Goal: Communication & Community: Ask a question

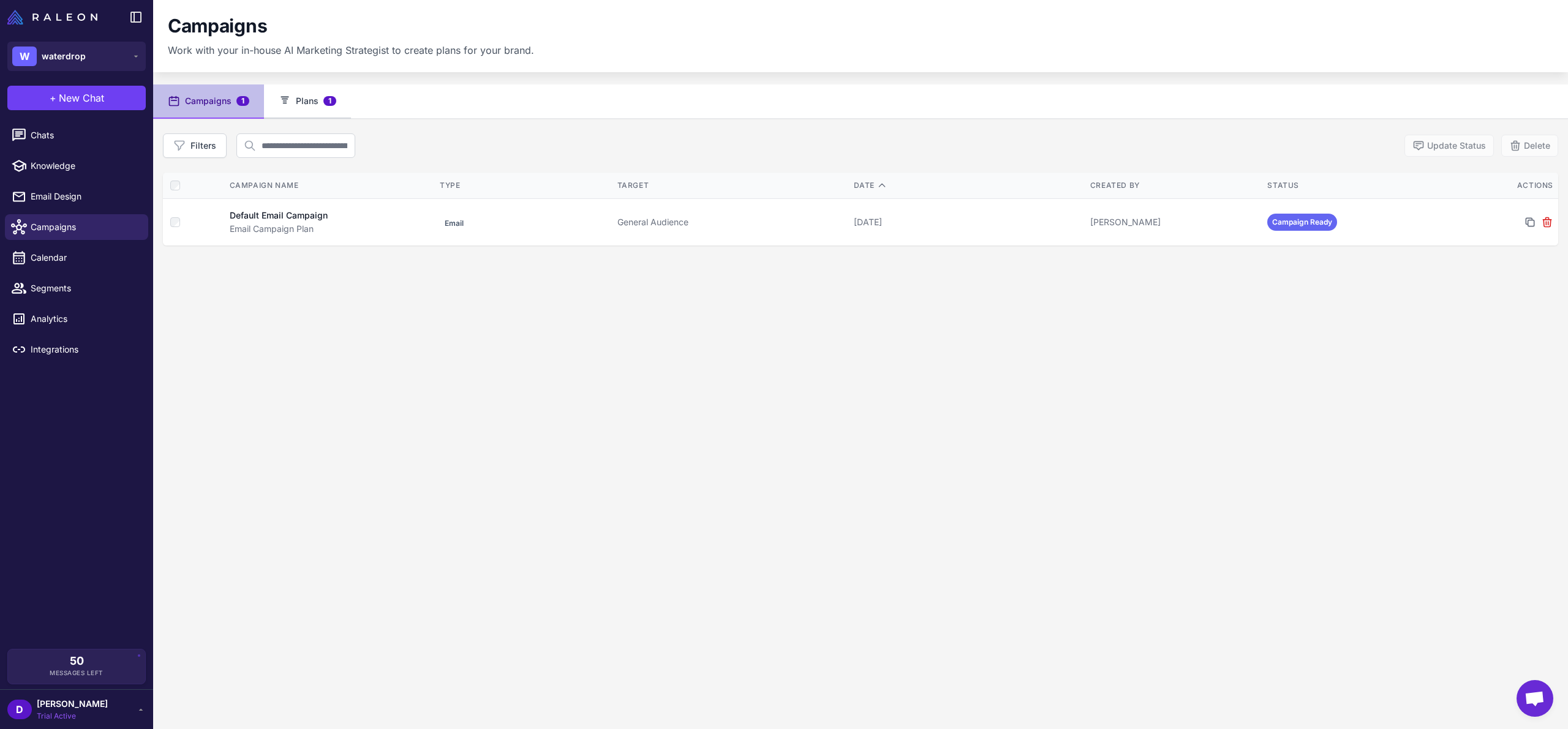
click at [299, 100] on button "Plans 1" at bounding box center [307, 102] width 87 height 34
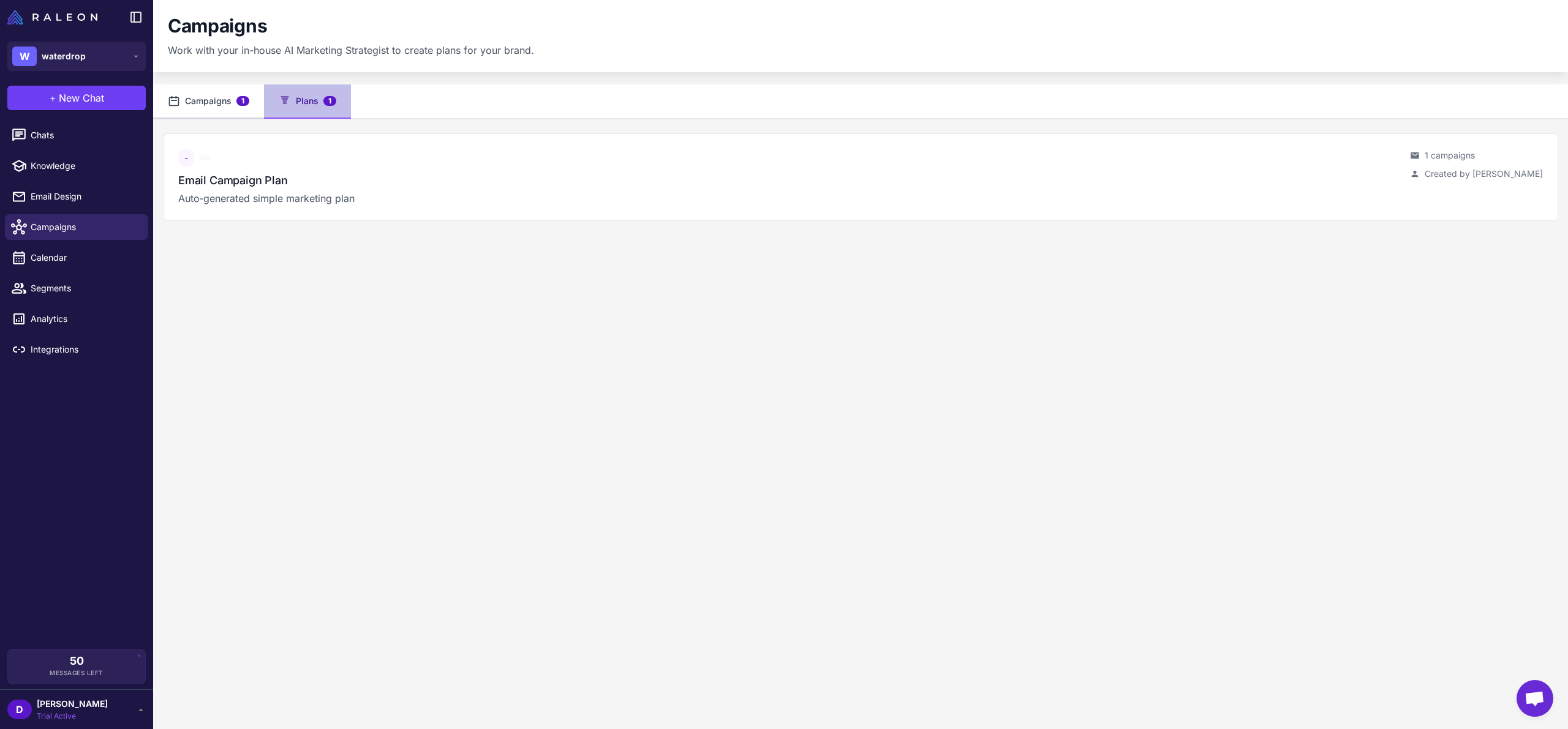
click at [184, 106] on button "Campaigns 1" at bounding box center [208, 102] width 111 height 34
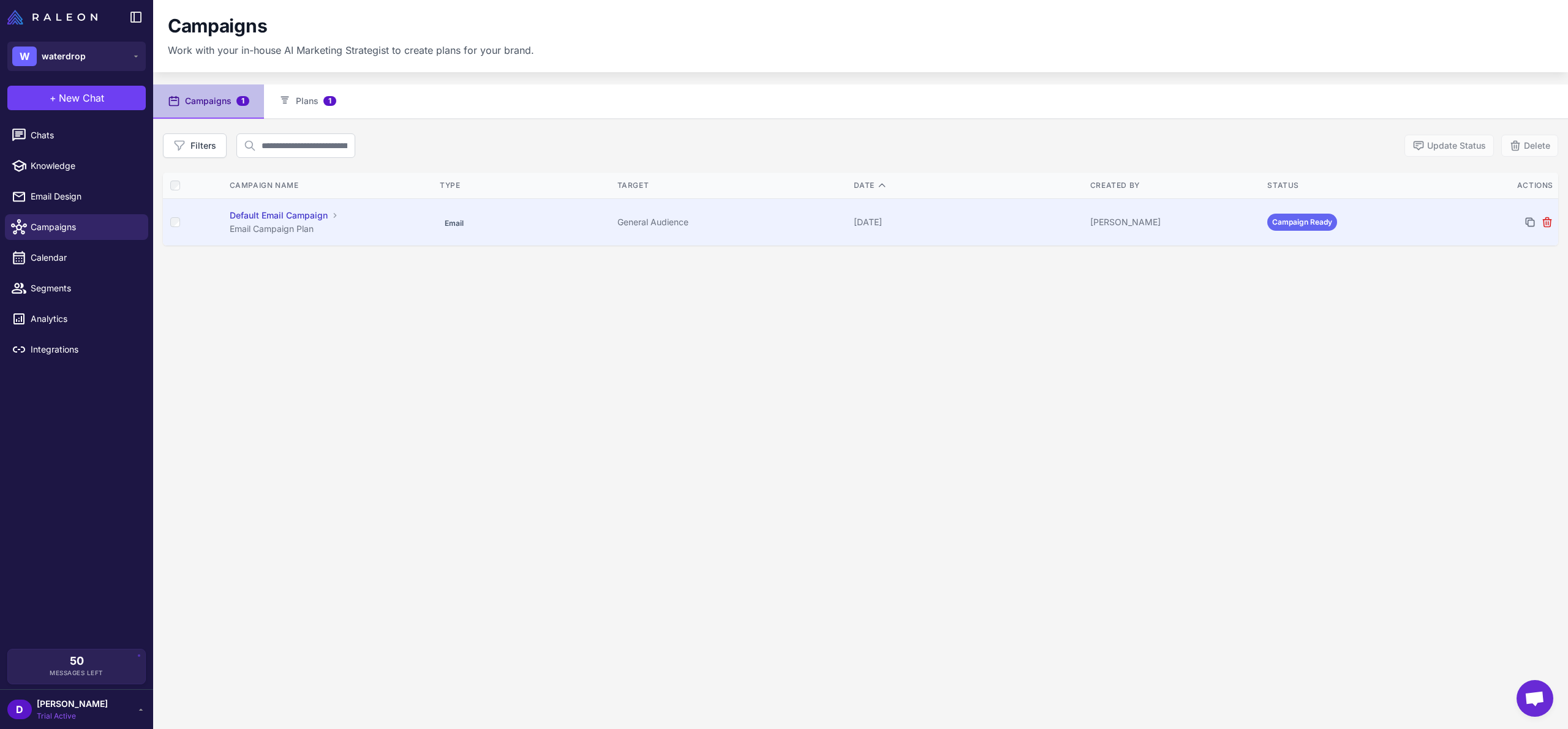
click at [306, 230] on div "Email Campaign Plan" at bounding box center [328, 229] width 198 height 13
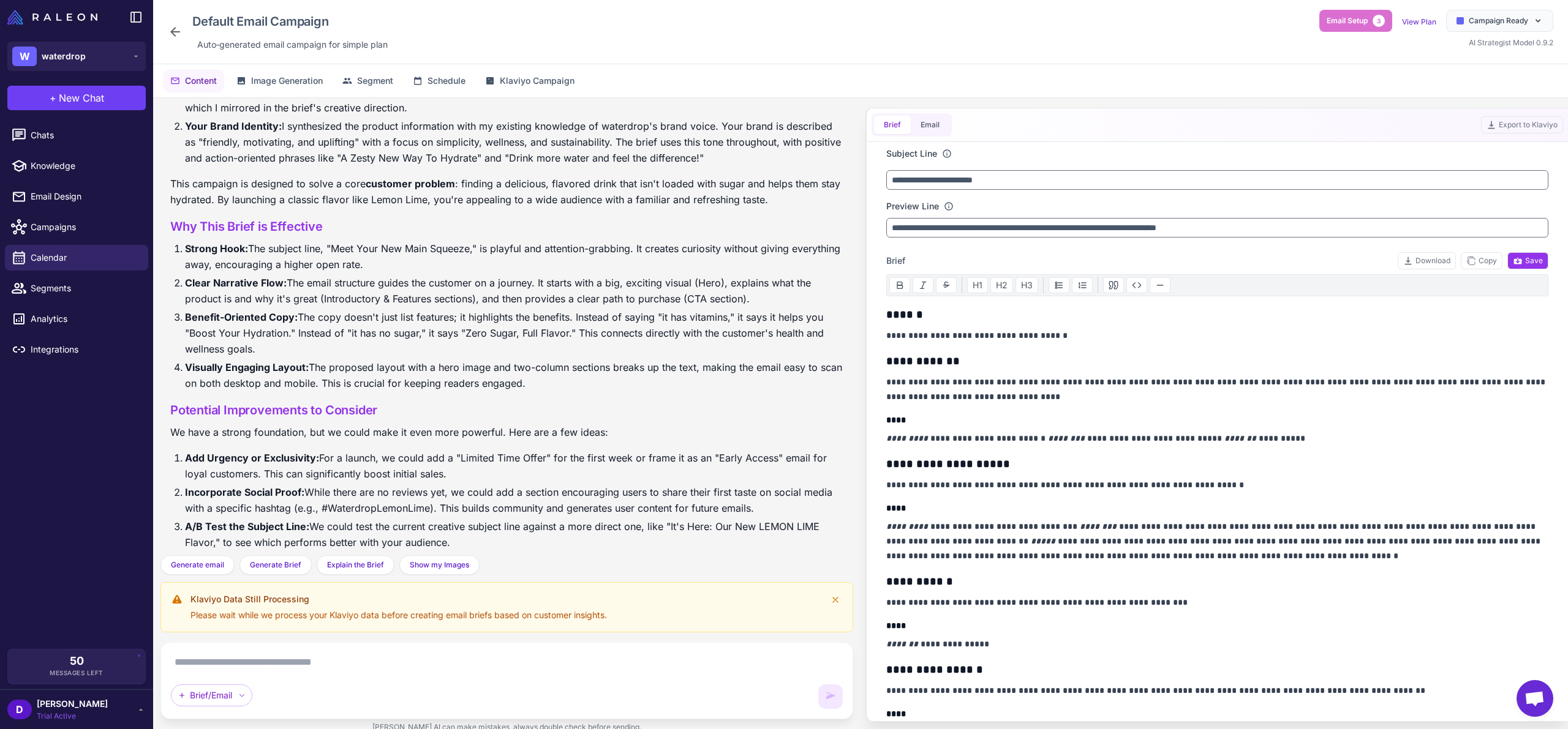
scroll to position [549, 0]
click at [171, 29] on icon at bounding box center [174, 32] width 15 height 15
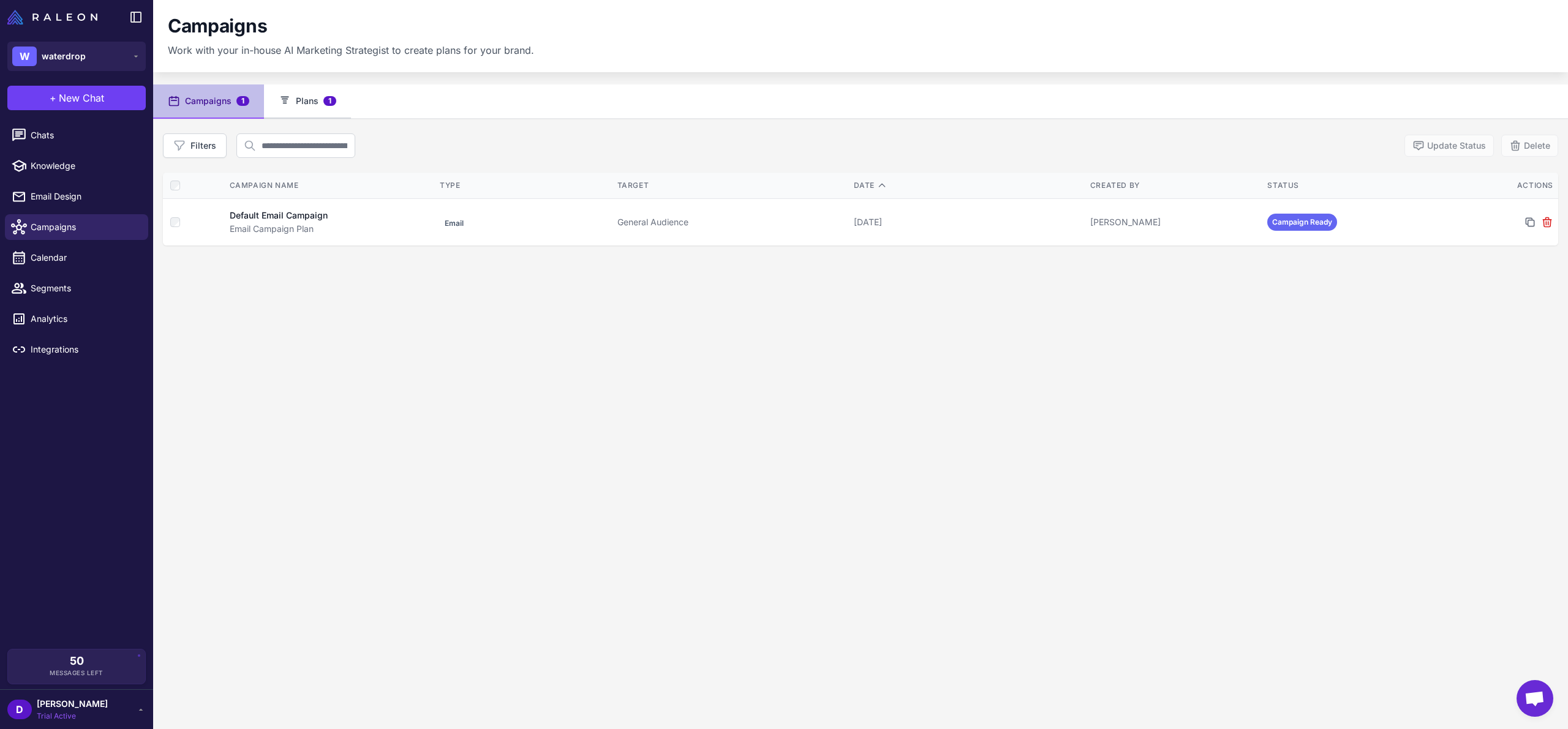
click at [310, 106] on button "Plans 1" at bounding box center [307, 102] width 87 height 34
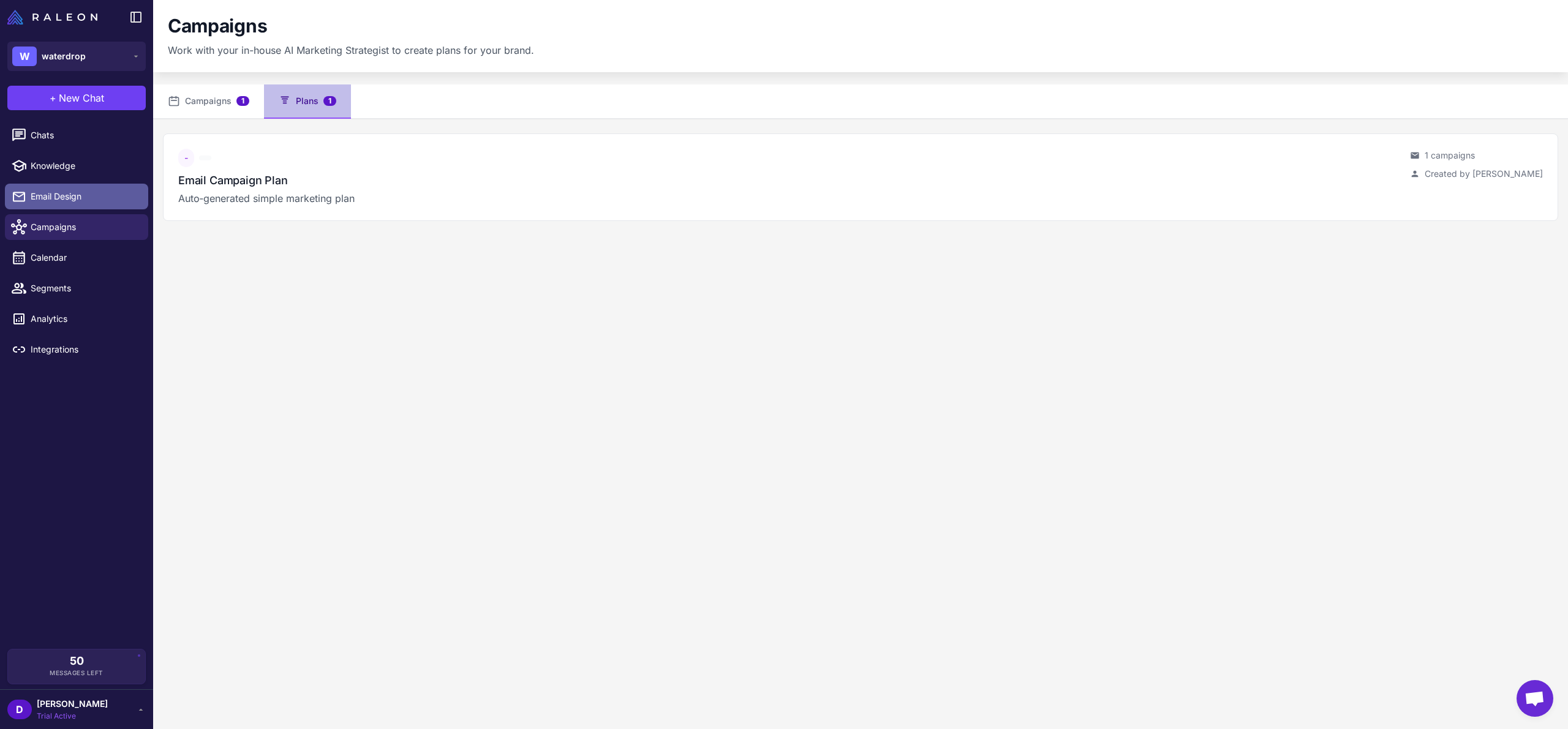
click at [71, 201] on span "Email Design" at bounding box center [84, 196] width 108 height 13
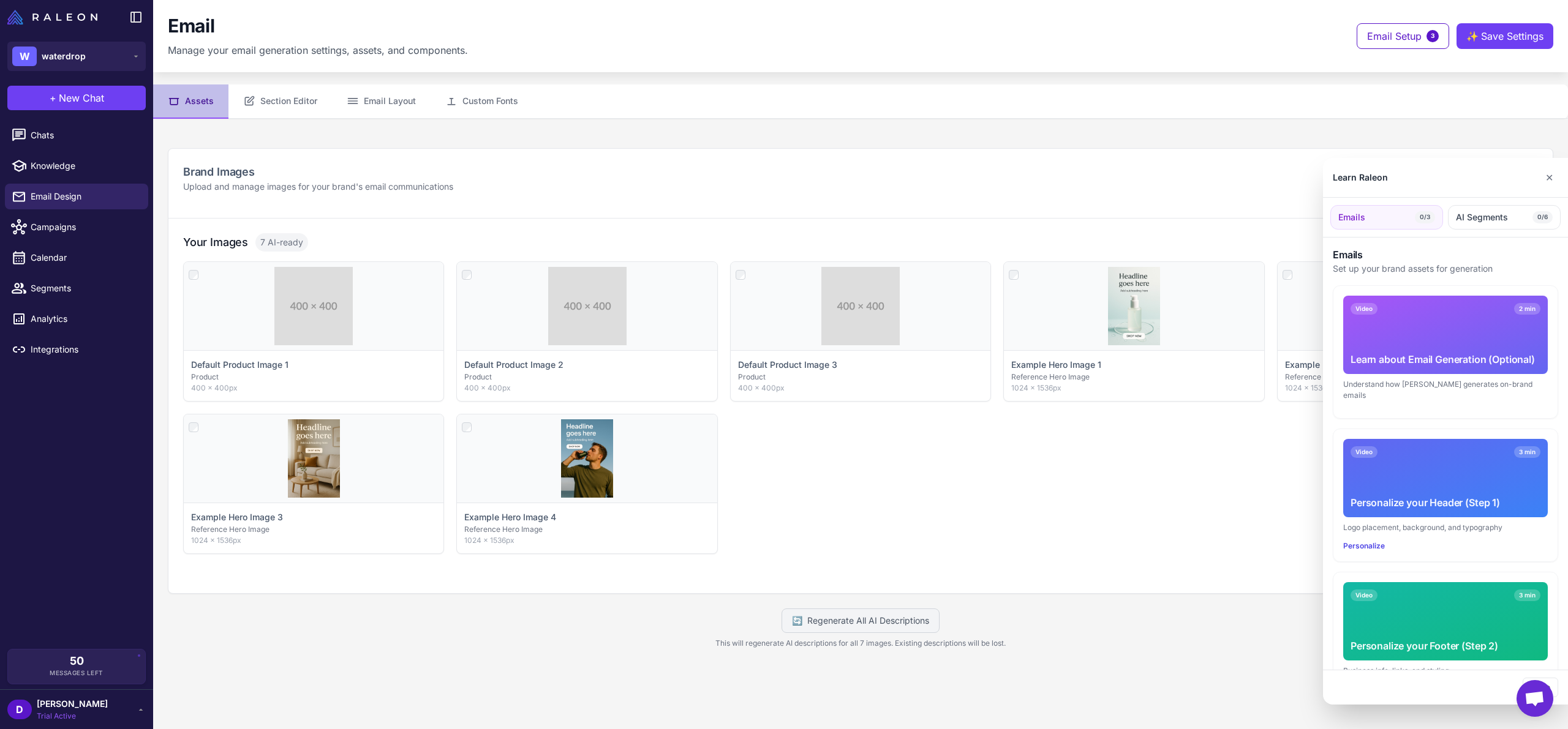
click at [297, 98] on div at bounding box center [784, 364] width 1568 height 729
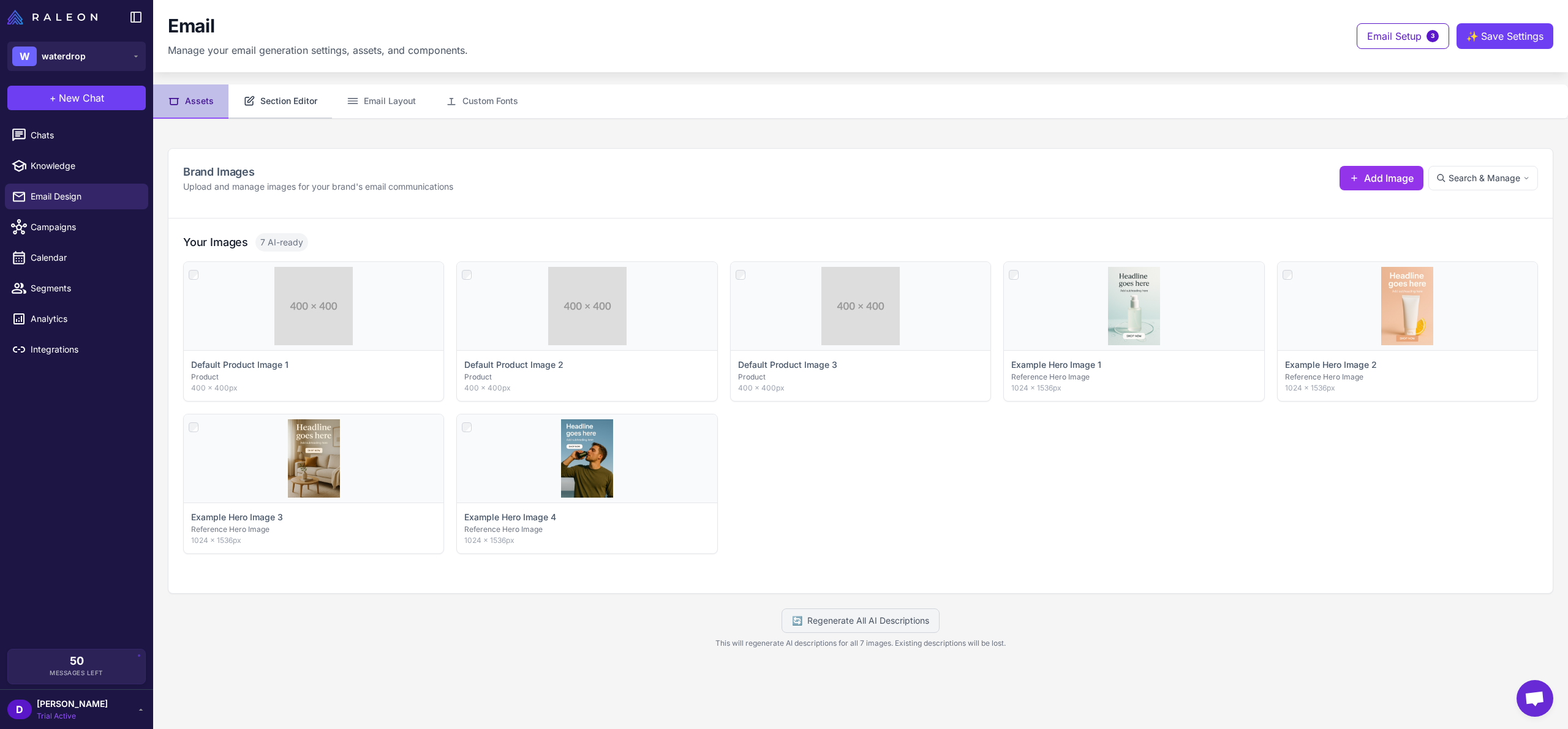
click at [290, 101] on button "Section Editor" at bounding box center [280, 102] width 103 height 34
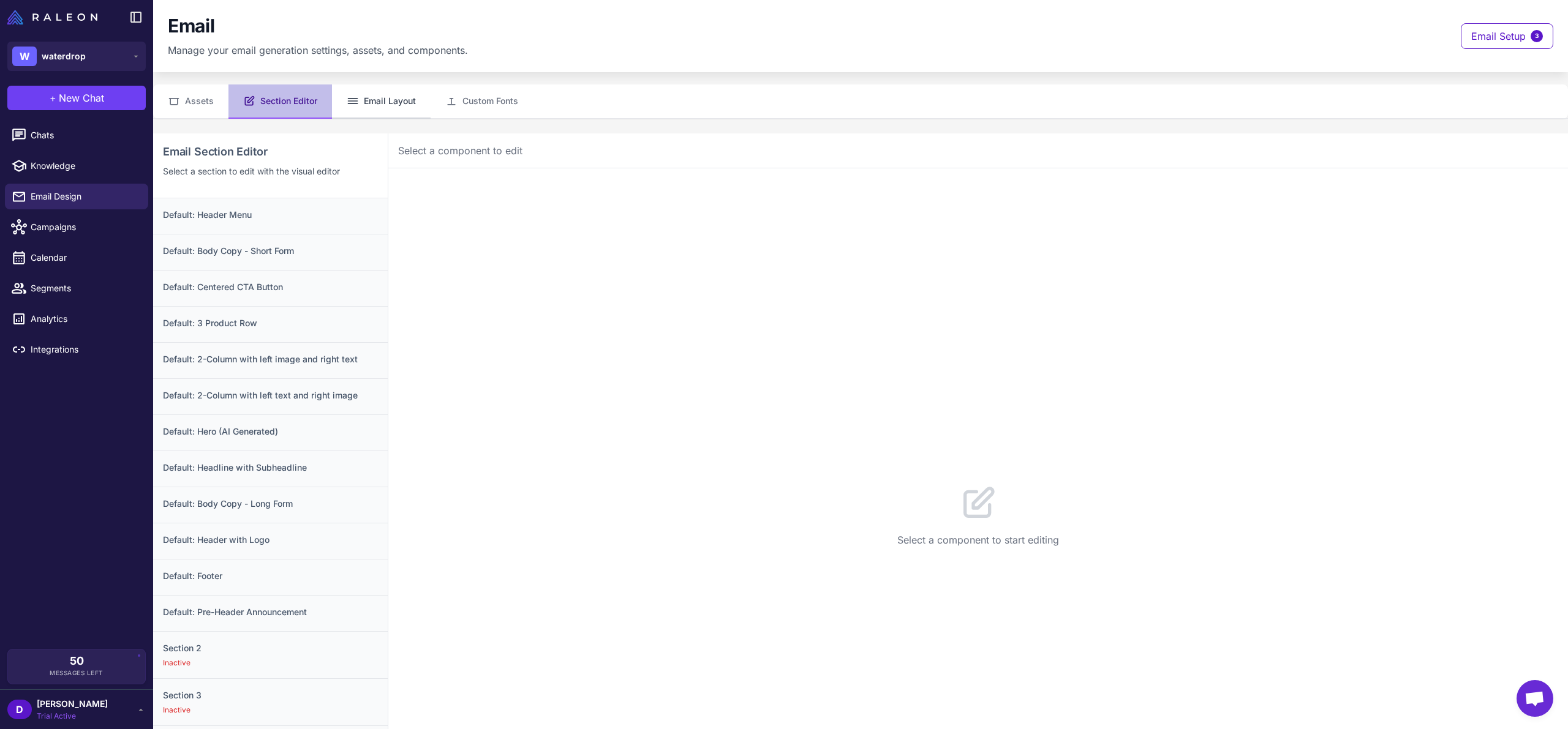
click at [384, 103] on button "Email Layout" at bounding box center [381, 102] width 98 height 34
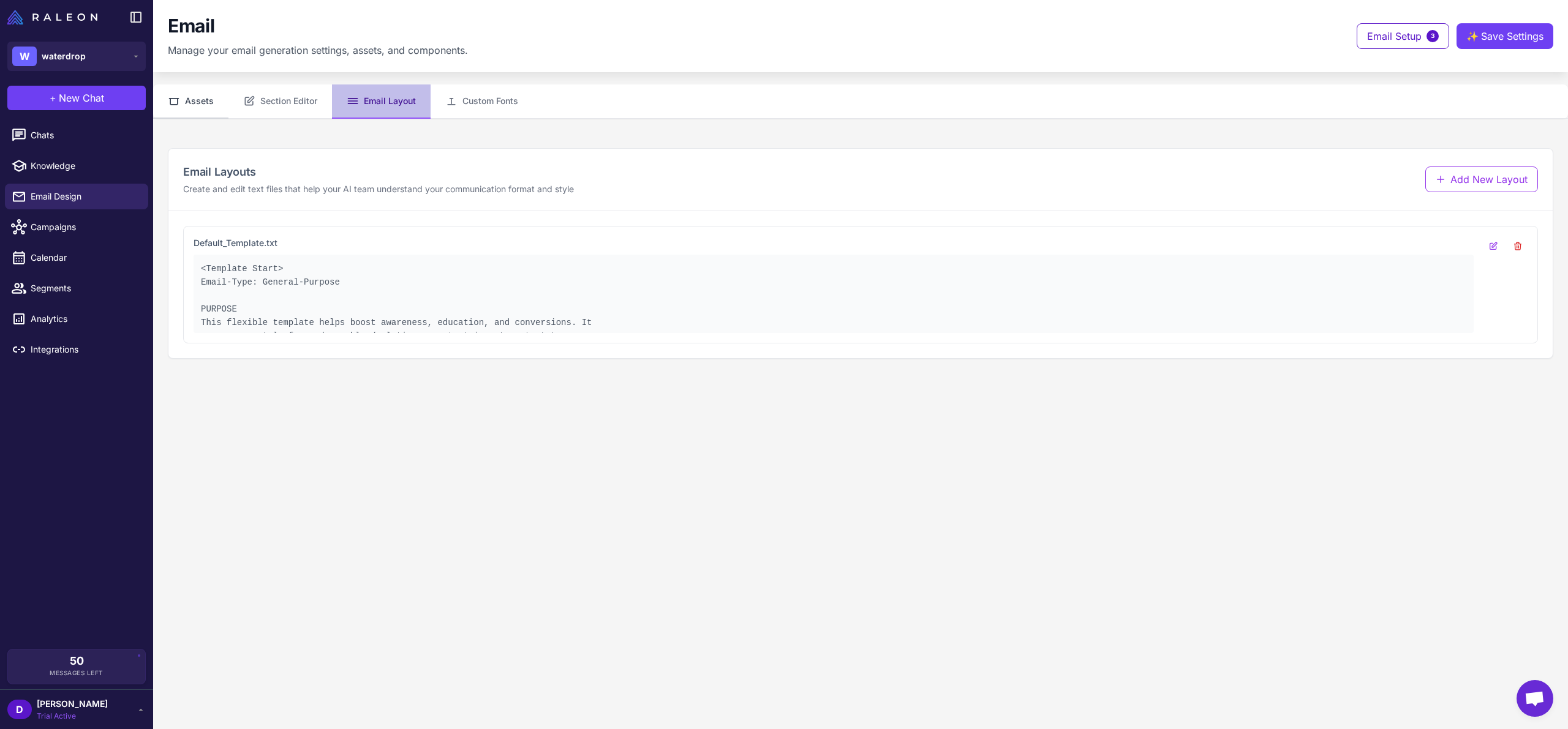
click at [185, 103] on button "Assets" at bounding box center [190, 102] width 75 height 34
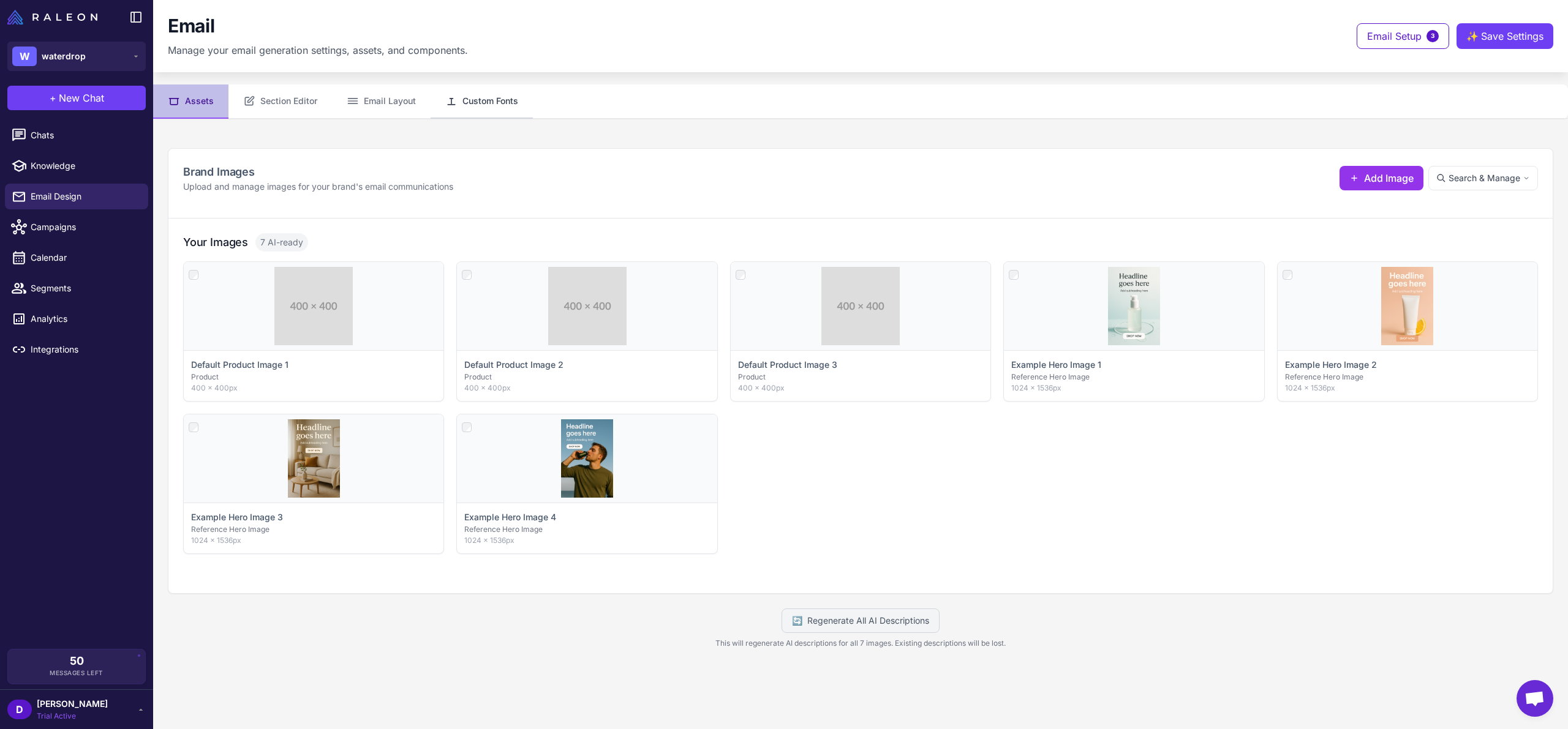
click at [523, 102] on button "Custom Fonts" at bounding box center [482, 102] width 102 height 34
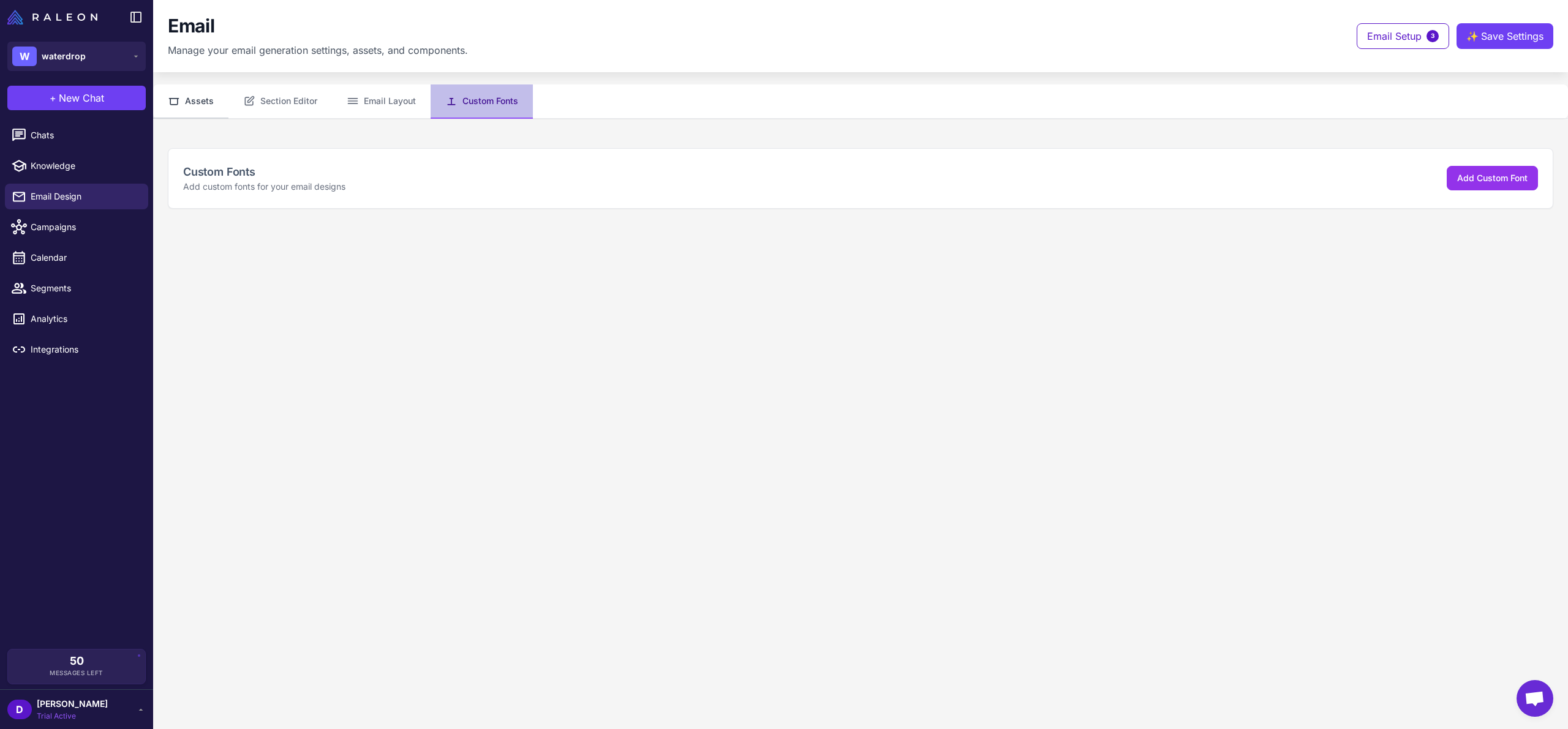
click at [202, 115] on button "Assets" at bounding box center [190, 102] width 75 height 34
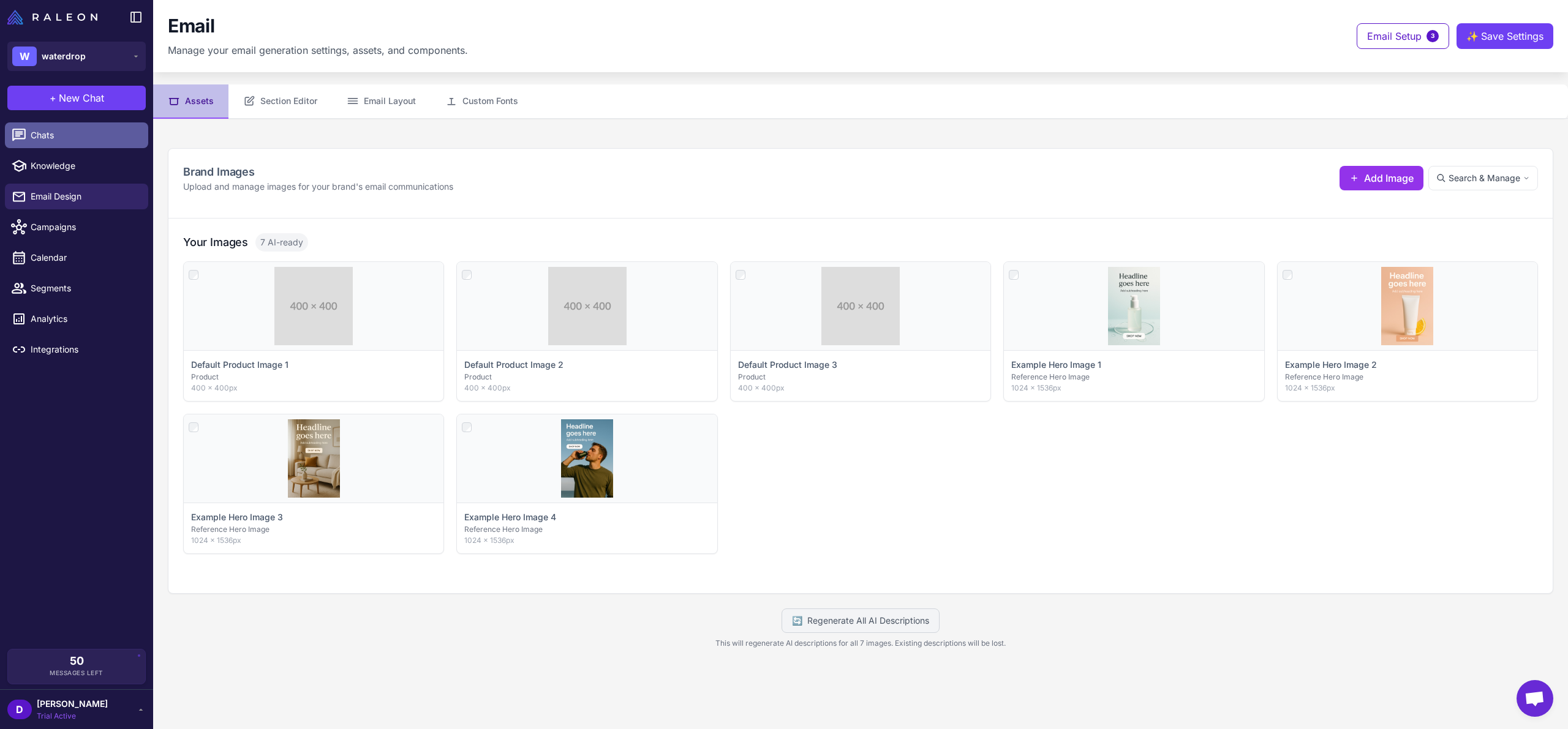
click at [92, 141] on span "Chats" at bounding box center [84, 135] width 108 height 13
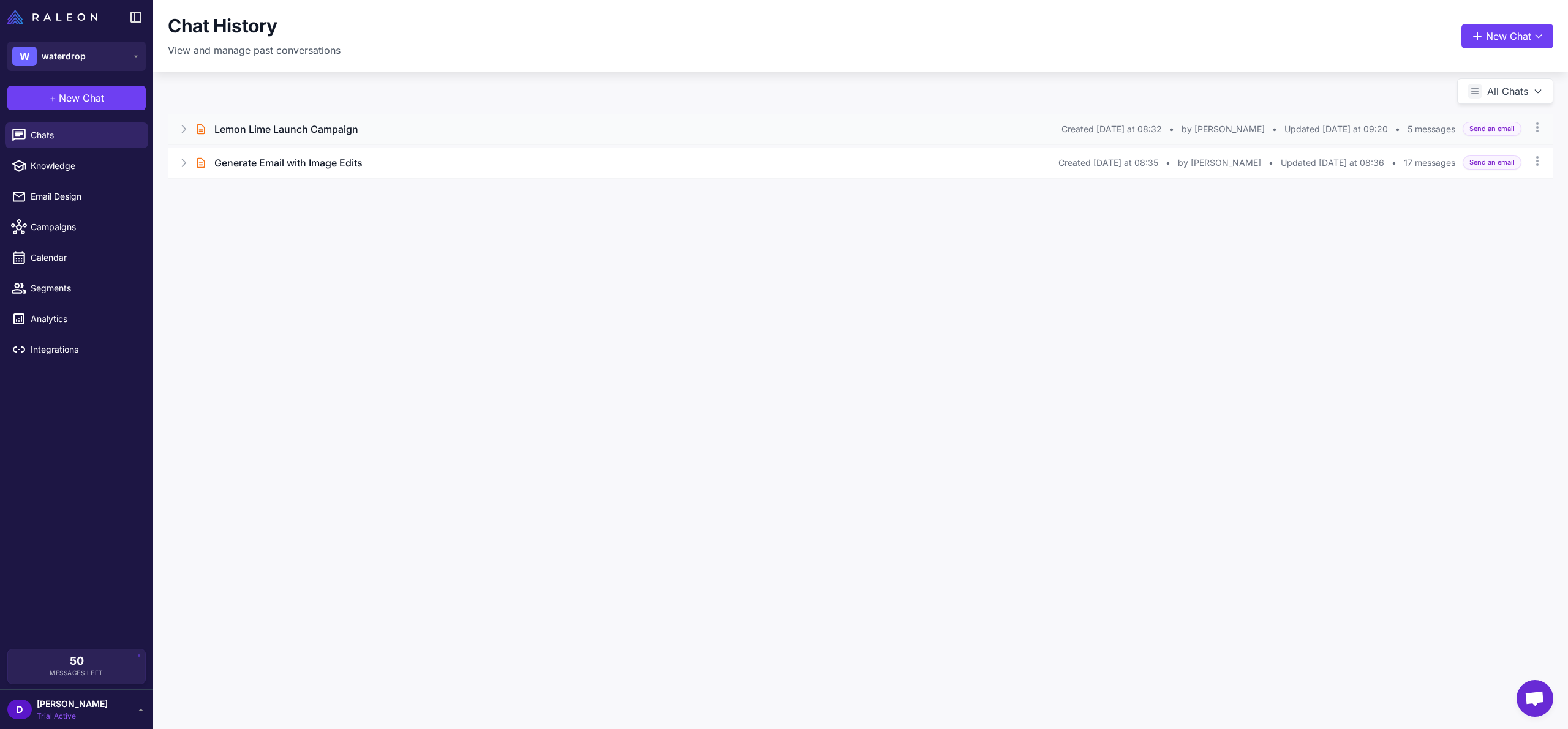
click at [188, 133] on icon at bounding box center [184, 130] width 12 height 12
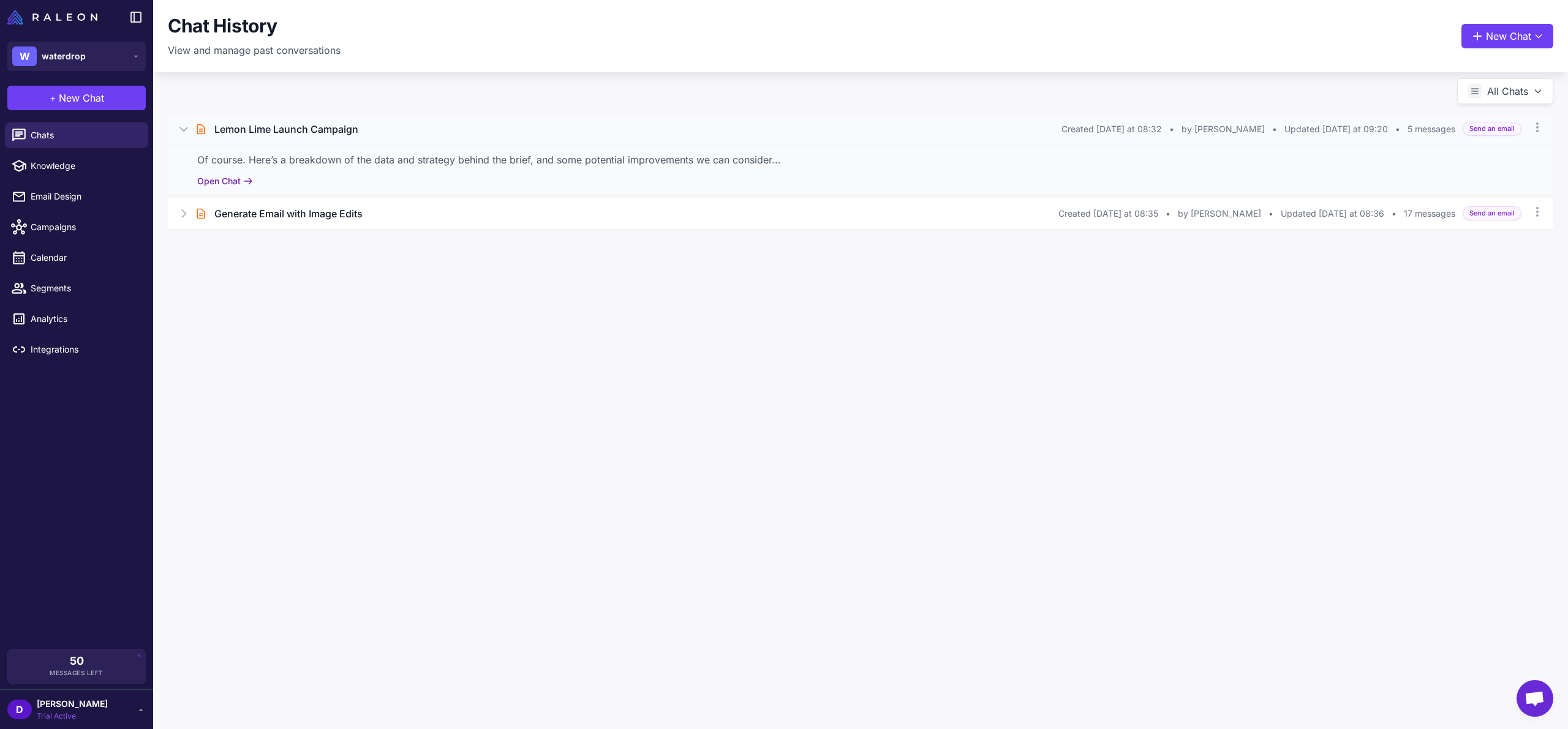
click at [220, 182] on button "Open Chat" at bounding box center [225, 181] width 56 height 13
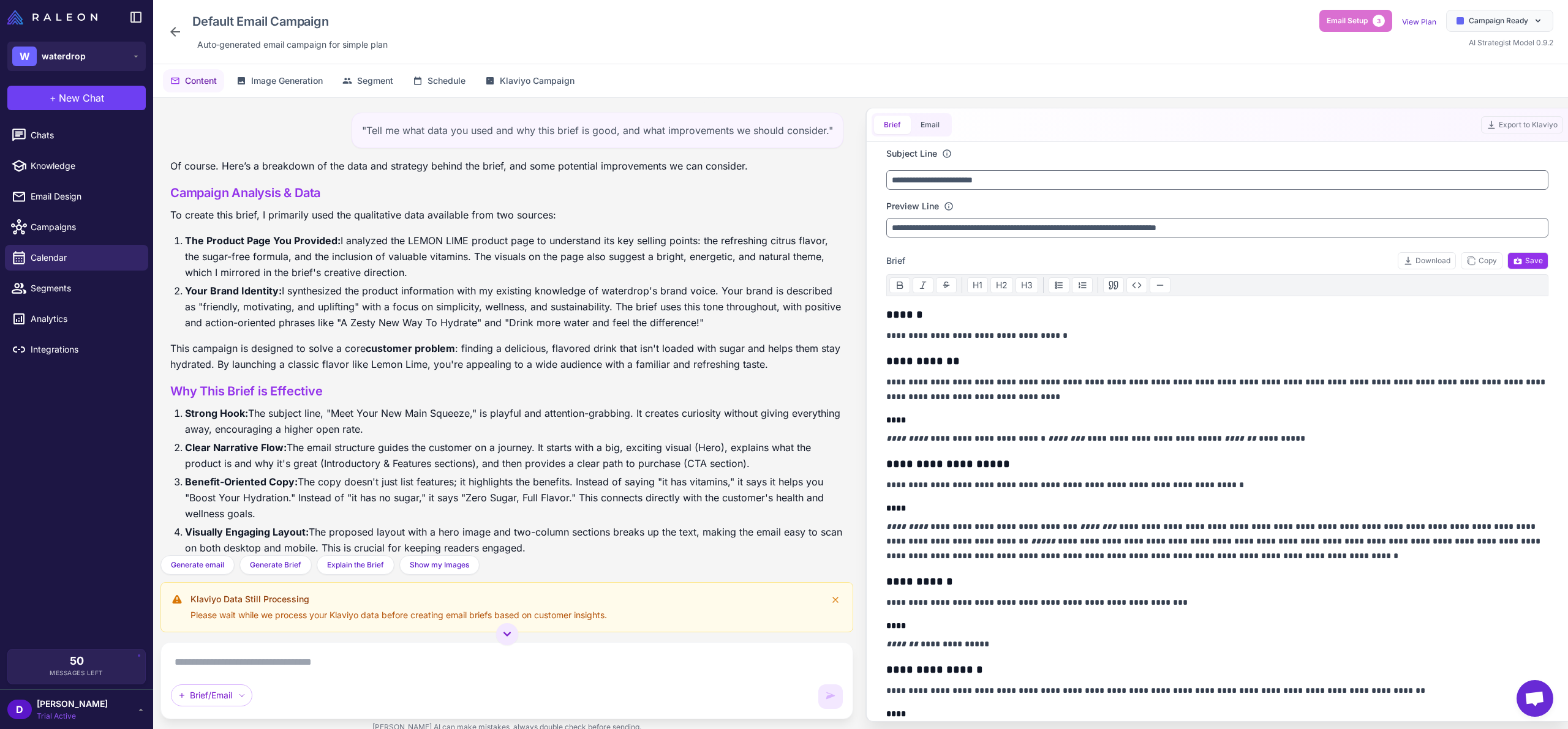
scroll to position [610, 0]
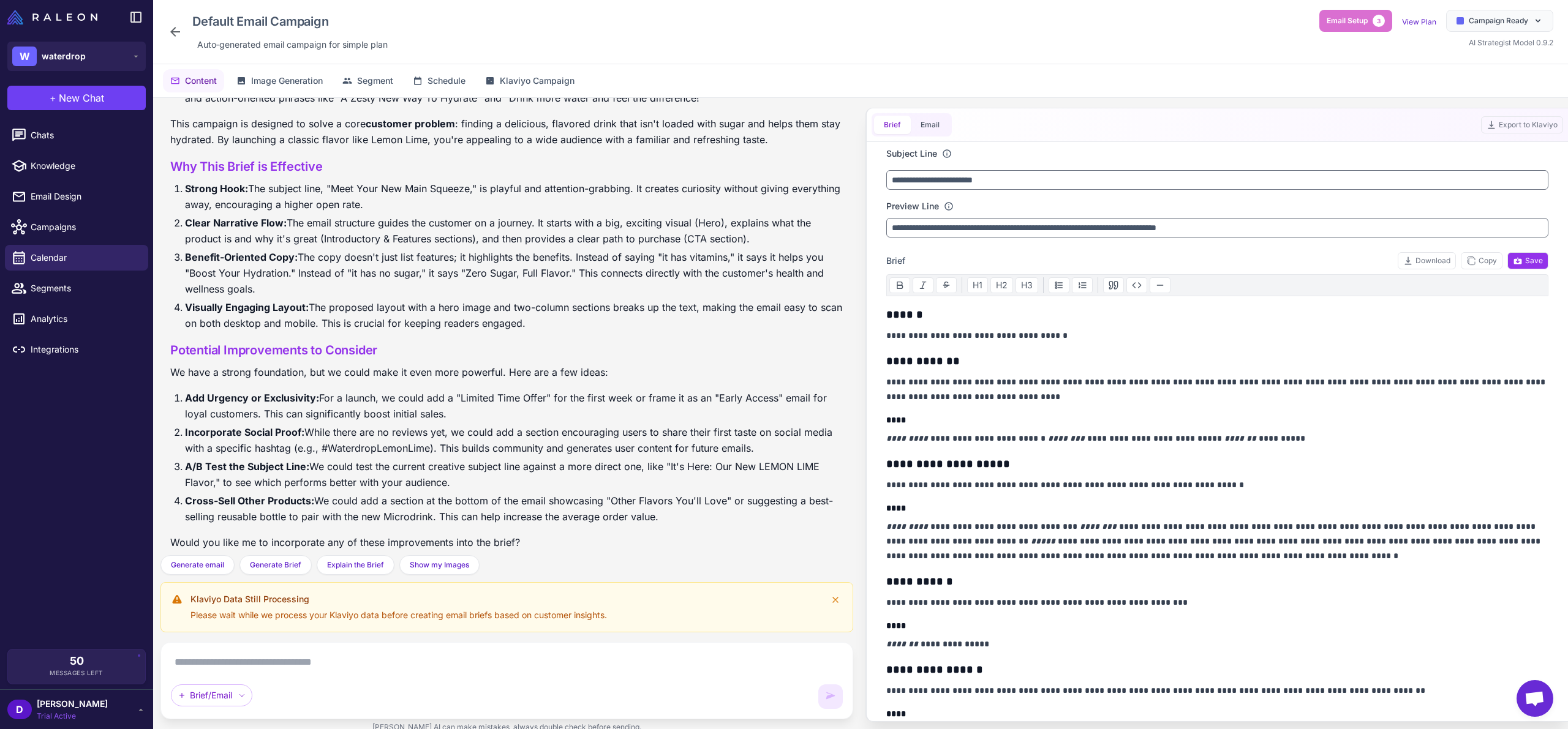
click at [299, 669] on textarea at bounding box center [506, 662] width 672 height 19
click at [279, 662] on textarea at bounding box center [506, 662] width 672 height 19
click at [228, 697] on div "Brief/Email" at bounding box center [211, 696] width 81 height 22
click at [307, 674] on div "Brief/Email Brief/Email" at bounding box center [506, 681] width 672 height 57
click at [88, 138] on span "Chats" at bounding box center [84, 135] width 108 height 13
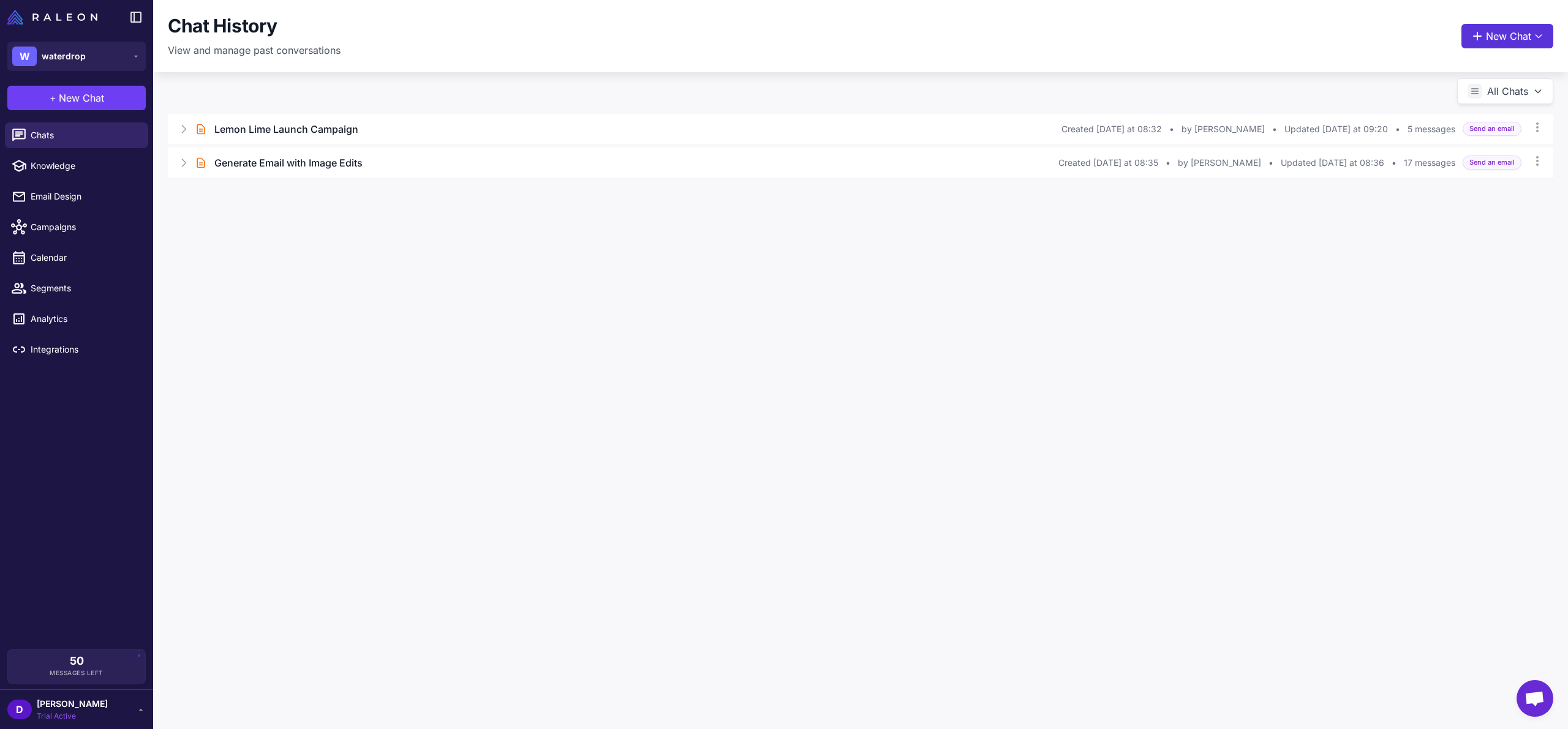
click at [1487, 36] on button "New Chat" at bounding box center [1507, 36] width 92 height 25
click at [1466, 192] on span "Analyze Flows" at bounding box center [1456, 194] width 60 height 13
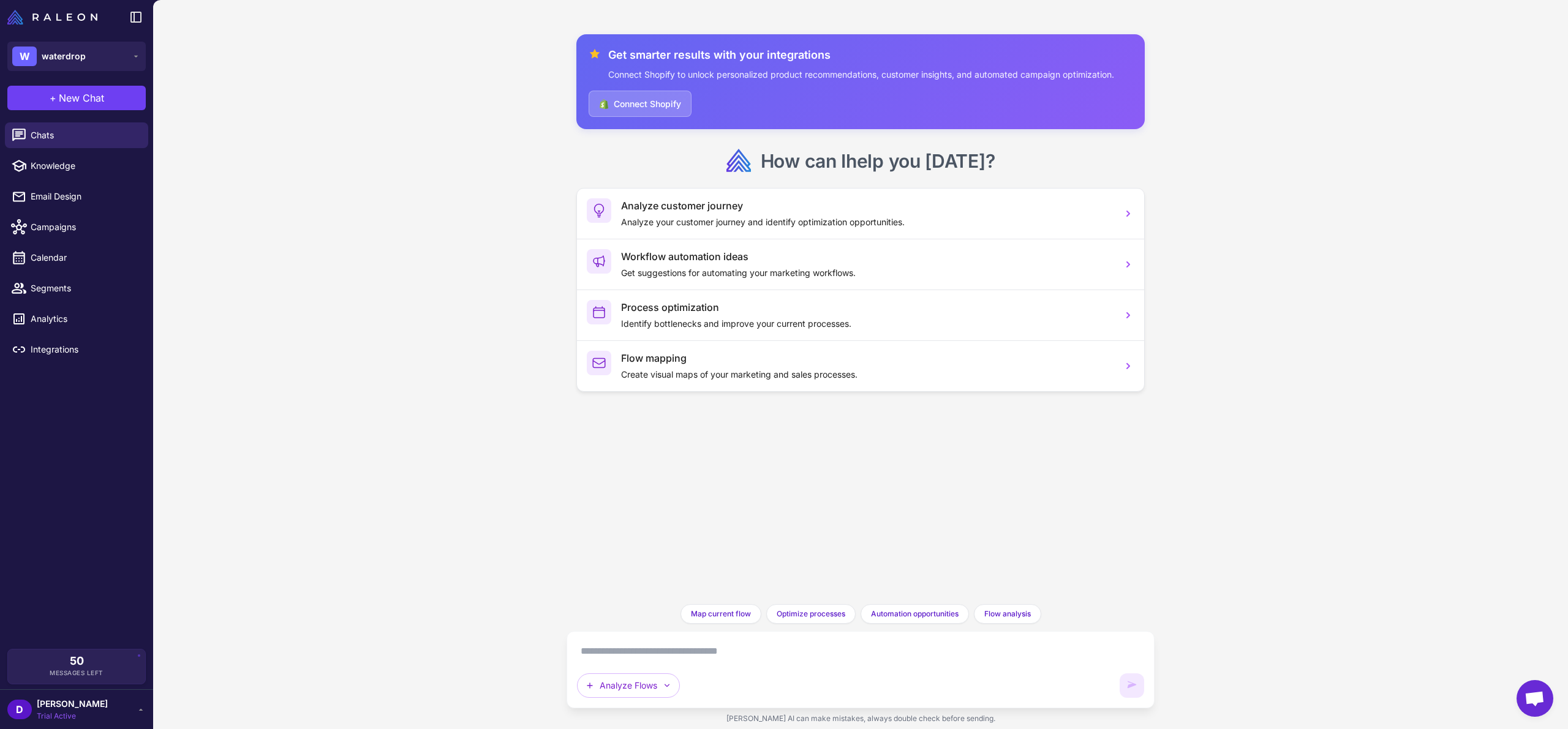
click at [615, 652] on textarea at bounding box center [860, 651] width 567 height 19
paste textarea "**********"
click at [626, 652] on textarea "**********" at bounding box center [860, 651] width 567 height 19
drag, startPoint x: 910, startPoint y: 649, endPoint x: 846, endPoint y: 651, distance: 64.0
click at [910, 649] on textarea "**********" at bounding box center [860, 651] width 567 height 19
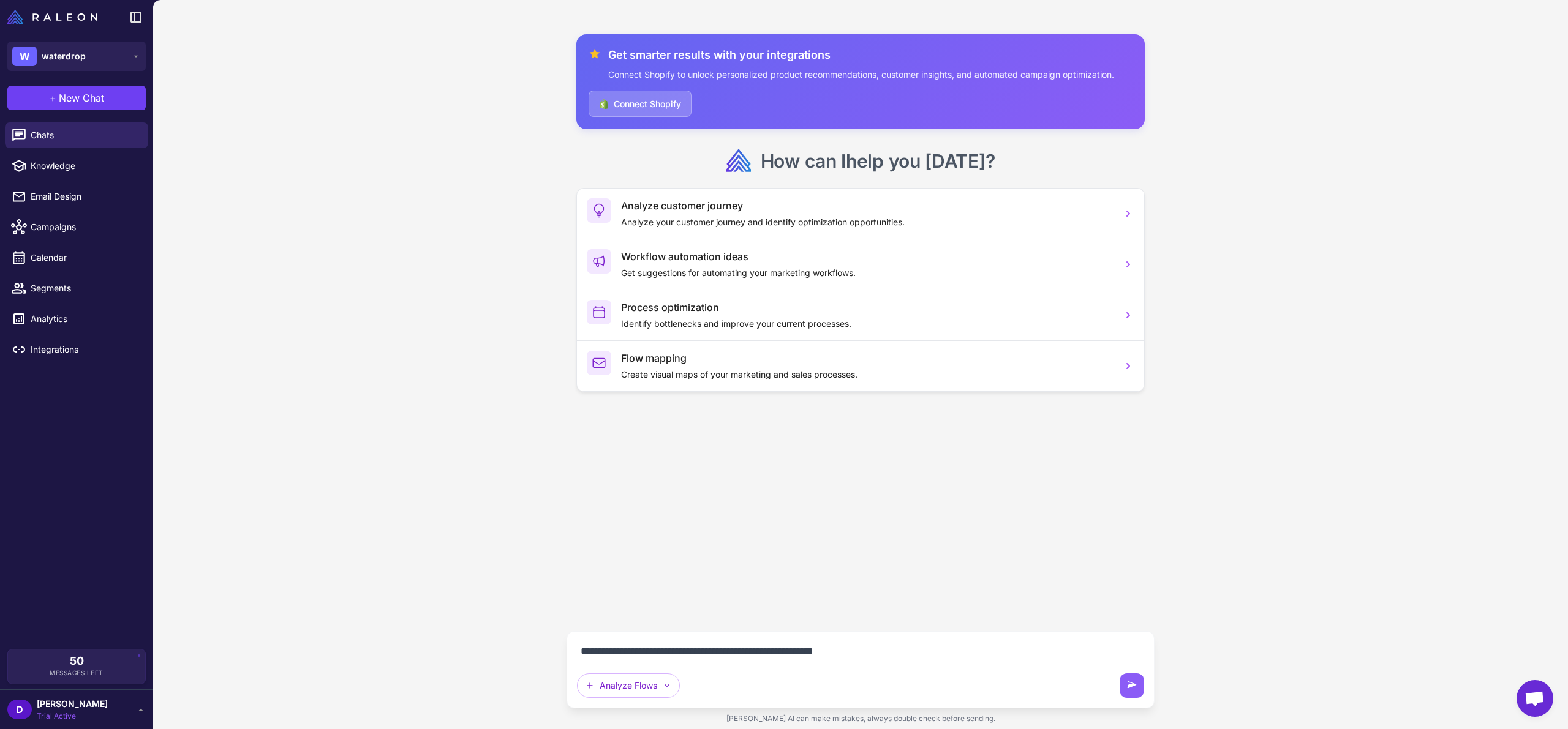
click at [812, 653] on textarea "**********" at bounding box center [860, 651] width 567 height 19
click at [955, 654] on textarea "**********" at bounding box center [860, 651] width 567 height 19
paste textarea "**********"
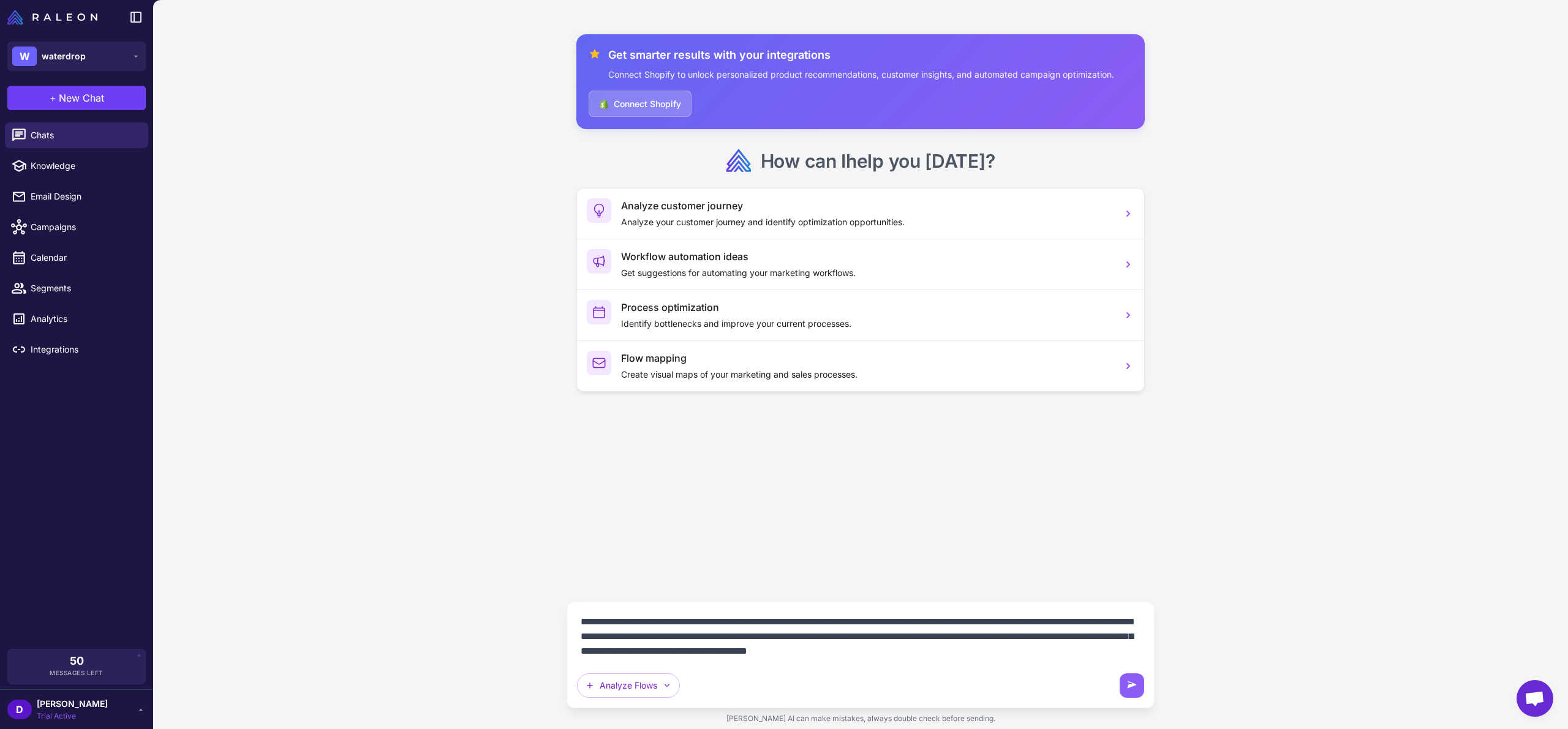
drag, startPoint x: 998, startPoint y: 624, endPoint x: 1093, endPoint y: 617, distance: 95.3
click at [1093, 617] on textarea "**********" at bounding box center [860, 637] width 567 height 49
drag, startPoint x: 1036, startPoint y: 622, endPoint x: 995, endPoint y: 623, distance: 41.0
click at [995, 623] on textarea "**********" at bounding box center [860, 637] width 567 height 49
click at [692, 636] on textarea "**********" at bounding box center [860, 637] width 567 height 49
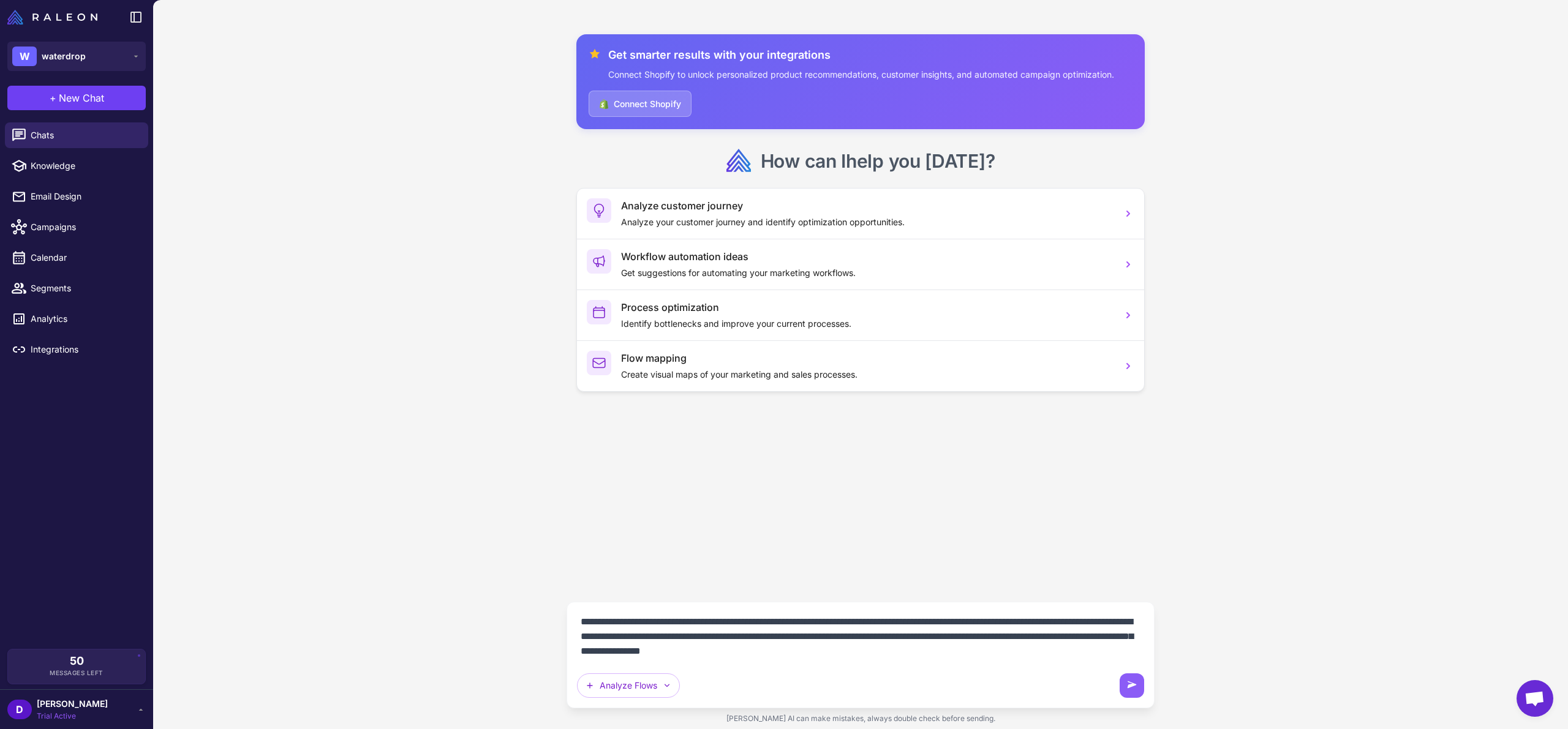
click at [822, 637] on textarea "**********" at bounding box center [860, 637] width 567 height 49
drag, startPoint x: 1000, startPoint y: 650, endPoint x: 960, endPoint y: 656, distance: 40.4
click at [1000, 650] on textarea "**********" at bounding box center [860, 637] width 567 height 49
drag, startPoint x: 951, startPoint y: 657, endPoint x: 886, endPoint y: 656, distance: 65.0
click at [885, 656] on textarea "**********" at bounding box center [860, 637] width 567 height 49
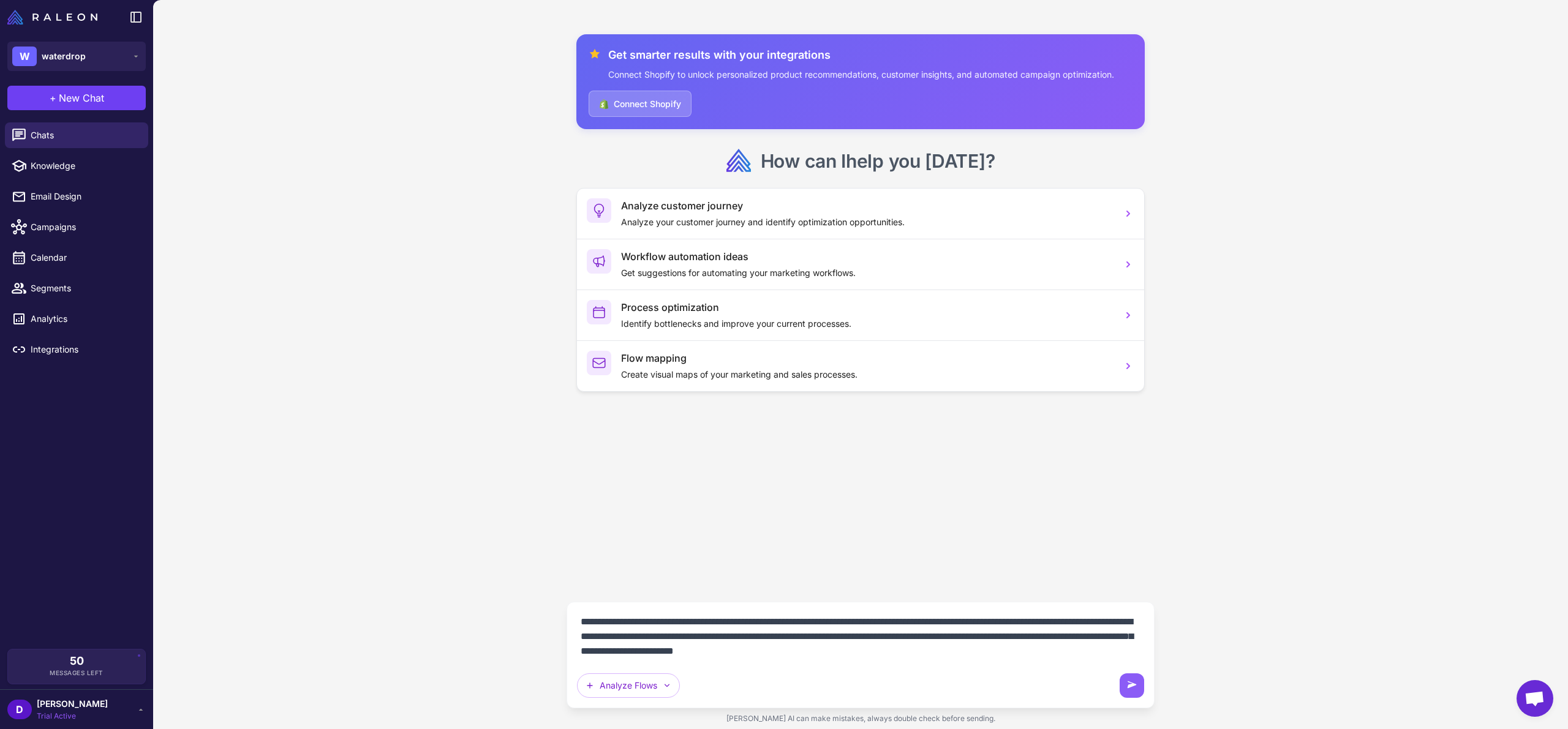
click at [793, 631] on textarea "**********" at bounding box center [860, 637] width 567 height 49
type textarea "**********"
click at [1131, 689] on icon at bounding box center [1131, 686] width 12 height 12
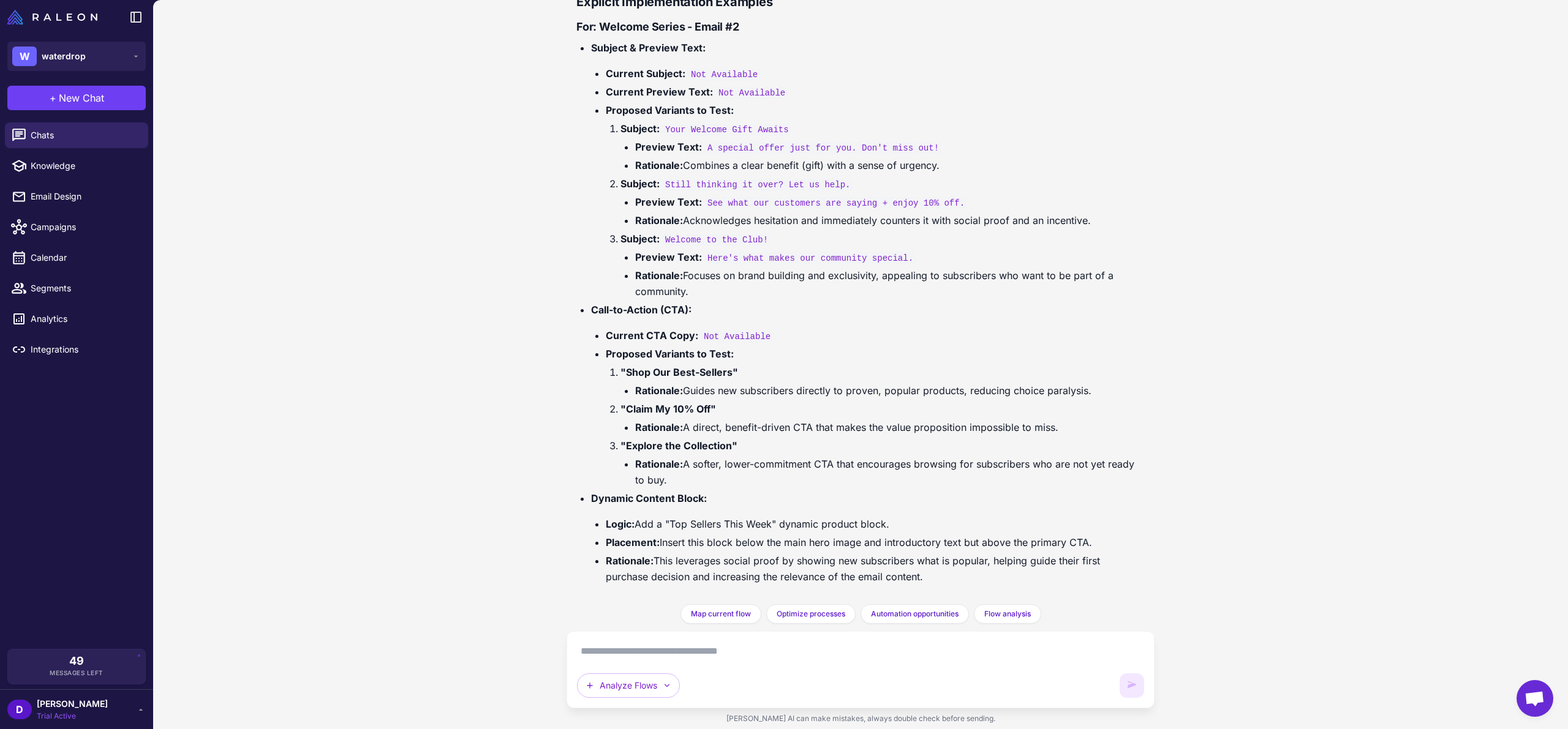
scroll to position [2348, 0]
click at [671, 652] on textarea at bounding box center [860, 651] width 567 height 19
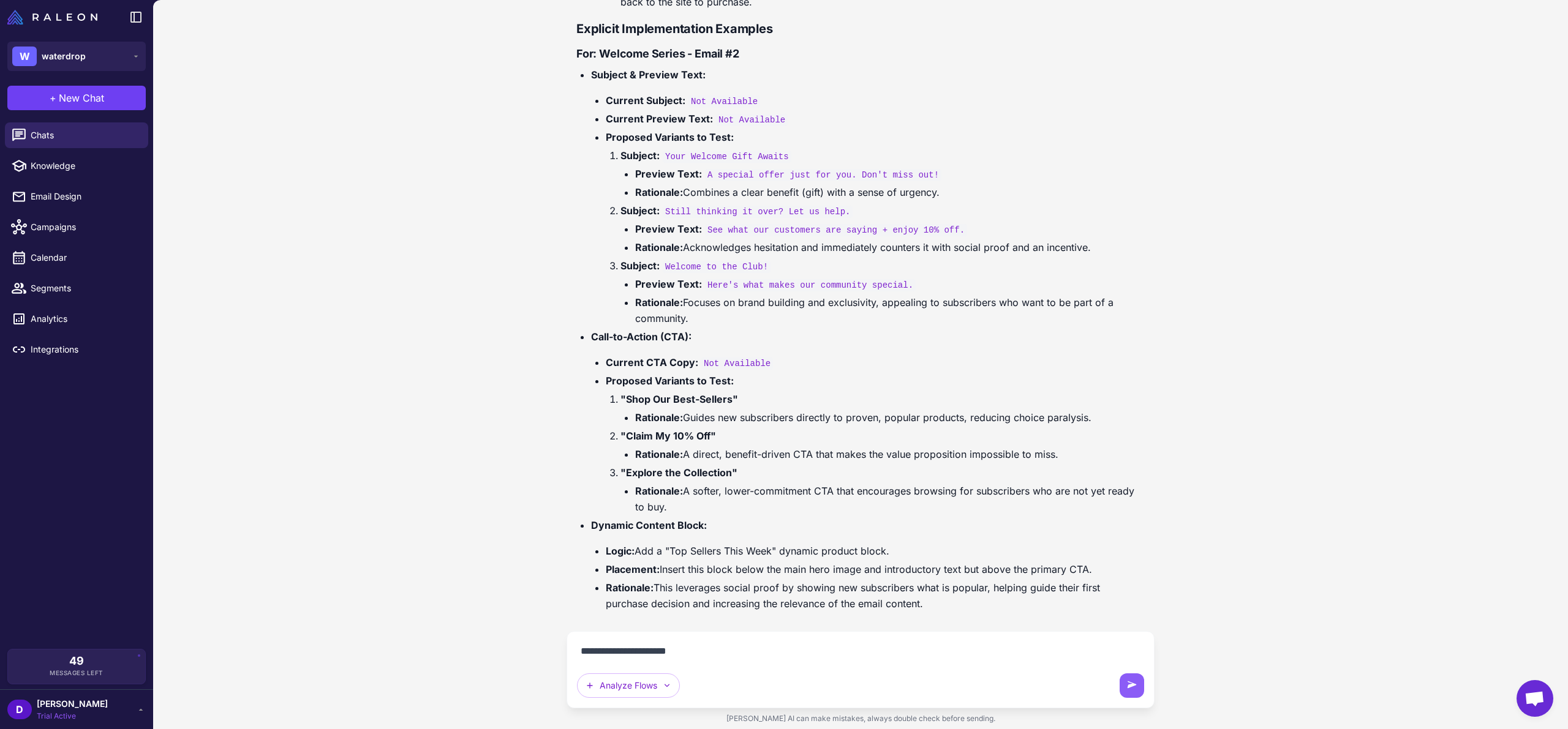
paste textarea "**********"
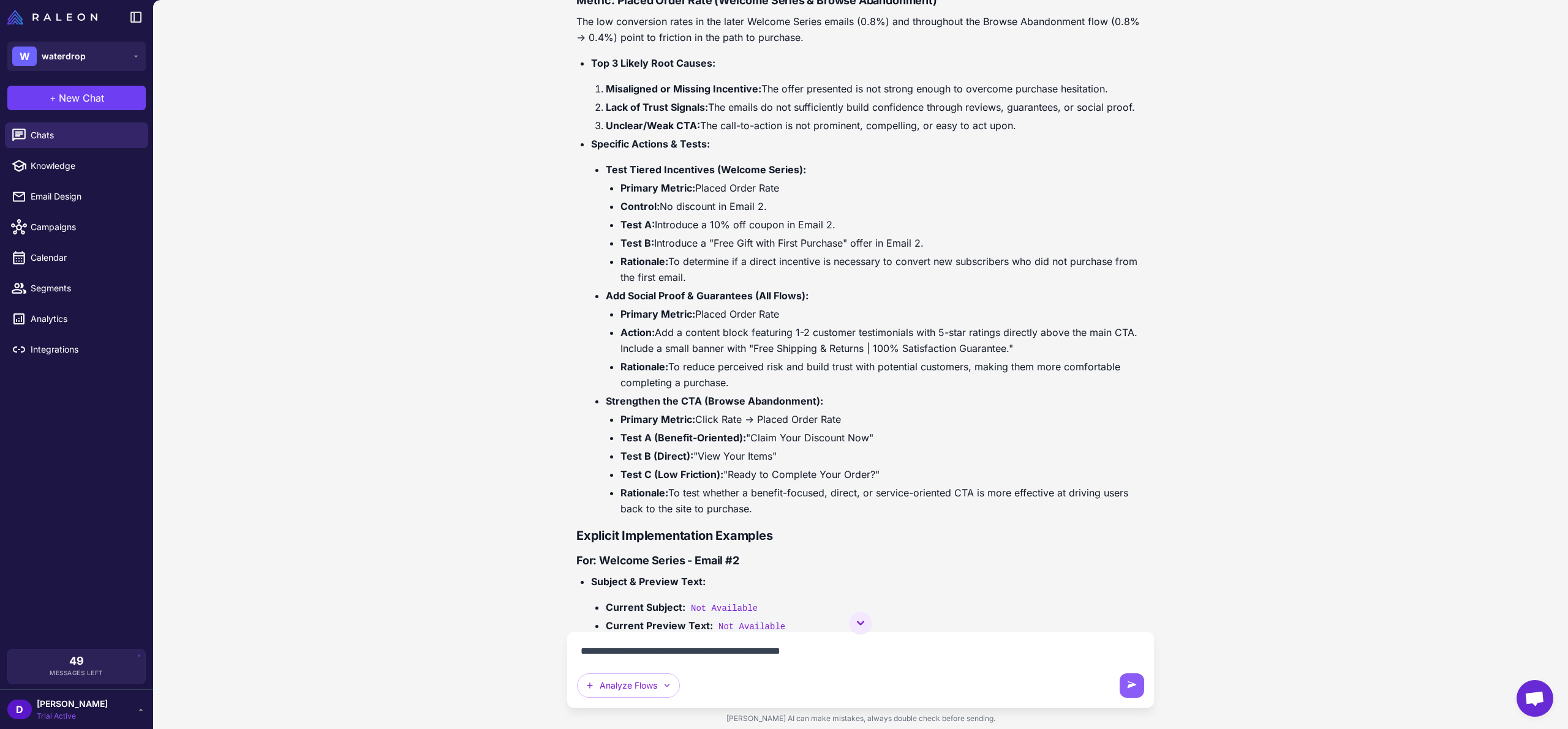
scroll to position [0, 0]
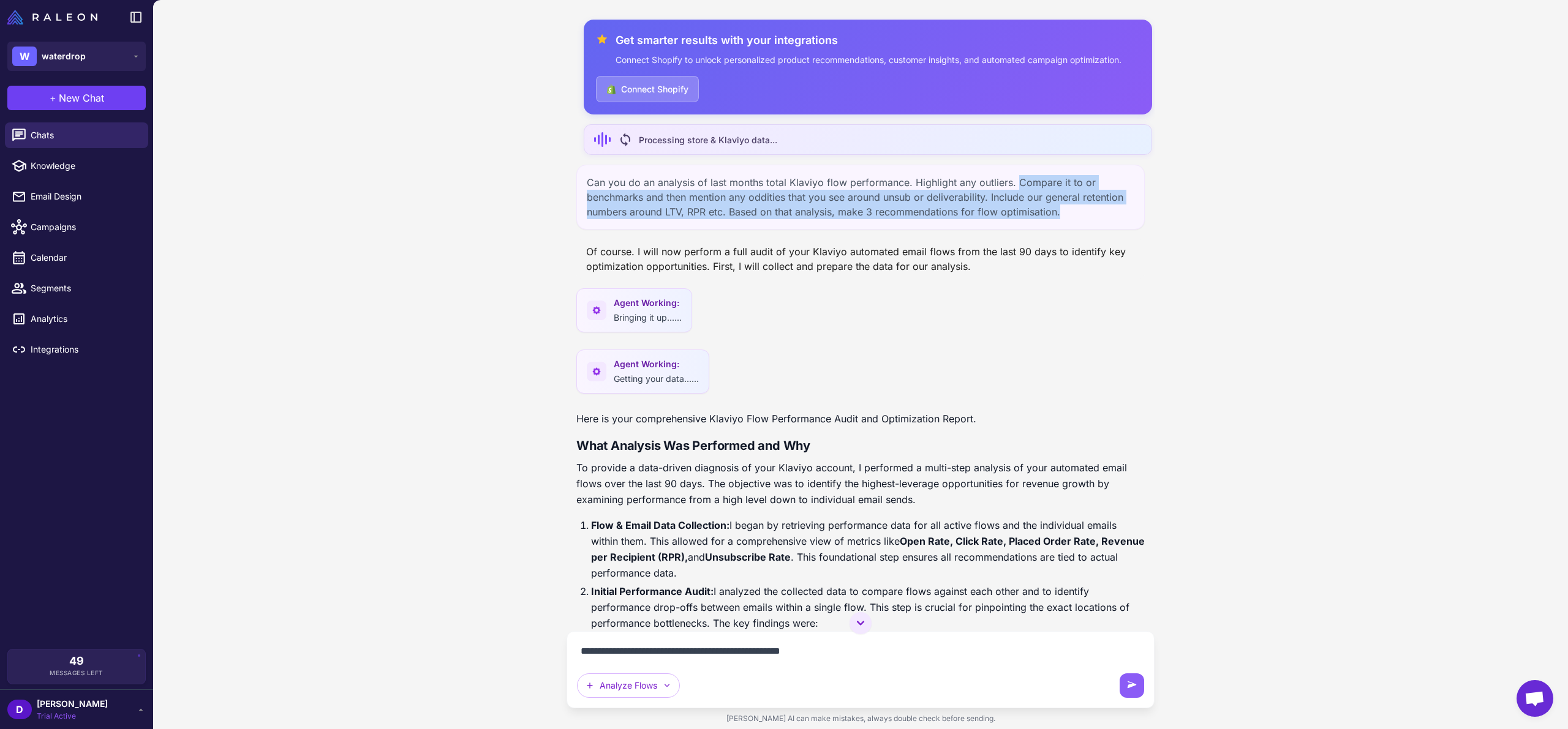
drag, startPoint x: 1016, startPoint y: 182, endPoint x: 1088, endPoint y: 212, distance: 78.0
click at [1088, 212] on div "Can you do an analysis of last months total Klaviyo flow performance. Highlight…" at bounding box center [860, 197] width 568 height 65
copy div "Compare it to or benchmarks and then mention any oddities that you see around u…"
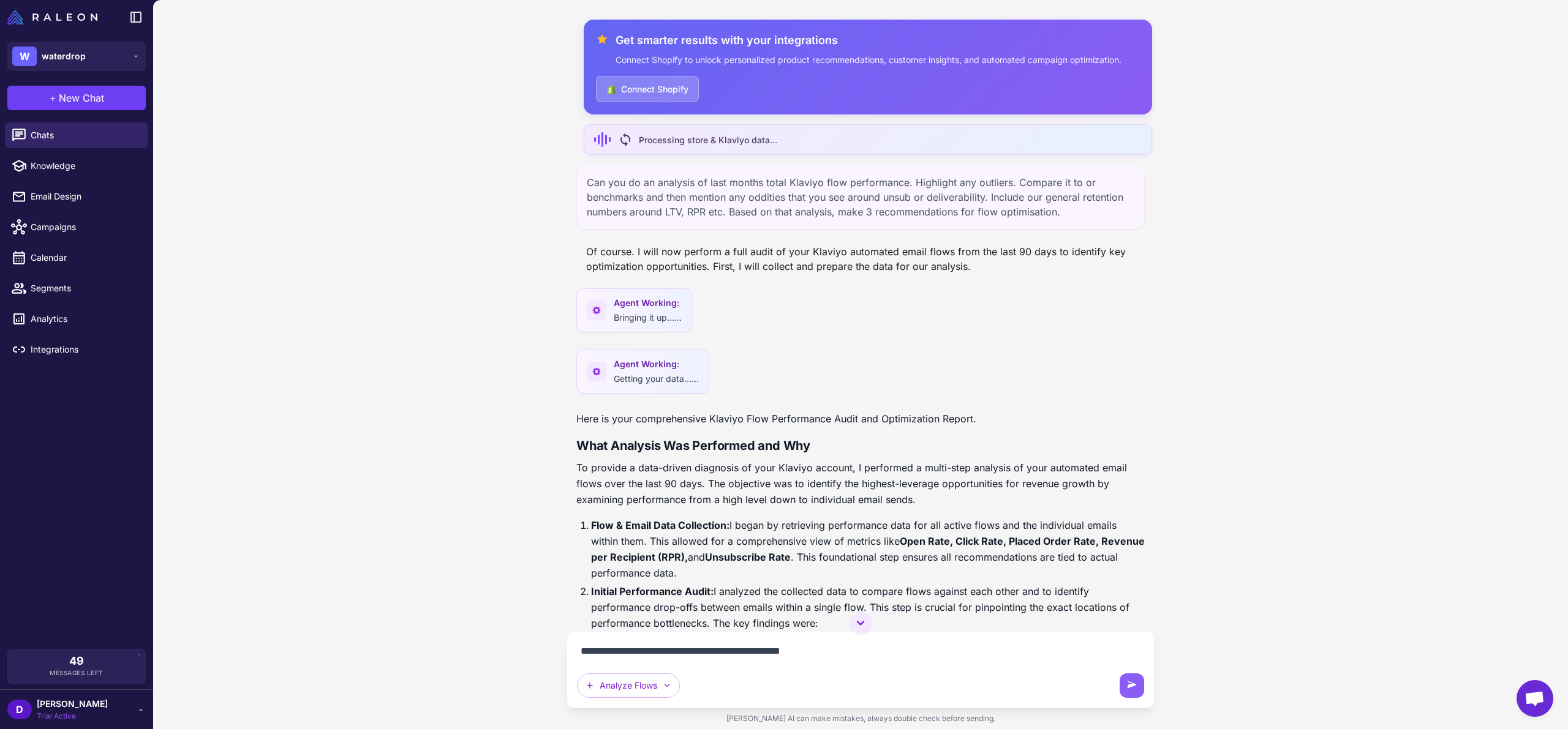
click at [904, 657] on textarea "**********" at bounding box center [860, 651] width 567 height 19
paste textarea "**********"
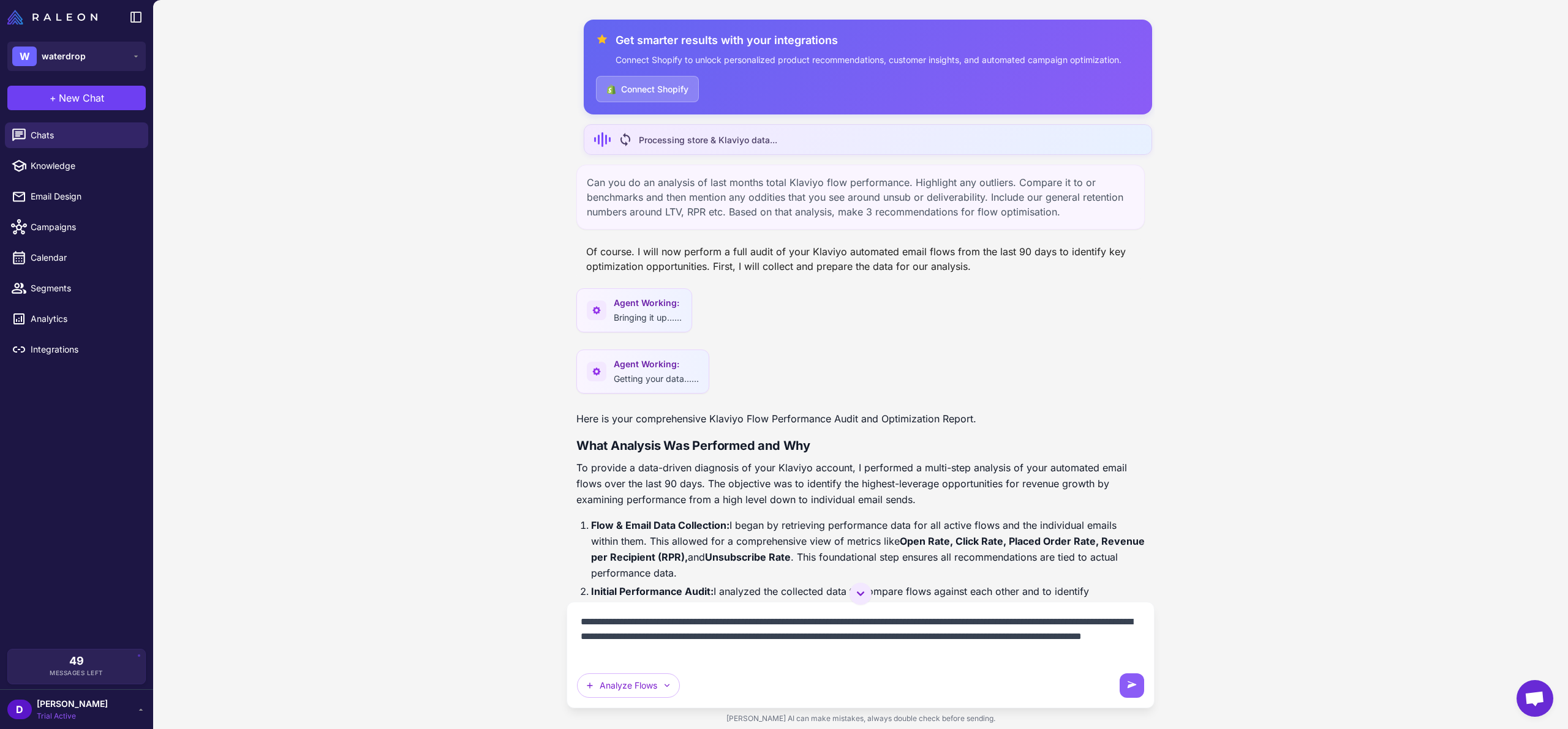
drag, startPoint x: 679, startPoint y: 635, endPoint x: 1087, endPoint y: 638, distance: 408.0
click at [1087, 638] on textarea "**********" at bounding box center [860, 637] width 567 height 49
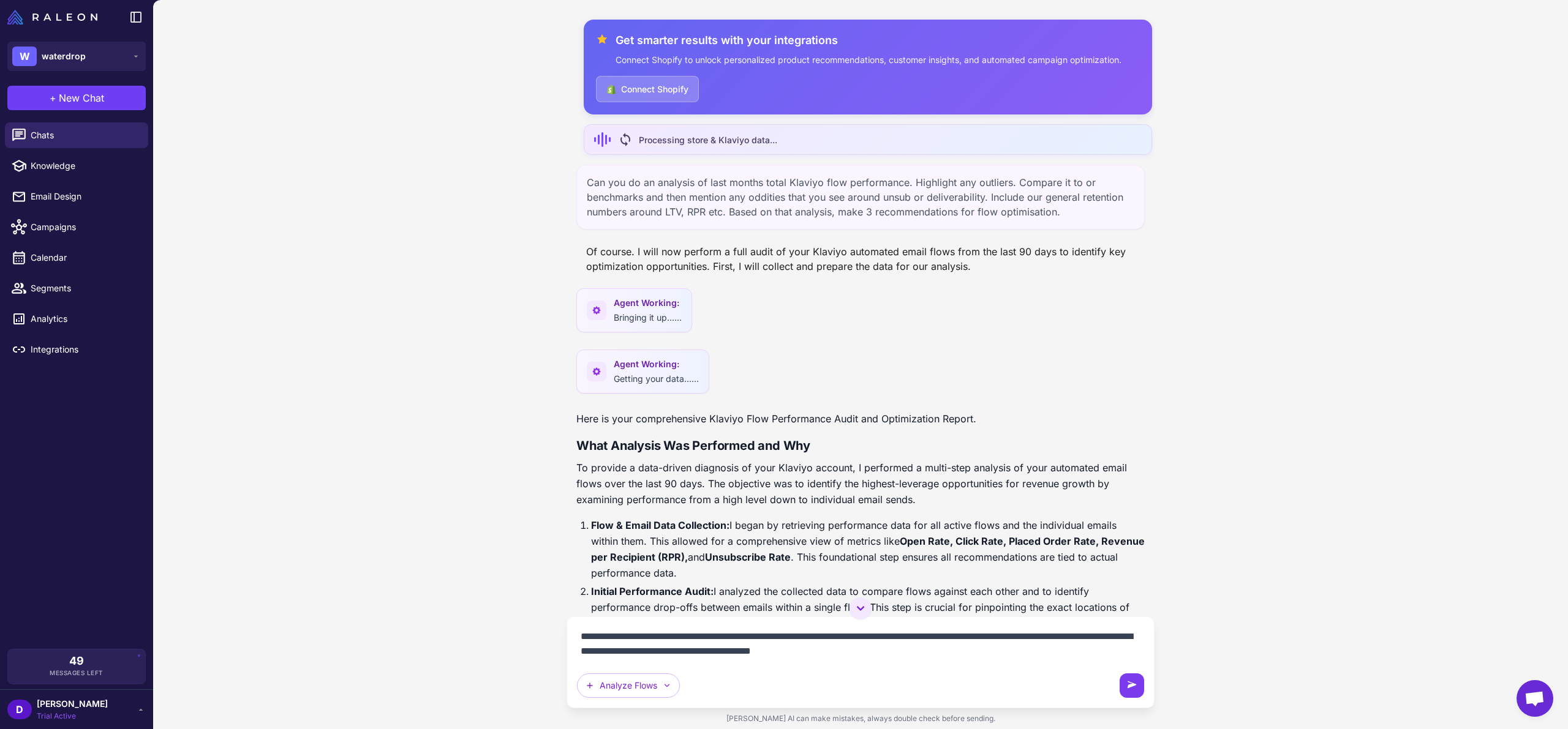
type textarea "**********"
click at [1131, 690] on icon at bounding box center [1131, 686] width 12 height 12
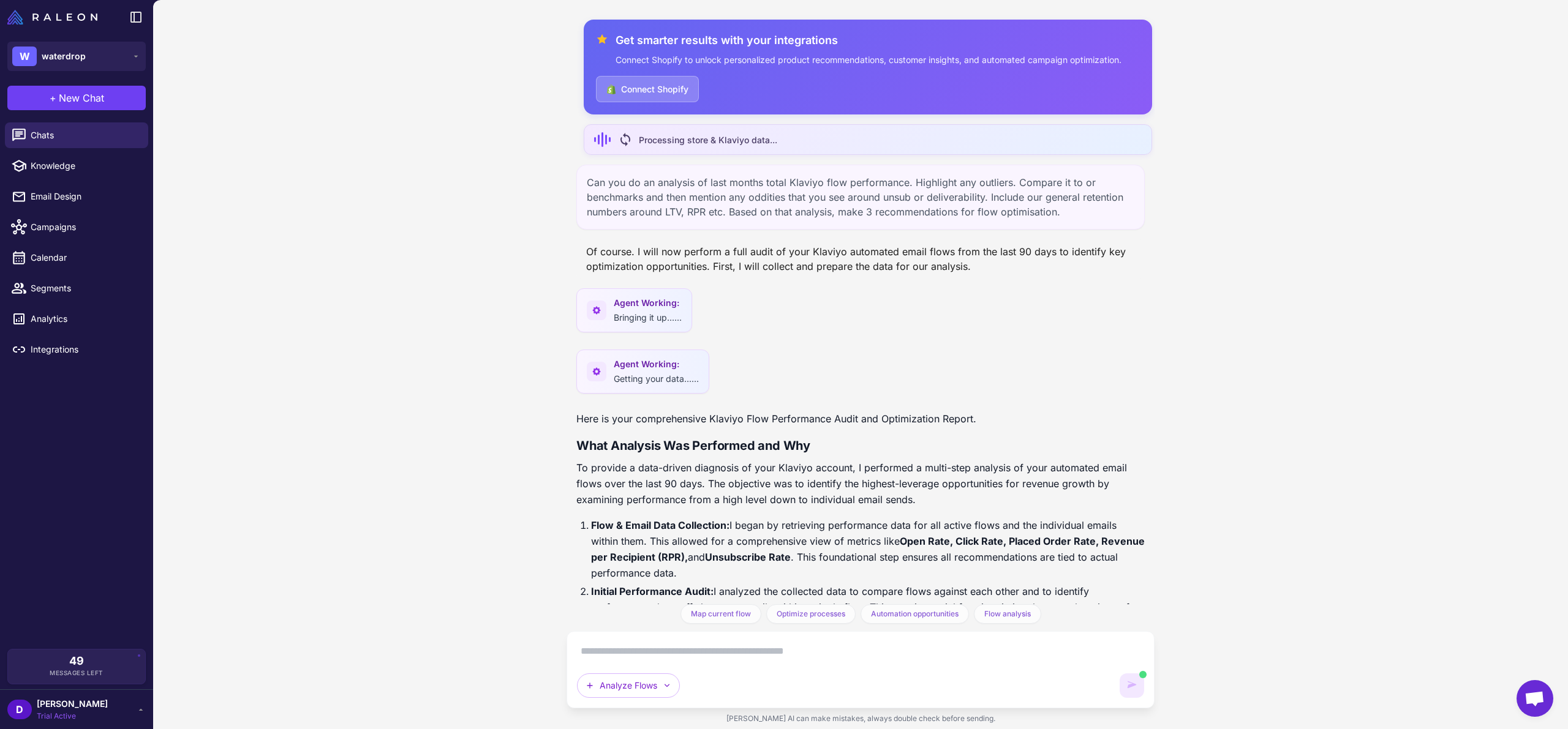
scroll to position [2462, 0]
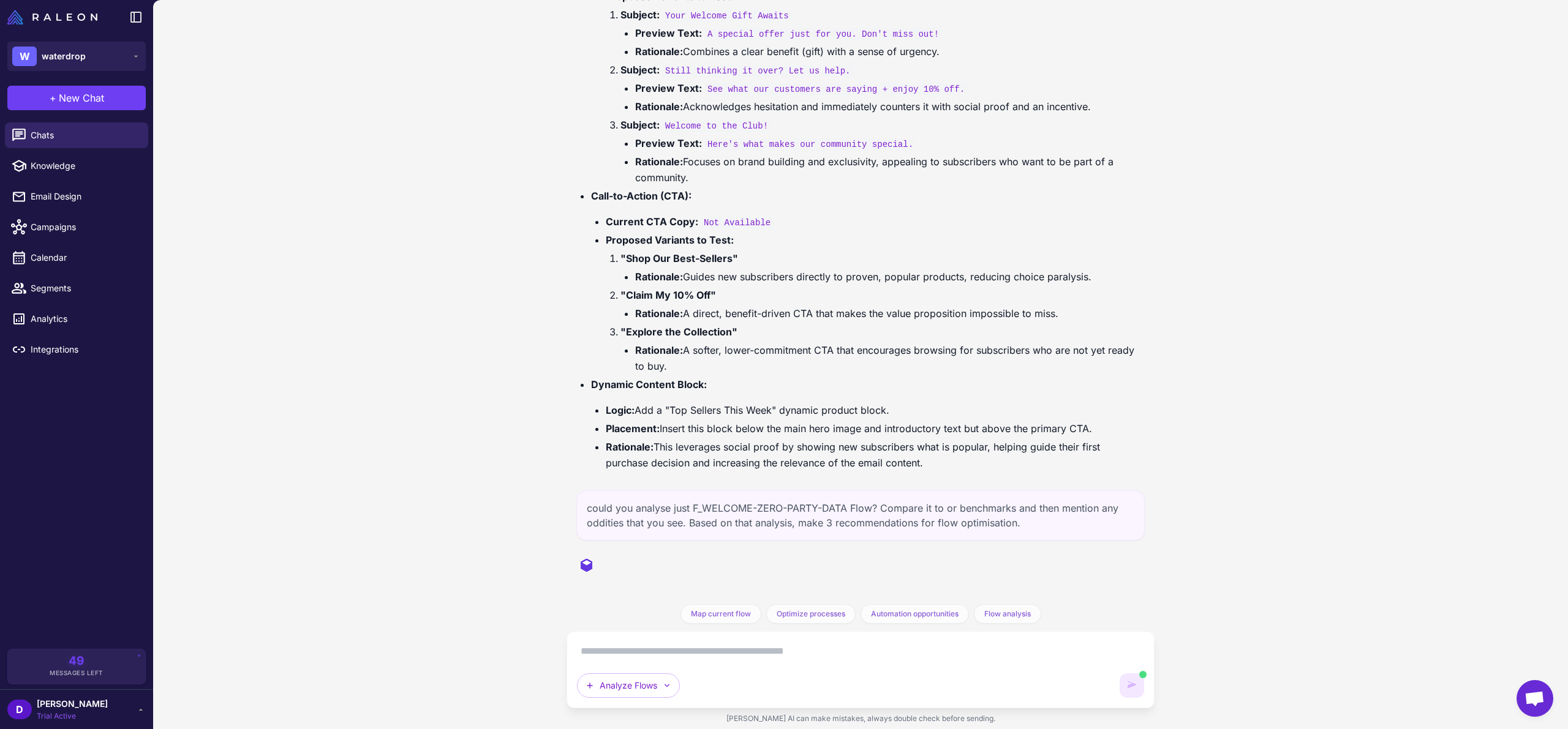
click at [654, 508] on div "could you analyse just F_WELCOME-ZERO-PARTY-DATA Flow? Compare it to or benchma…" at bounding box center [860, 516] width 568 height 50
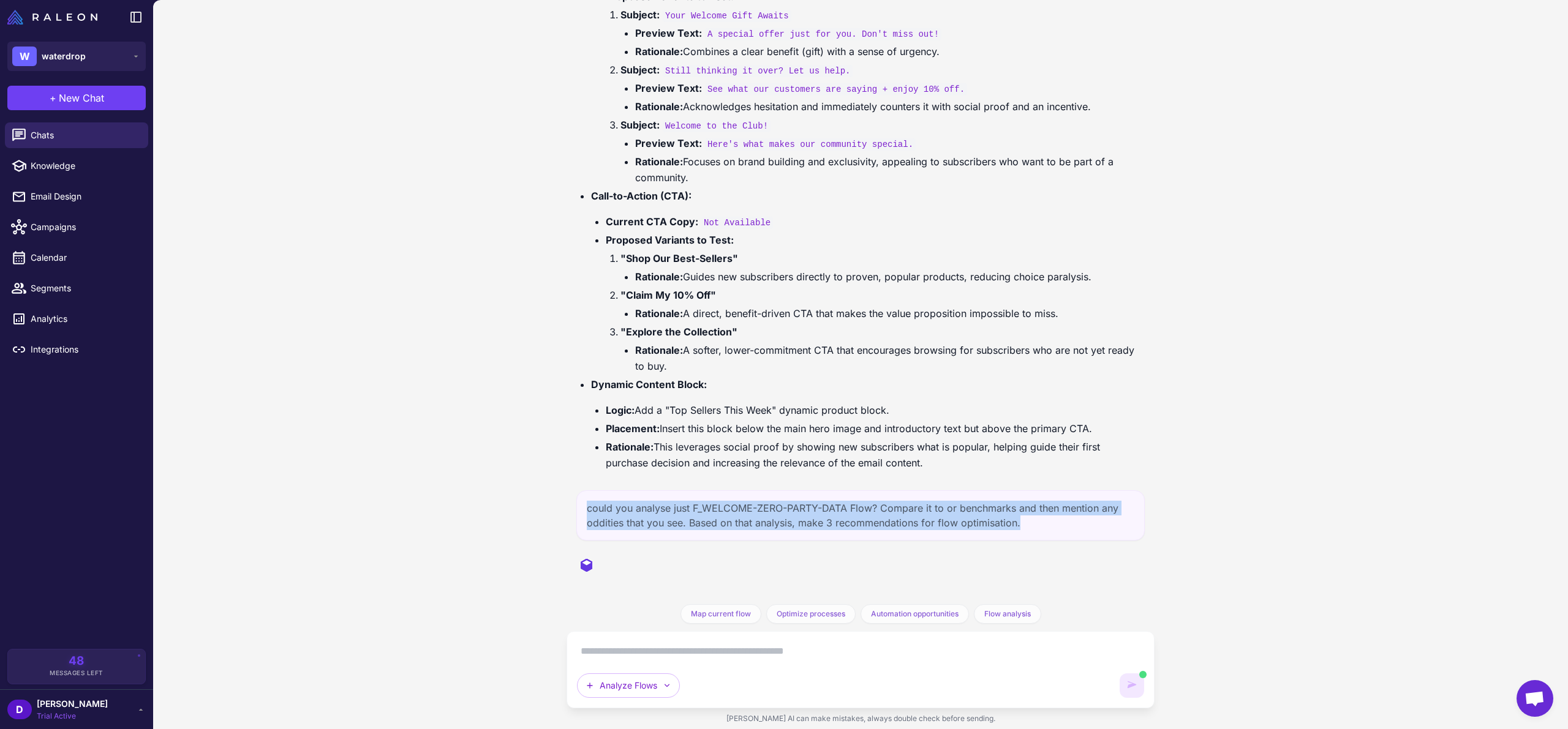
click at [654, 508] on div "could you analyse just F_WELCOME-ZERO-PARTY-DATA Flow? Compare it to or benchma…" at bounding box center [860, 516] width 568 height 50
copy div "could you analyse just F_WELCOME-ZERO-PARTY-DATA Flow? Compare it to or benchma…"
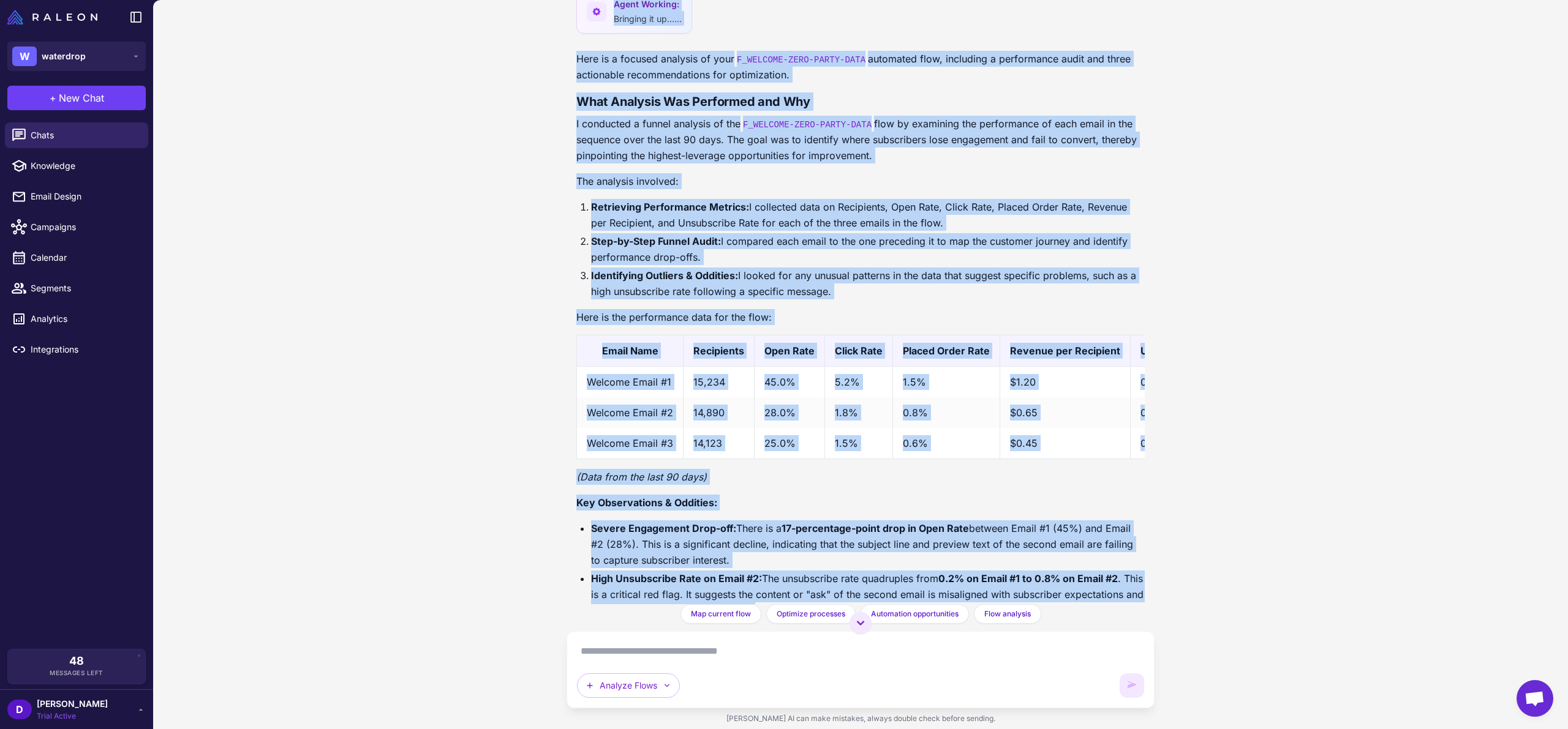
scroll to position [2935, 0]
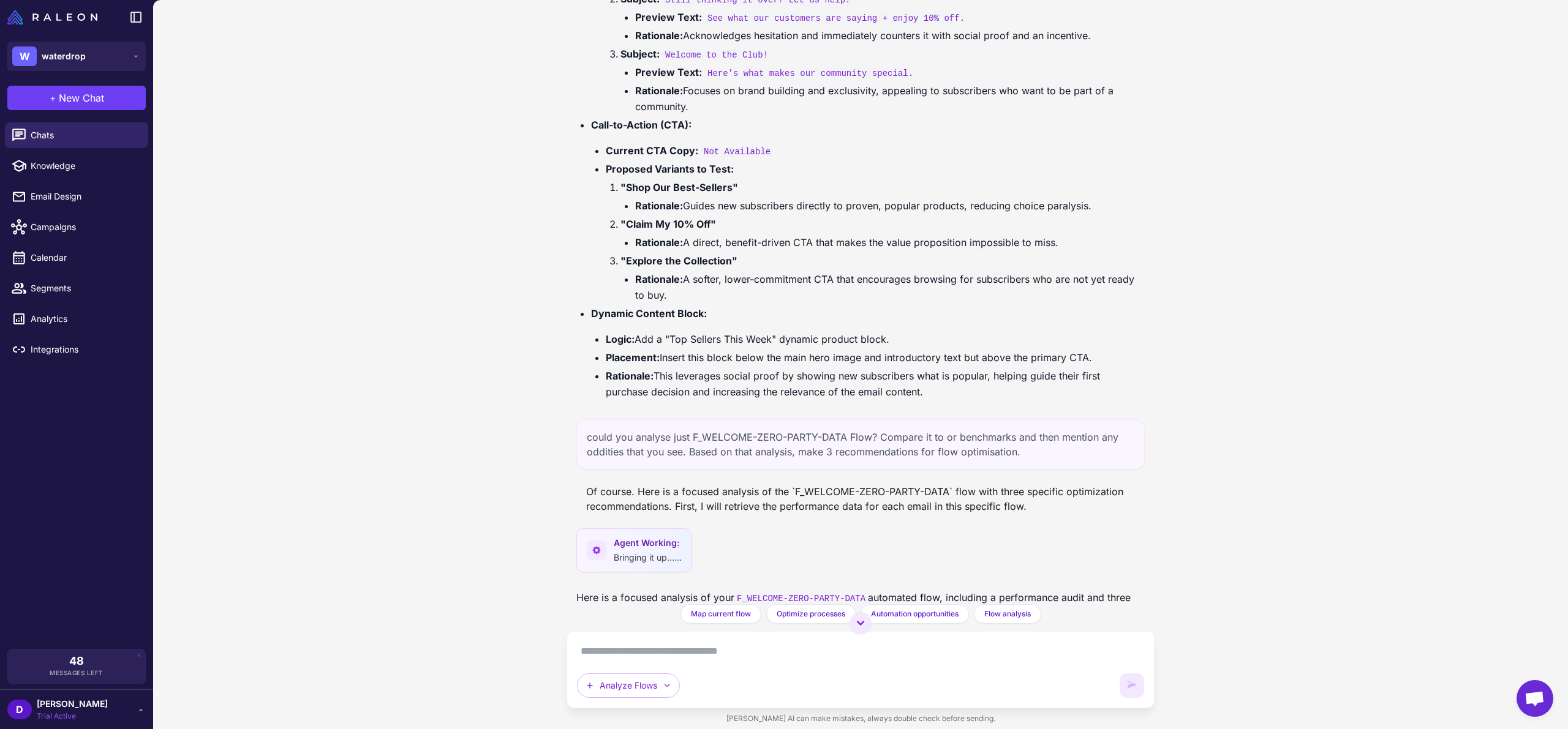
click at [904, 378] on li "Rationale: This leverages social proof by showing new subscribers what is popul…" at bounding box center [875, 384] width 539 height 32
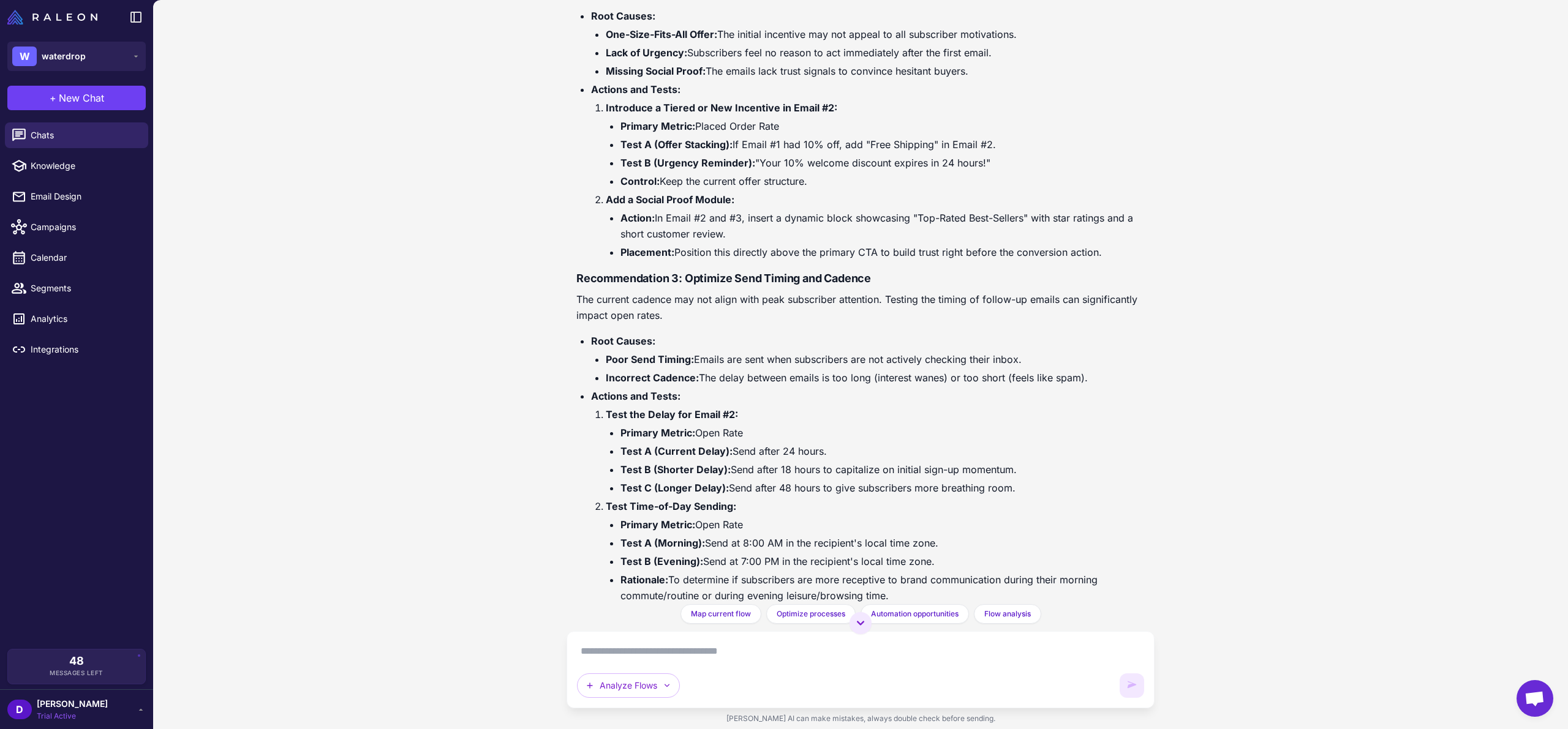
scroll to position [4475, 0]
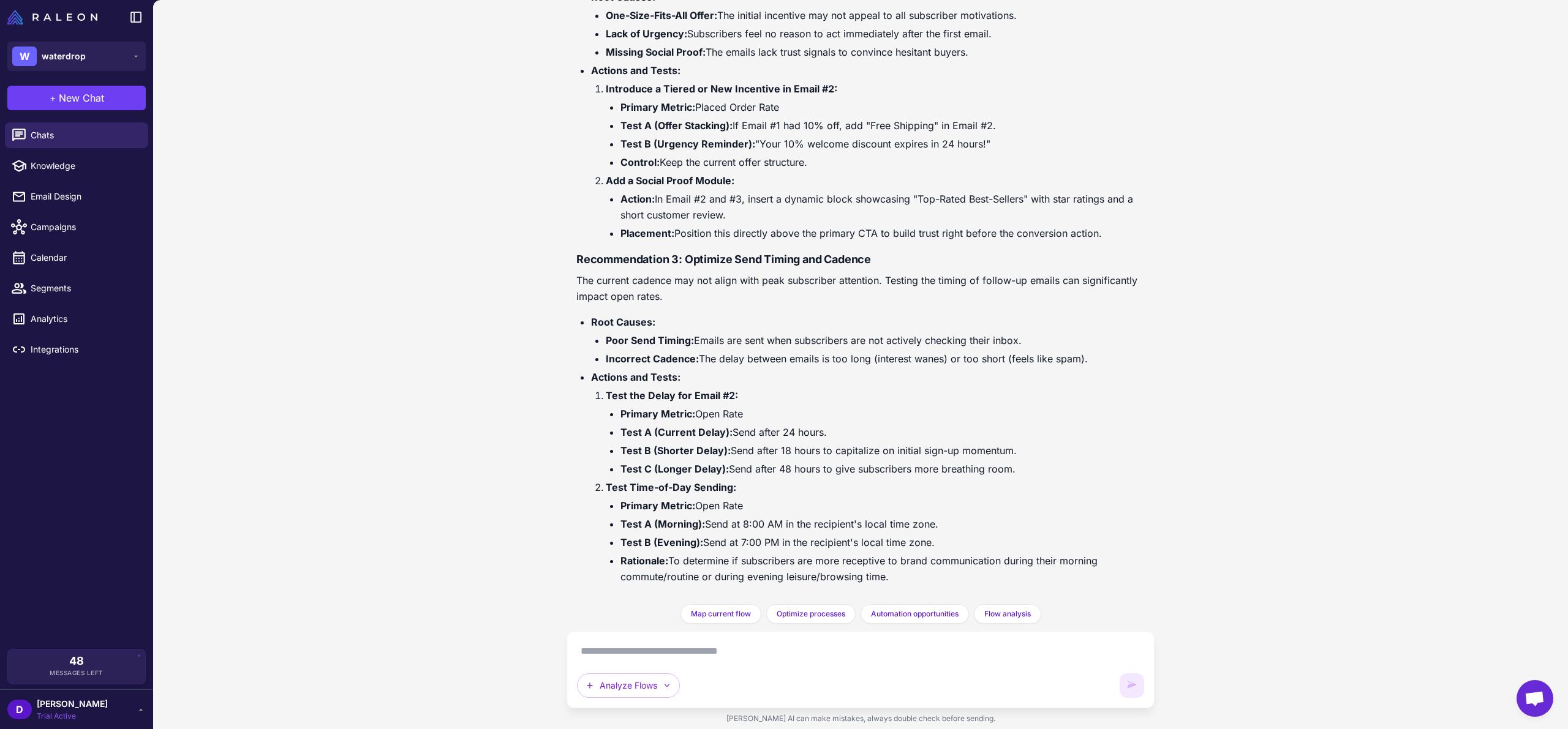
click at [704, 648] on textarea at bounding box center [860, 651] width 567 height 19
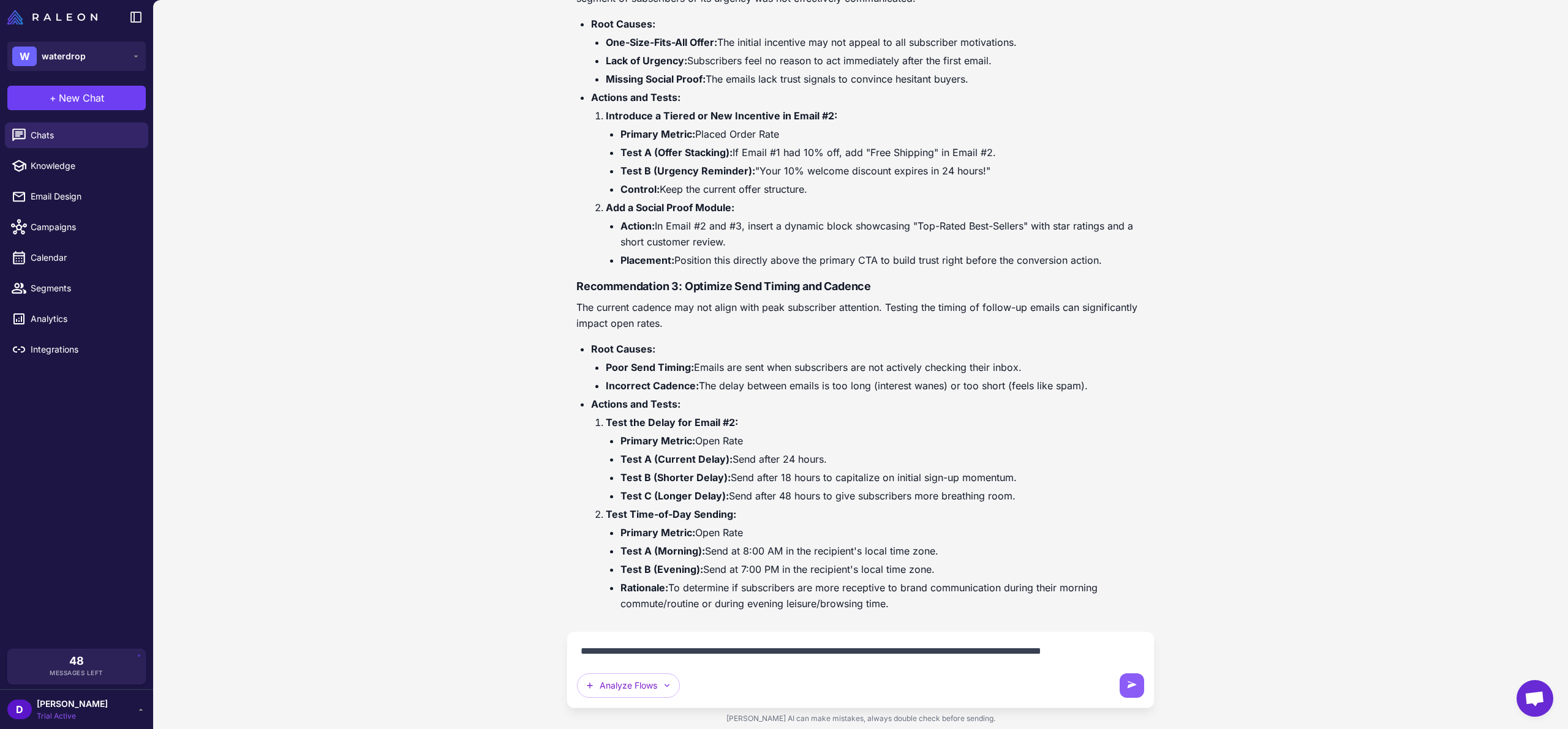
scroll to position [4462, 0]
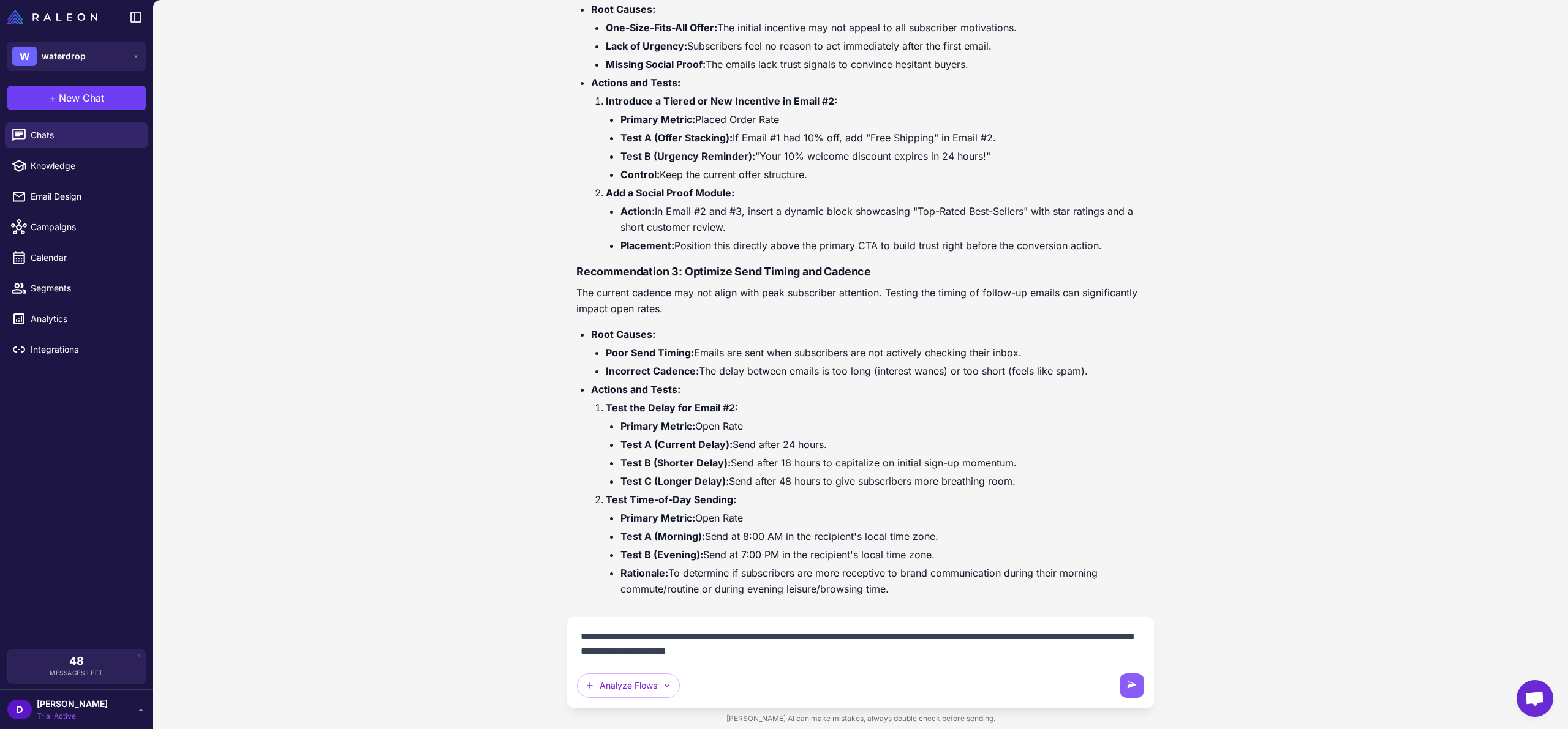
click at [834, 648] on textarea "**********" at bounding box center [860, 644] width 567 height 34
type textarea "**********"
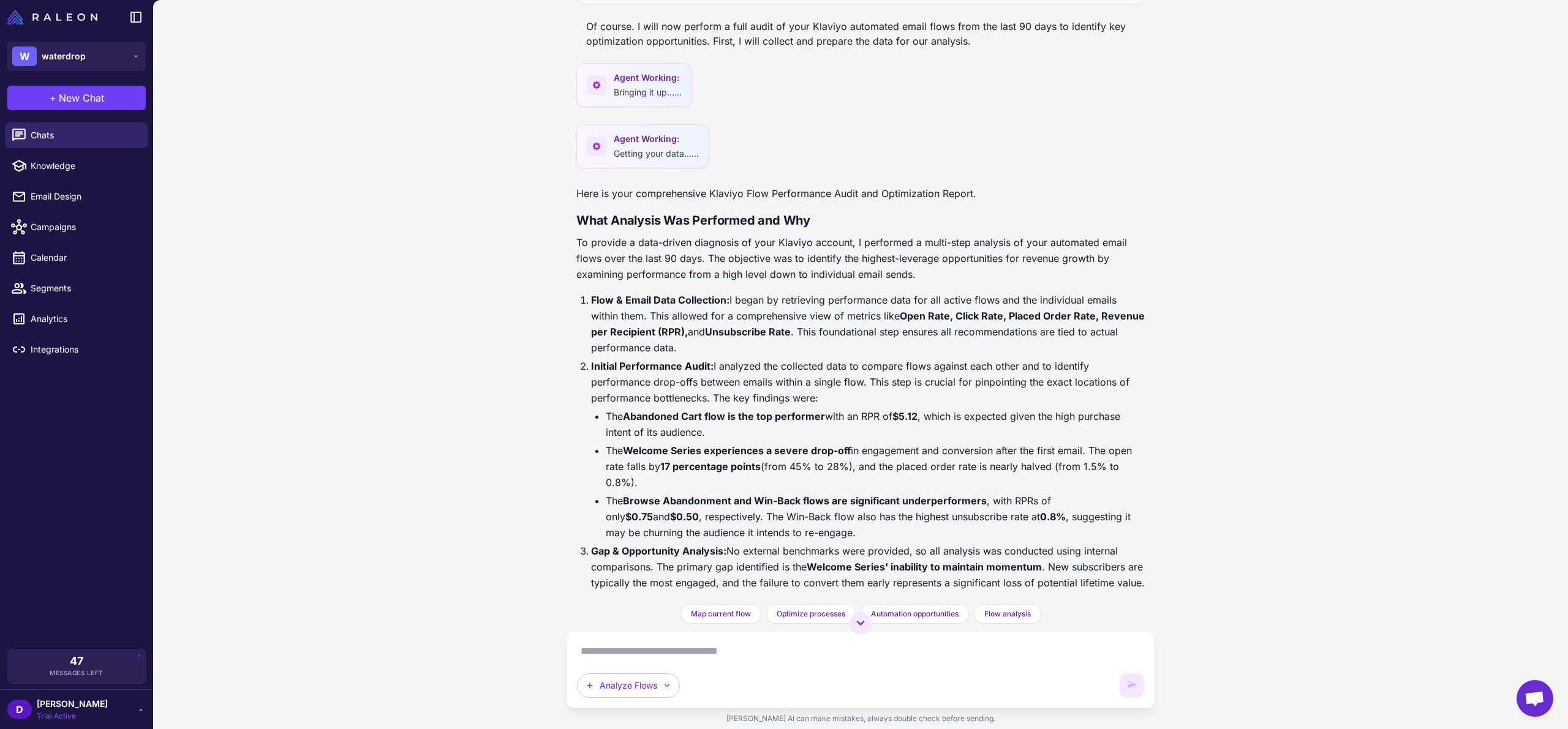
scroll to position [0, 0]
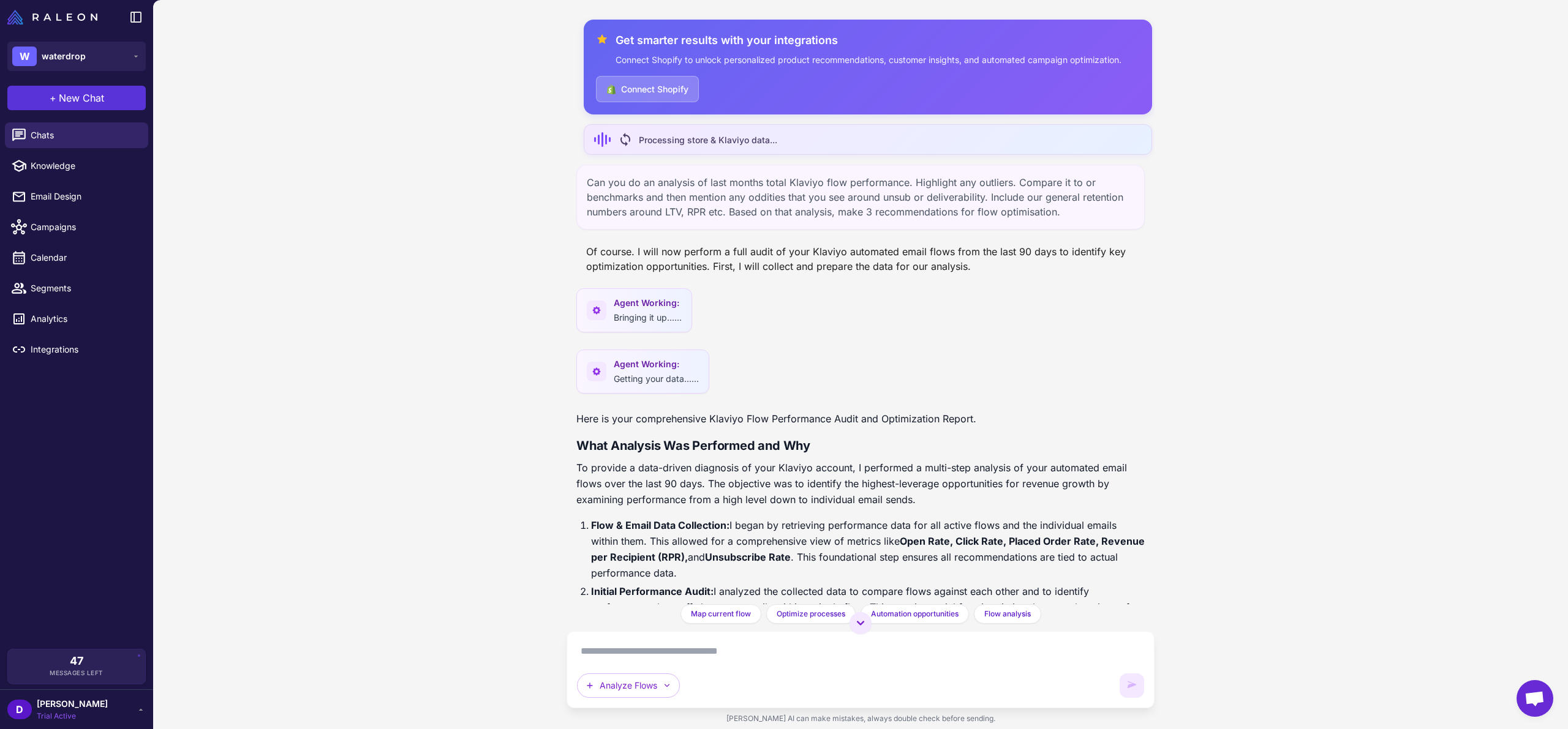
click at [111, 104] on button "+ New Chat" at bounding box center [76, 98] width 138 height 25
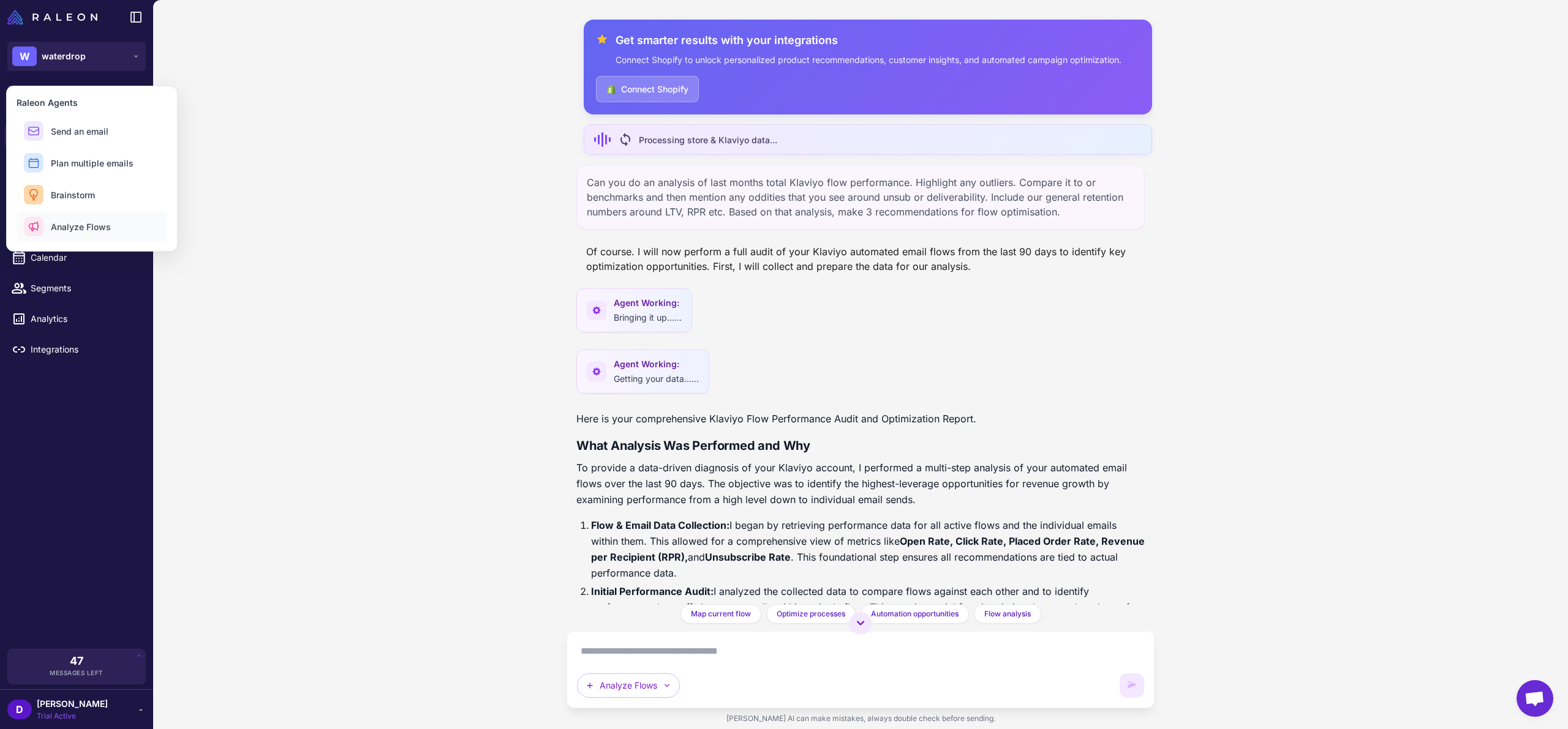
click at [102, 231] on span "Analyze Flows" at bounding box center [81, 226] width 60 height 13
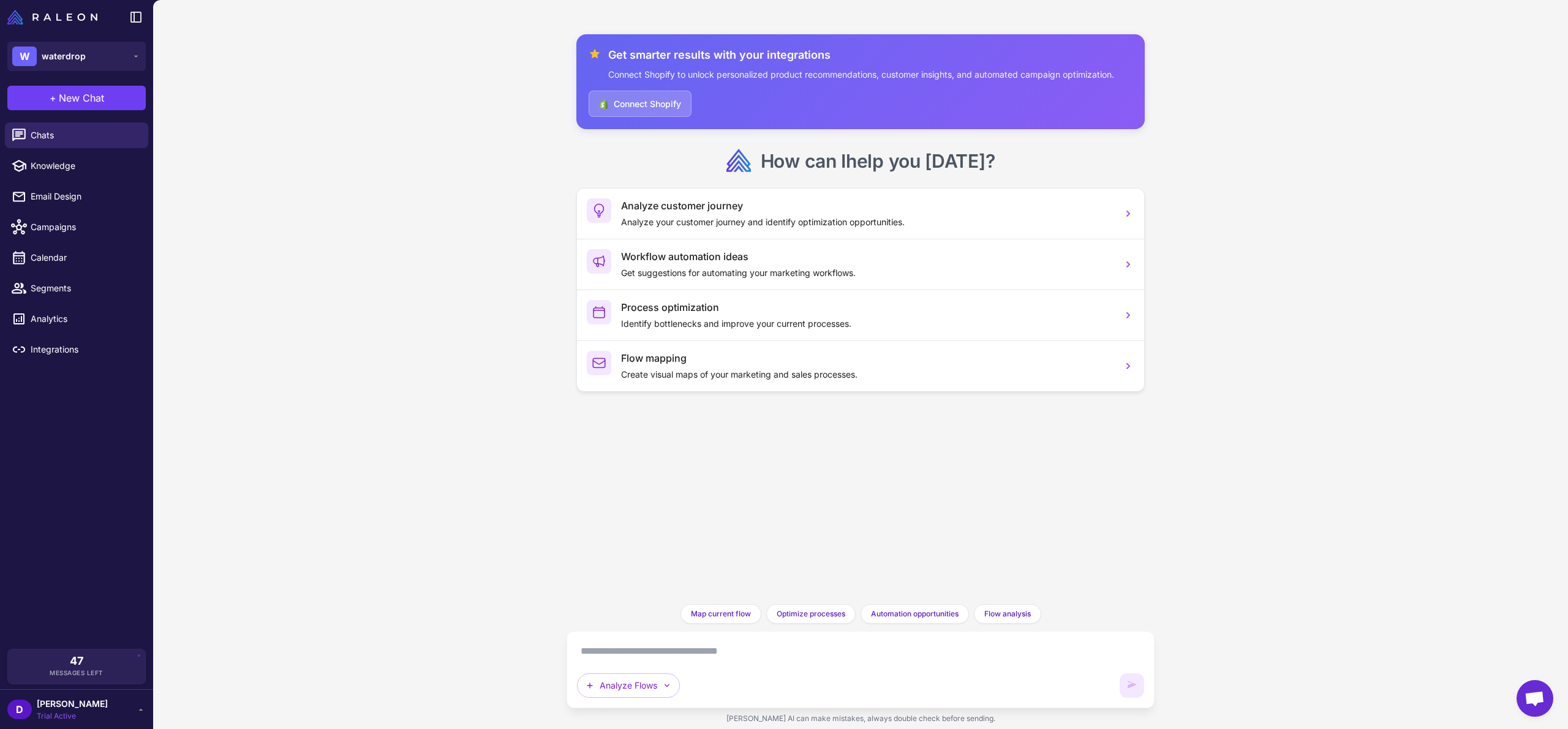
click at [649, 644] on textarea at bounding box center [860, 651] width 567 height 19
paste textarea "**********"
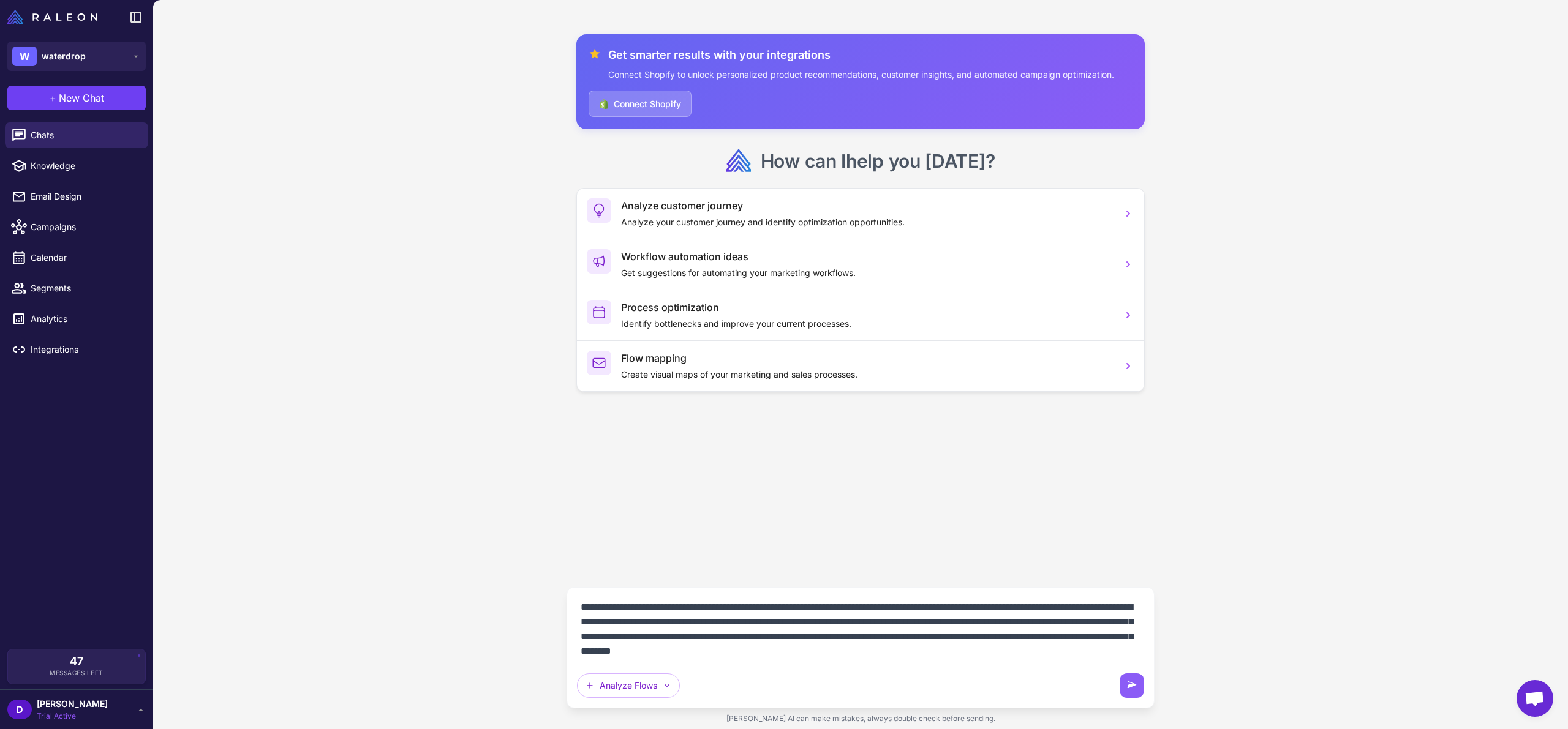
drag, startPoint x: 715, startPoint y: 651, endPoint x: 732, endPoint y: 651, distance: 17.0
click at [732, 651] on textarea "**********" at bounding box center [860, 630] width 567 height 64
click at [785, 654] on textarea "**********" at bounding box center [860, 630] width 567 height 64
type textarea "**********"
click at [1124, 683] on button at bounding box center [1132, 686] width 25 height 25
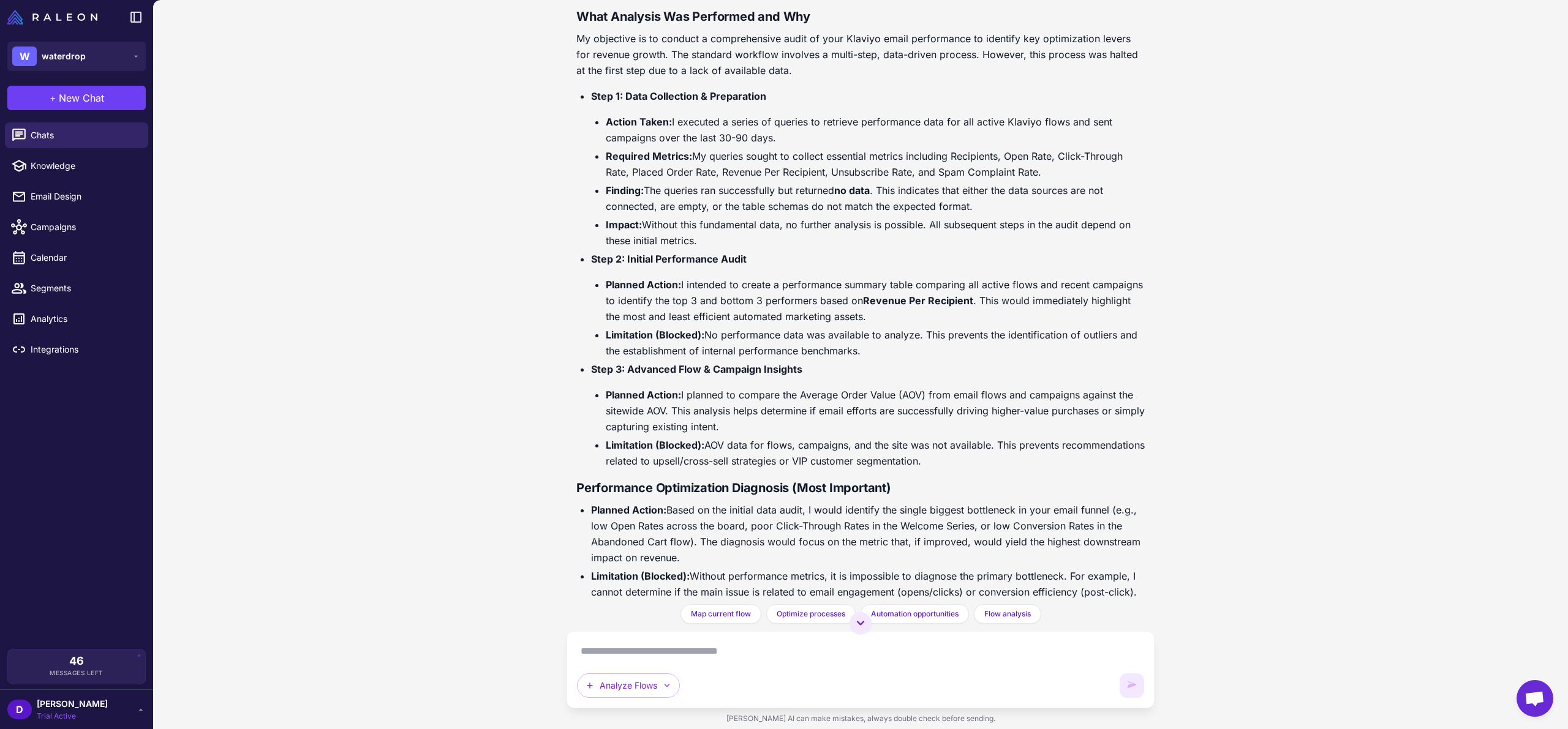
scroll to position [599, 0]
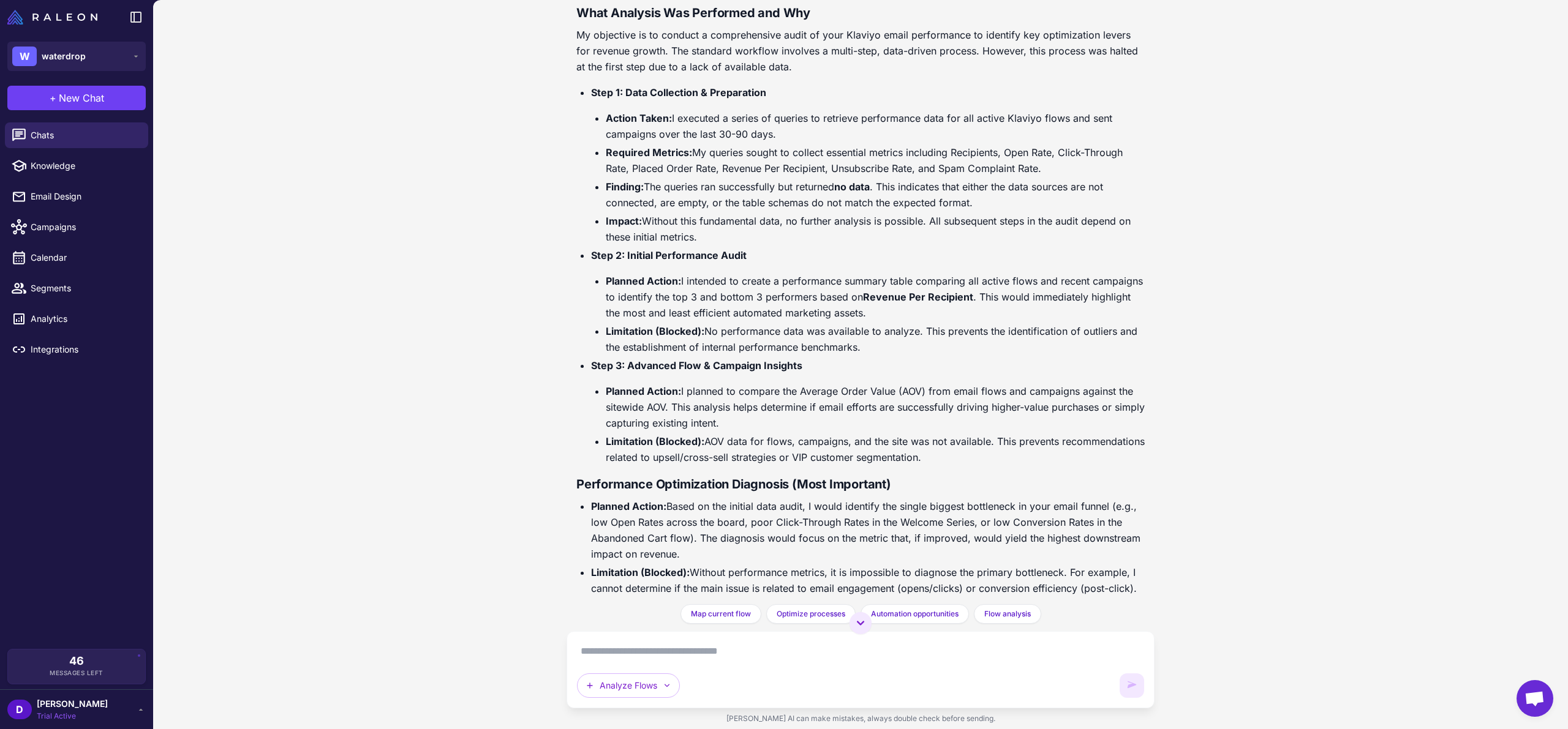
click at [1539, 696] on span "Open chat" at bounding box center [1534, 700] width 20 height 17
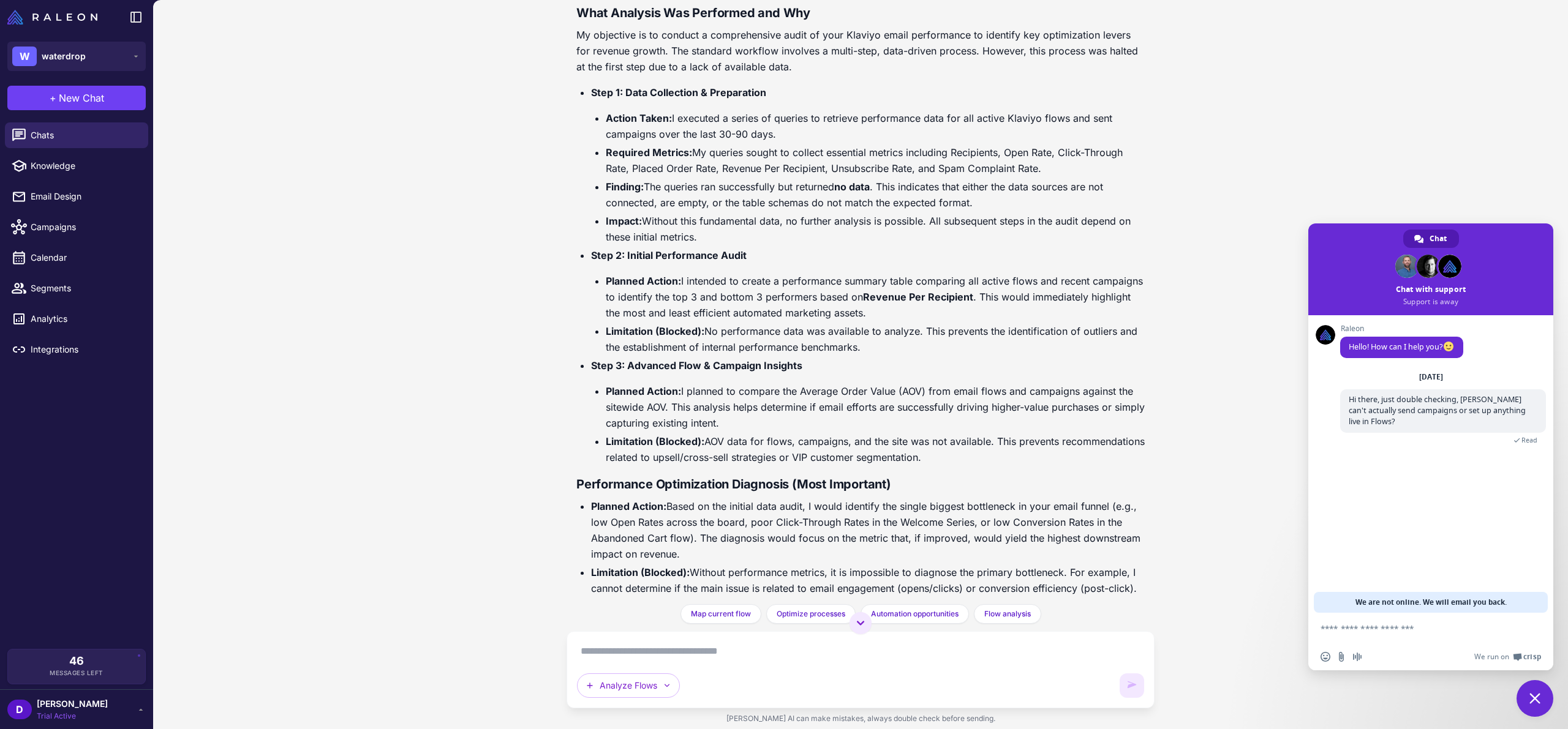
click at [1369, 627] on textarea "Compose your message..." at bounding box center [1418, 629] width 194 height 11
click at [1538, 700] on span "Close chat" at bounding box center [1535, 699] width 11 height 11
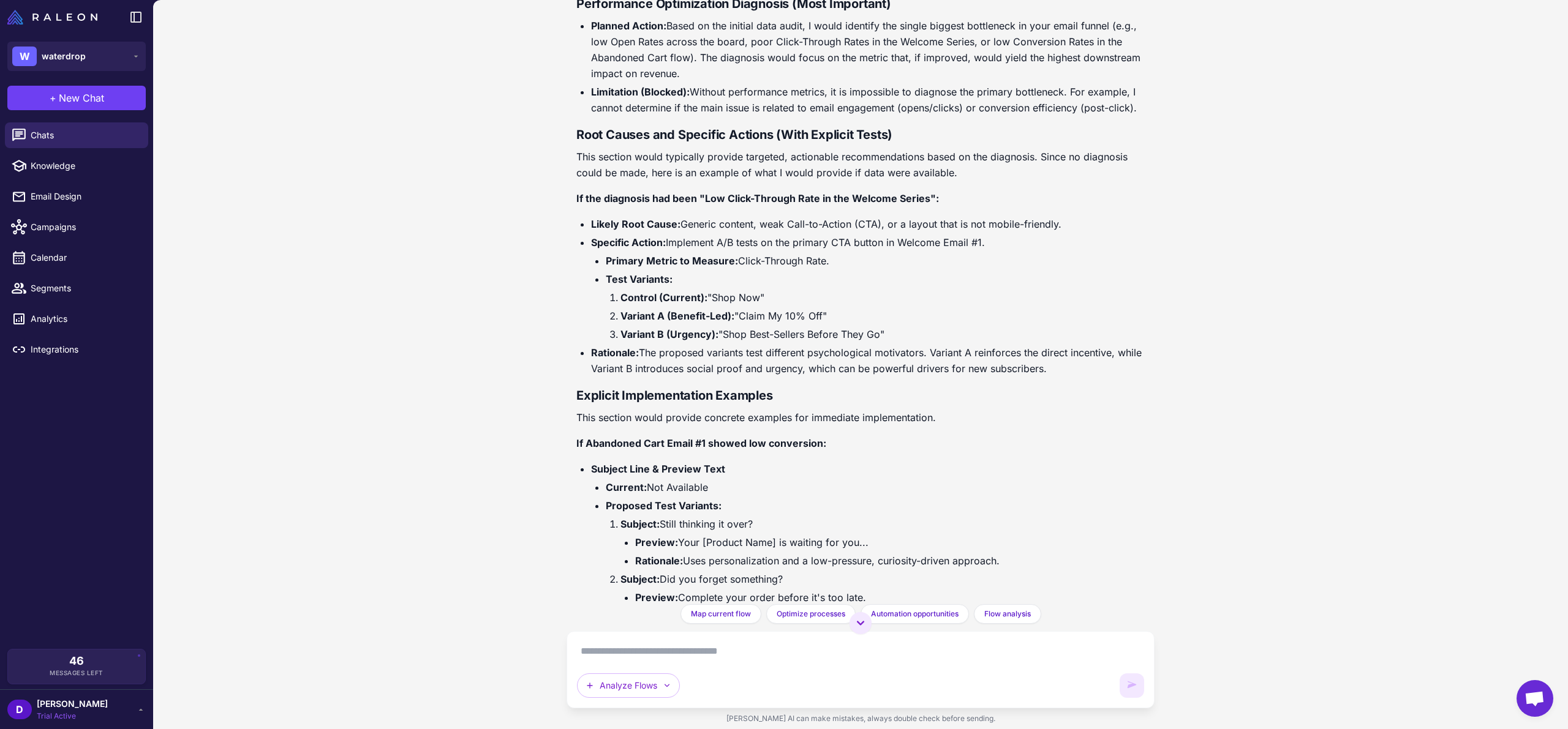
scroll to position [1254, 0]
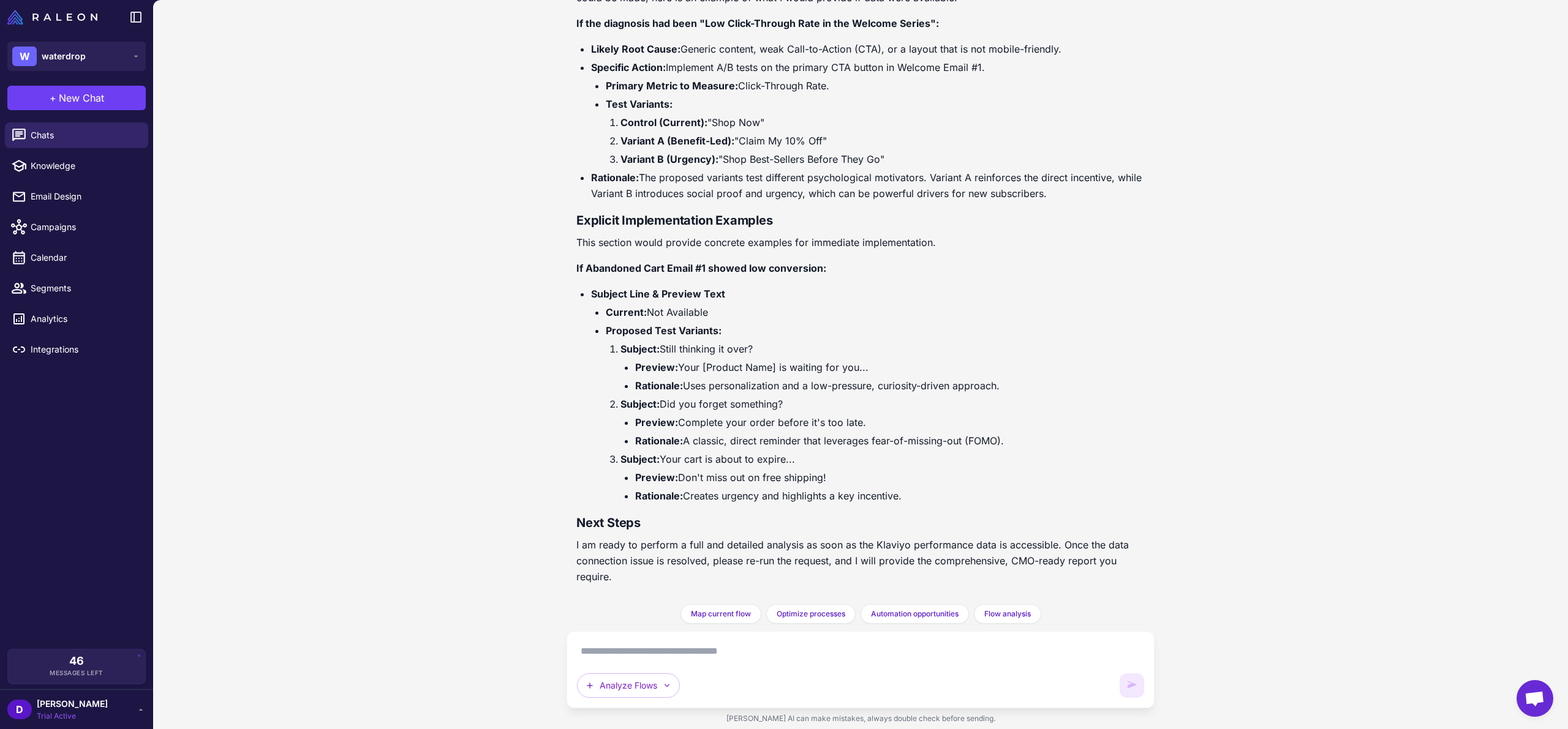
click at [139, 710] on icon at bounding box center [141, 710] width 5 height 2
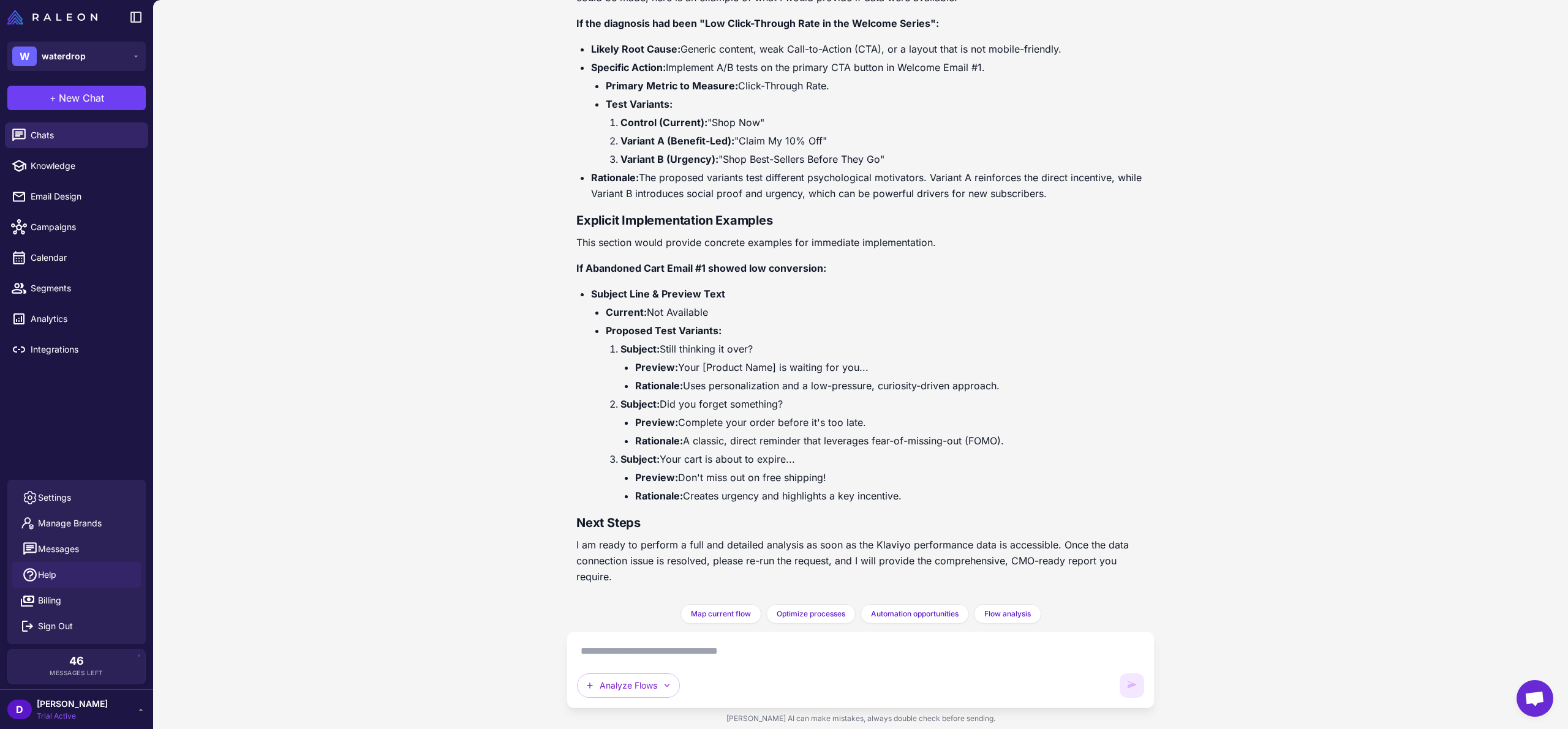
click at [49, 570] on span "Help" at bounding box center [47, 575] width 19 height 13
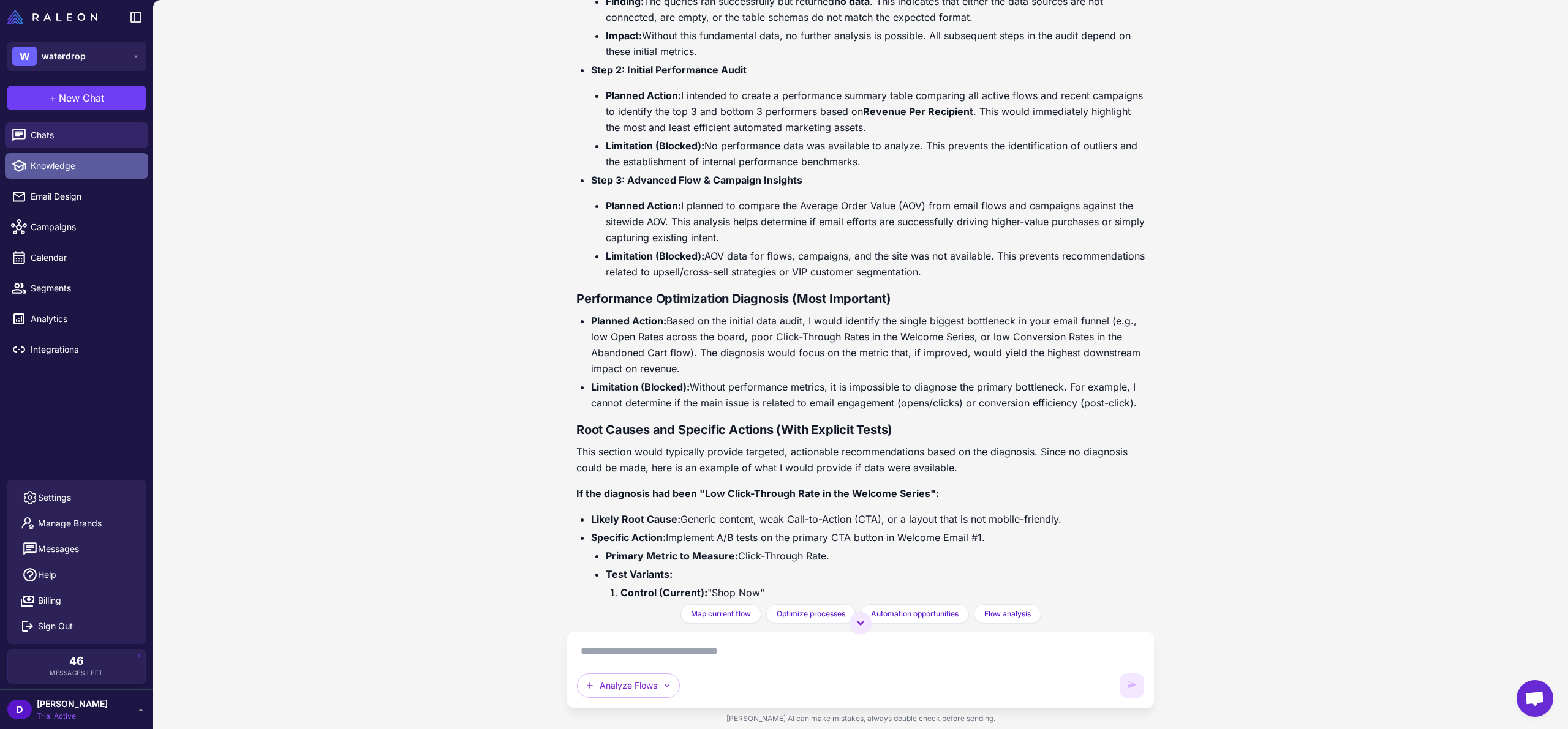
scroll to position [788, 0]
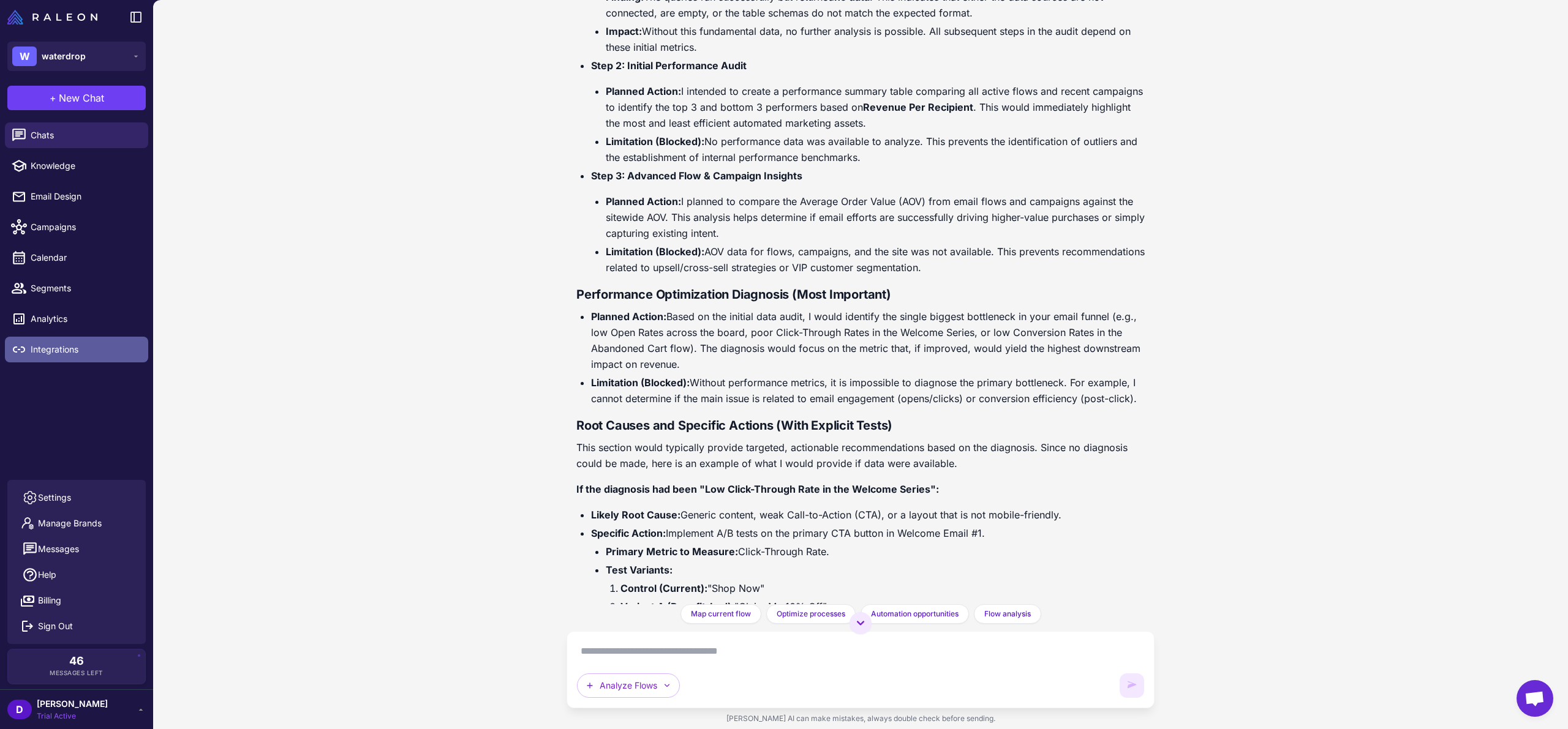
click at [70, 359] on link "Integrations" at bounding box center [76, 349] width 143 height 26
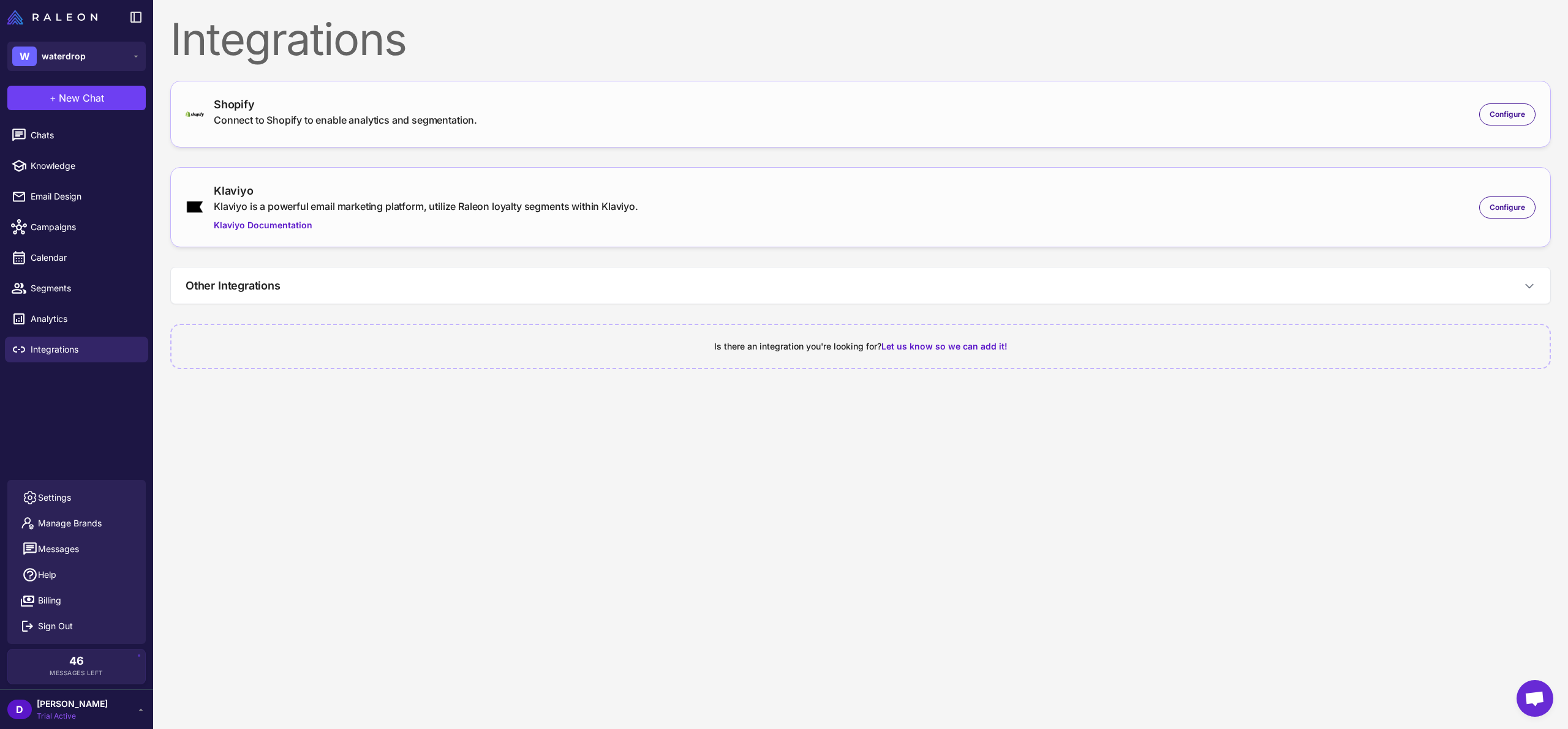
click at [435, 205] on div "Klaviyo is a powerful email marketing platform, utilize Raleon loyalty segments…" at bounding box center [426, 206] width 424 height 15
click at [403, 214] on div "Klaviyo Klaviyo is a powerful email marketing platform, utilize Raleon loyalty …" at bounding box center [426, 207] width 424 height 50
click at [243, 195] on div "Klaviyo" at bounding box center [426, 190] width 424 height 16
click at [215, 205] on div "Klaviyo Klaviyo is a powerful email marketing platform, utilize Raleon loyalty …" at bounding box center [412, 207] width 453 height 50
click at [1487, 209] on div "Configure" at bounding box center [1507, 207] width 57 height 22
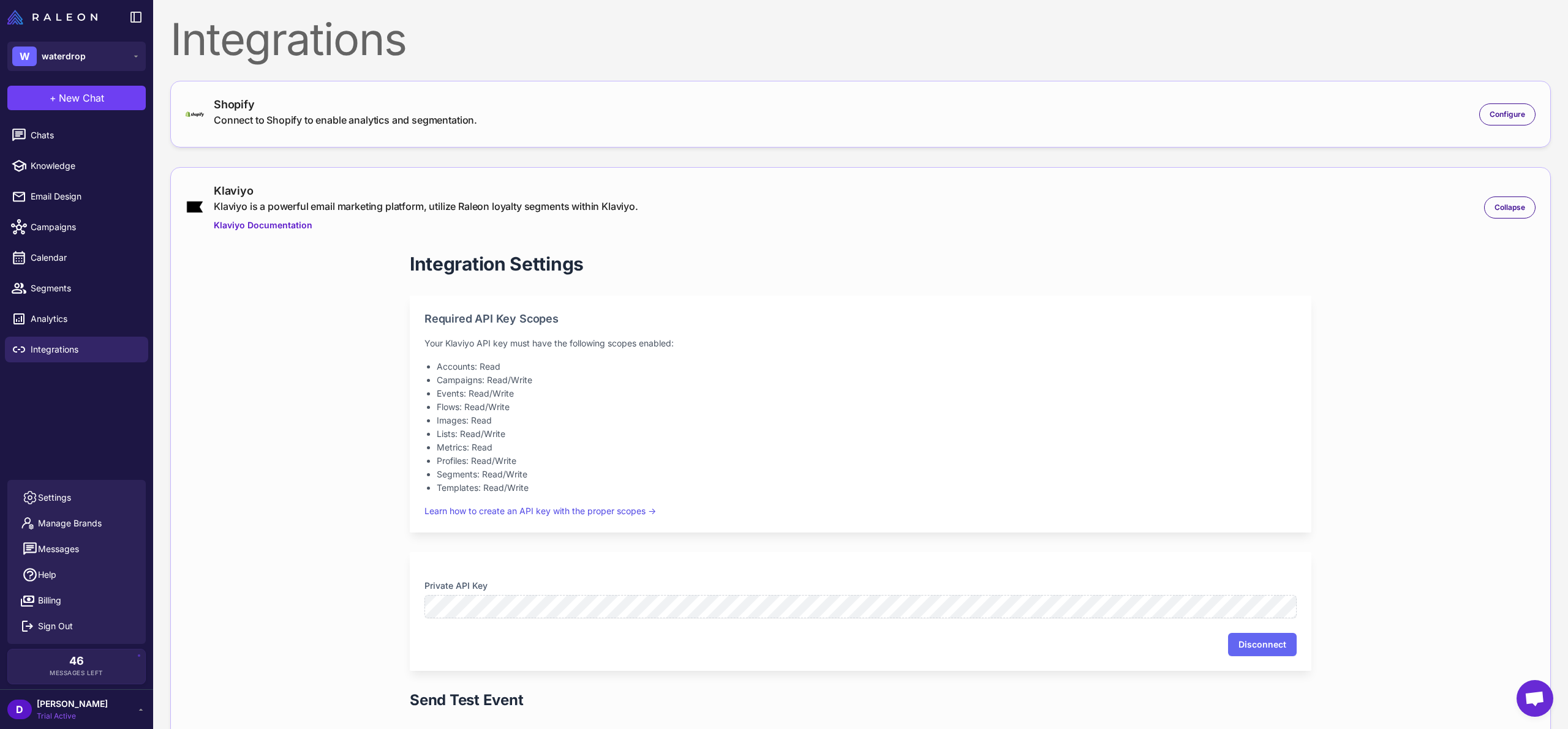
scroll to position [208, 0]
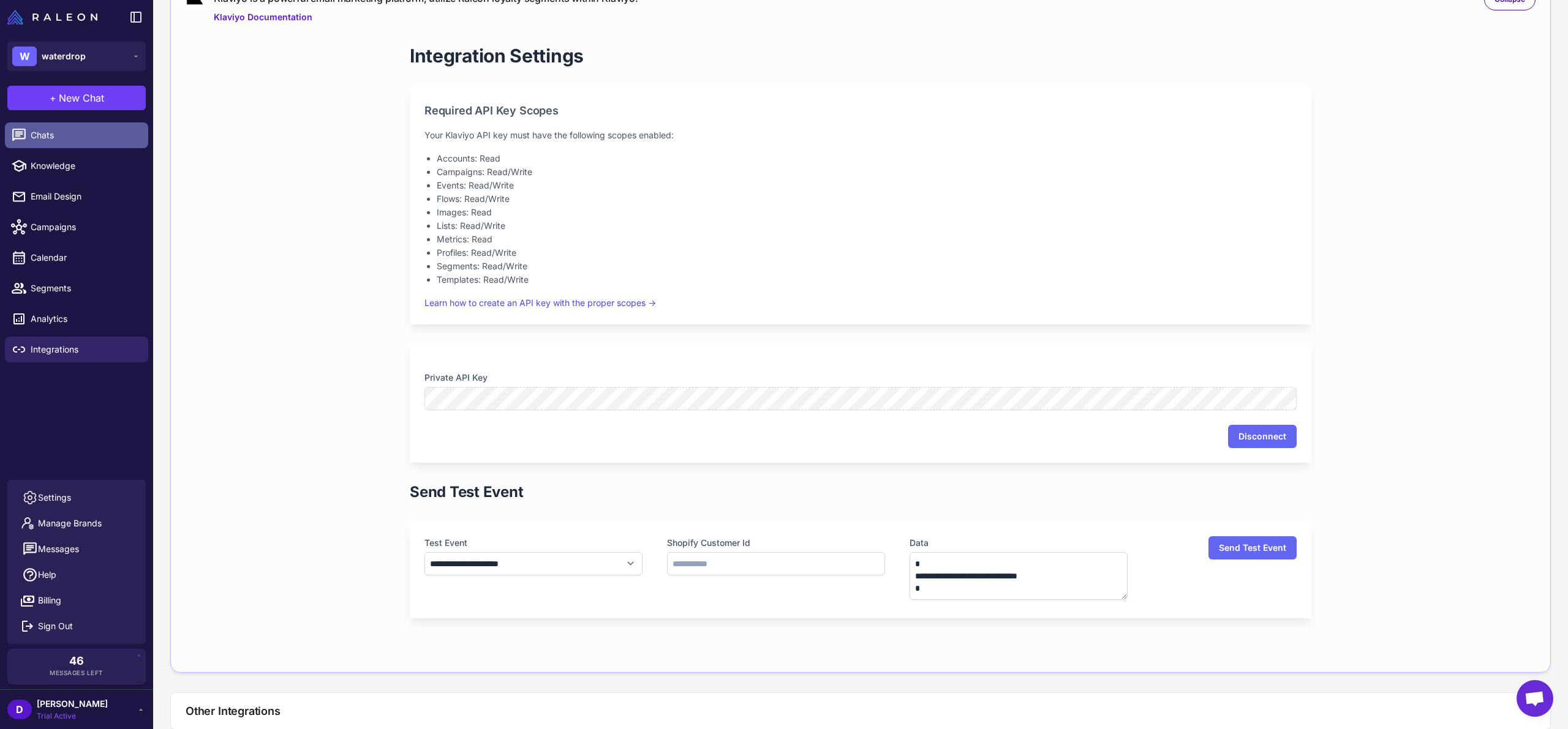
click at [79, 136] on span "Chats" at bounding box center [84, 135] width 108 height 13
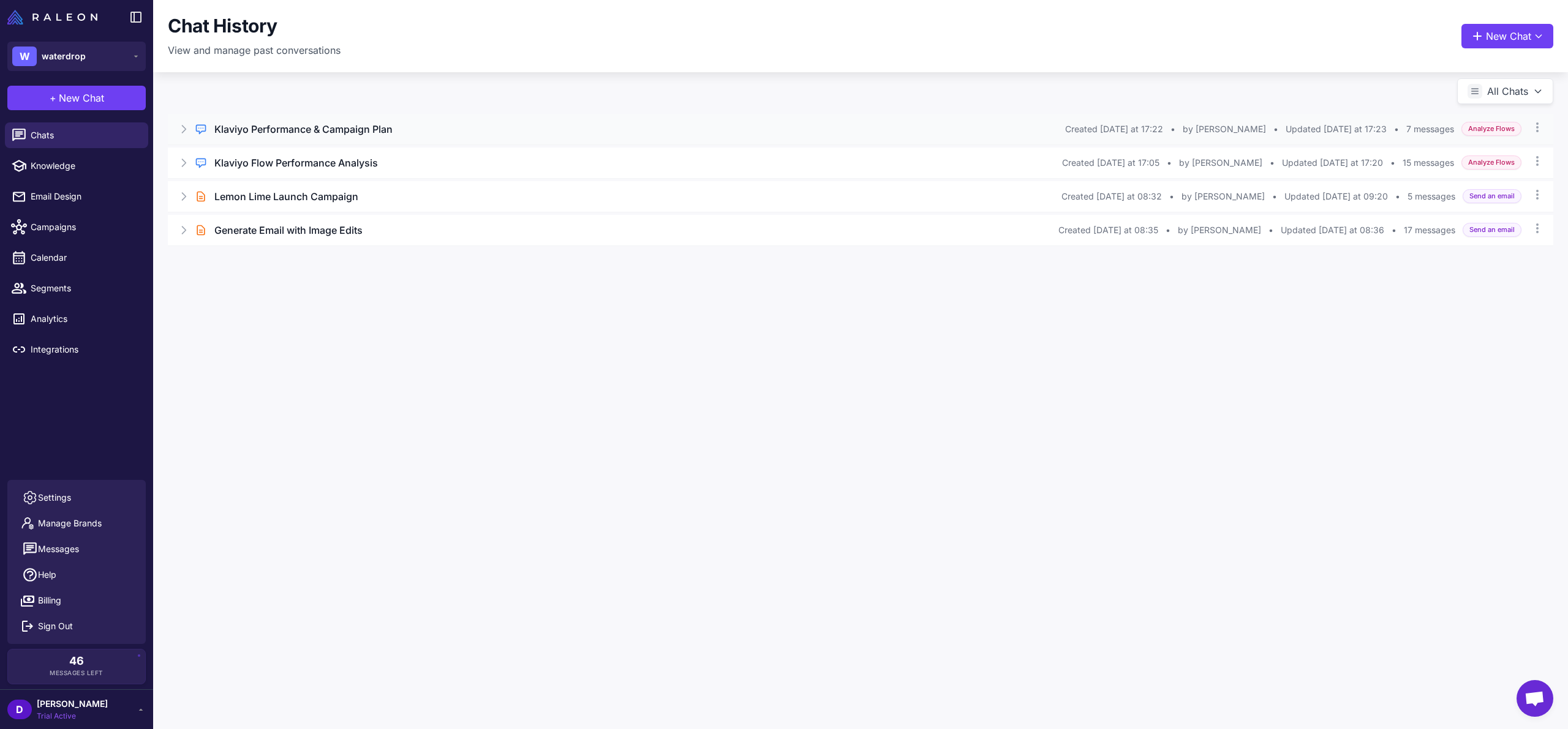
click at [188, 130] on icon at bounding box center [184, 130] width 12 height 12
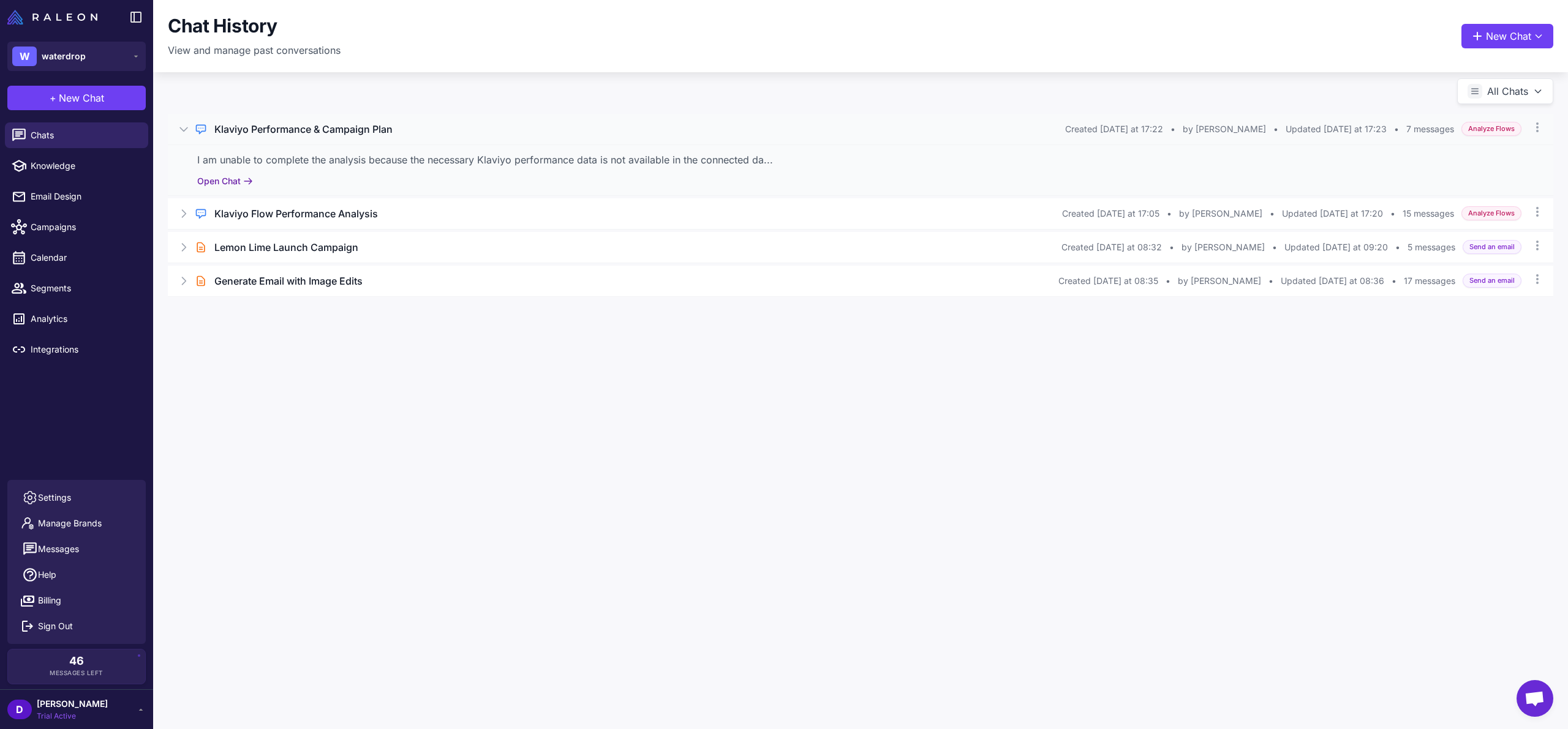
click at [228, 179] on button "Open Chat" at bounding box center [225, 181] width 56 height 13
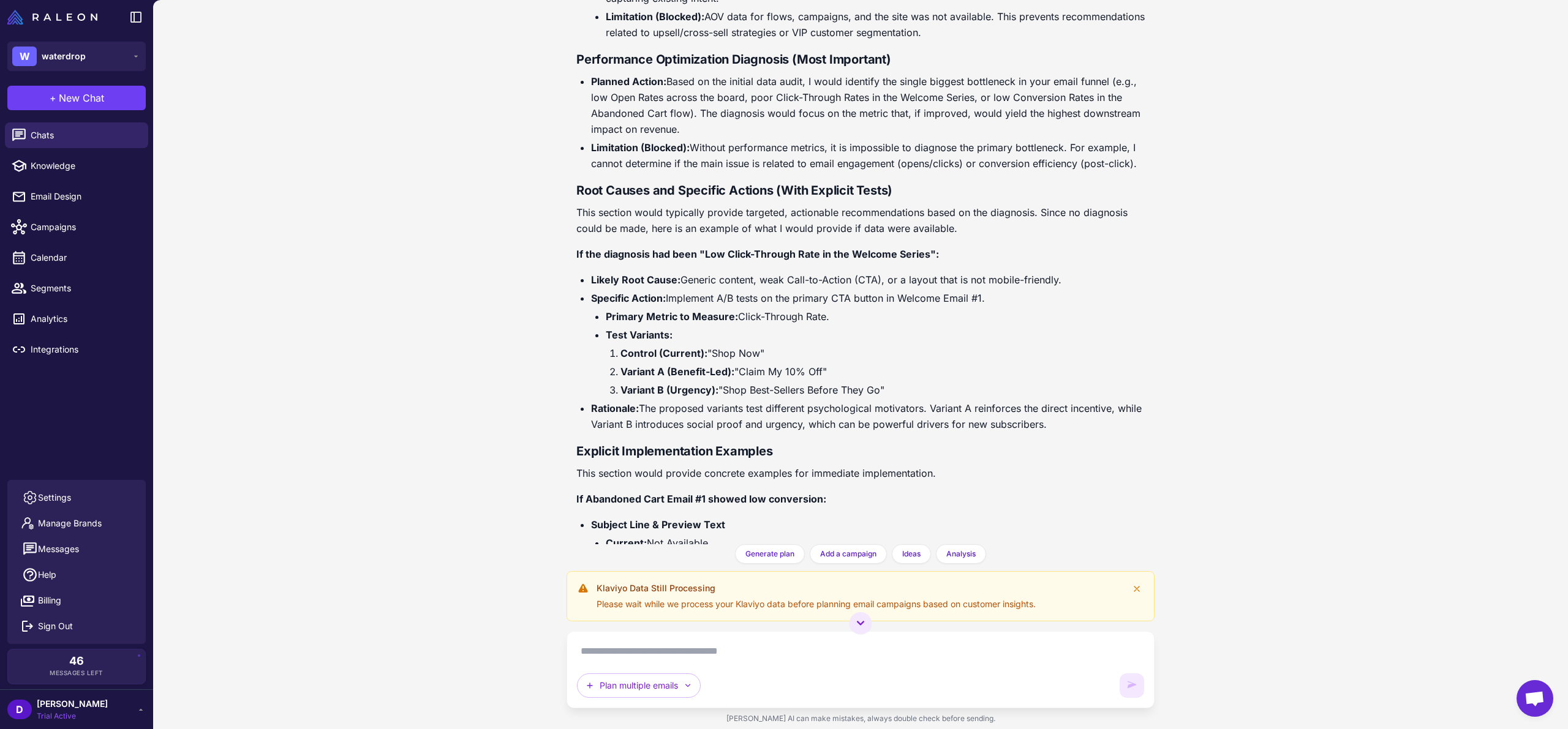
scroll to position [1357, 0]
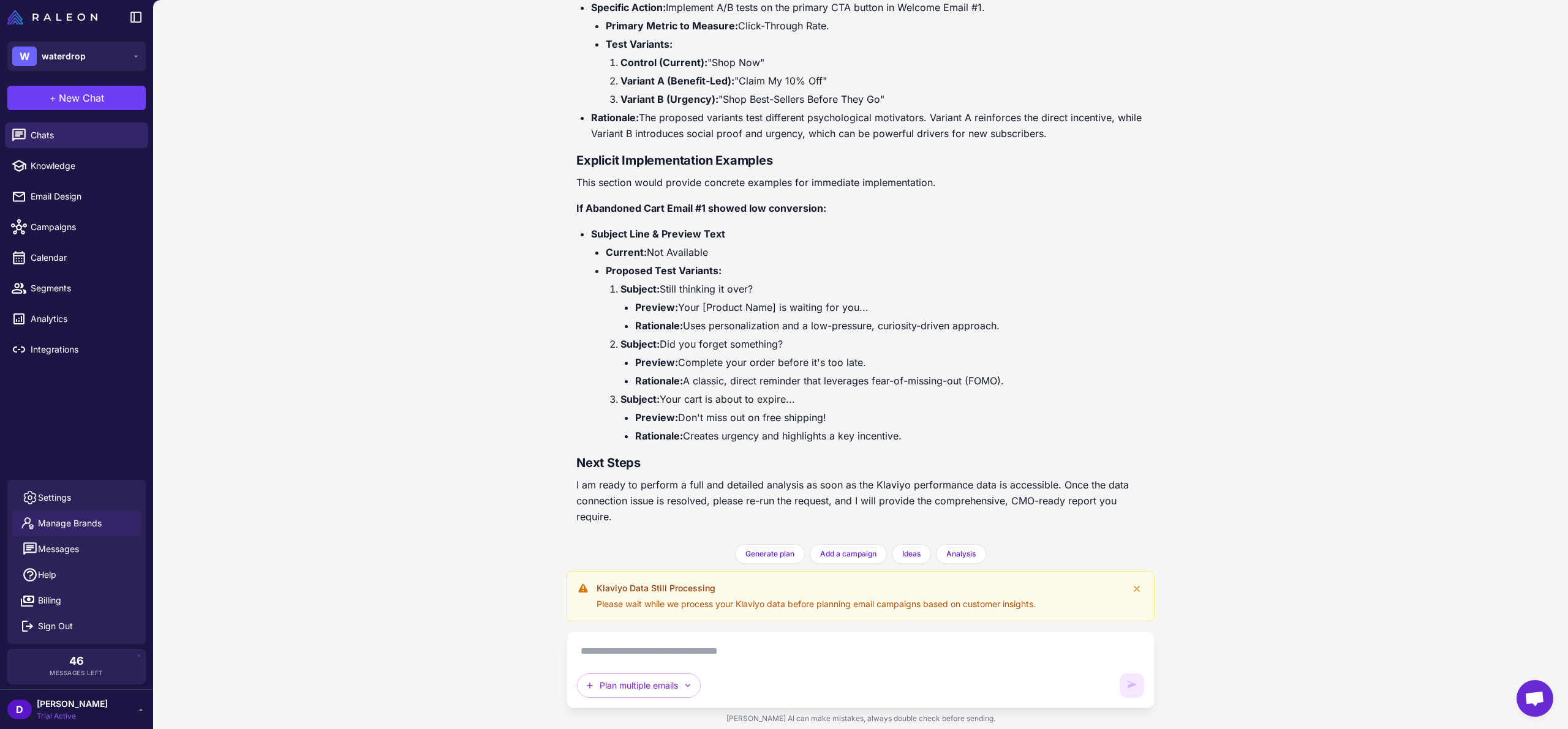
click at [79, 522] on span "Manage Brands" at bounding box center [70, 523] width 64 height 13
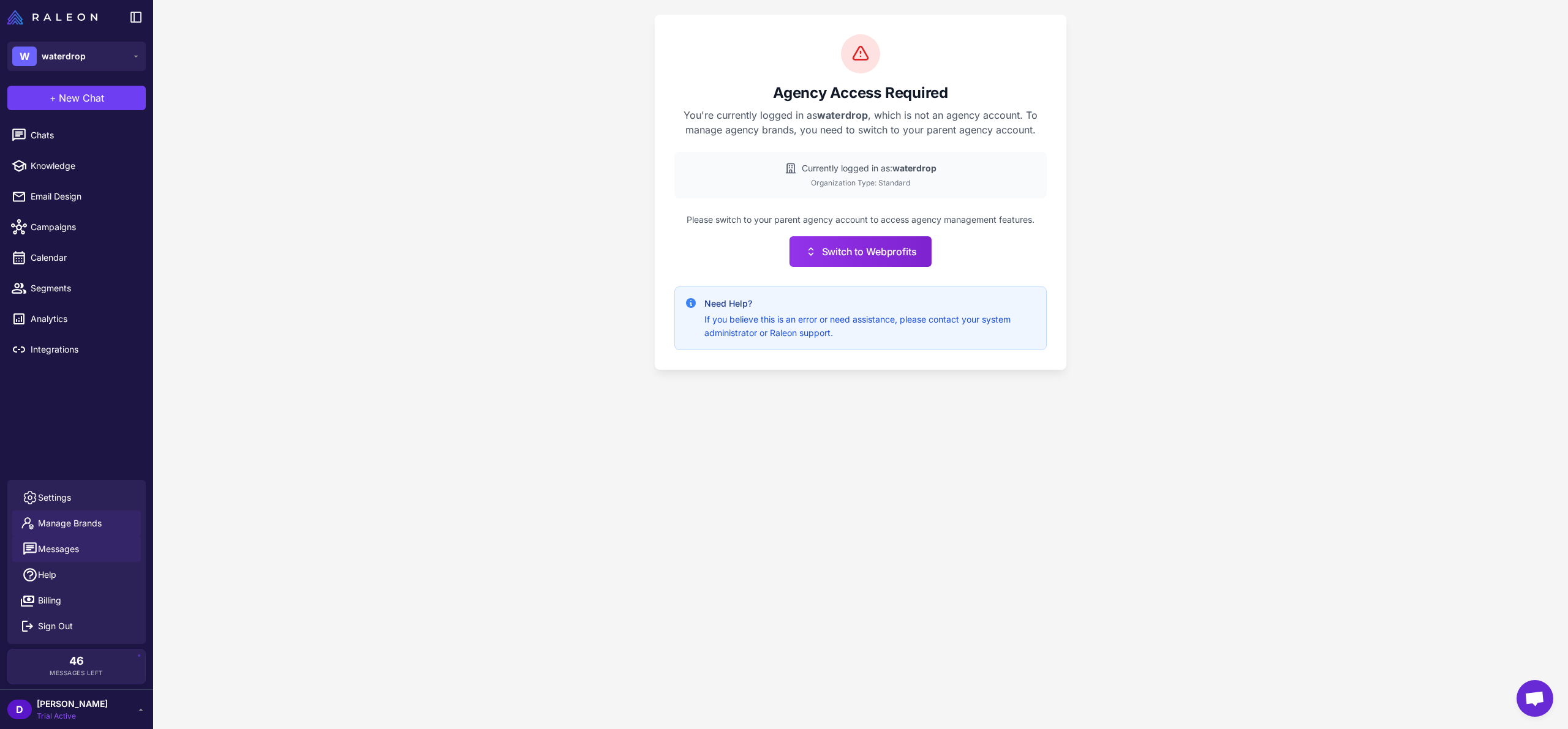
click at [57, 549] on span "Messages" at bounding box center [58, 549] width 41 height 13
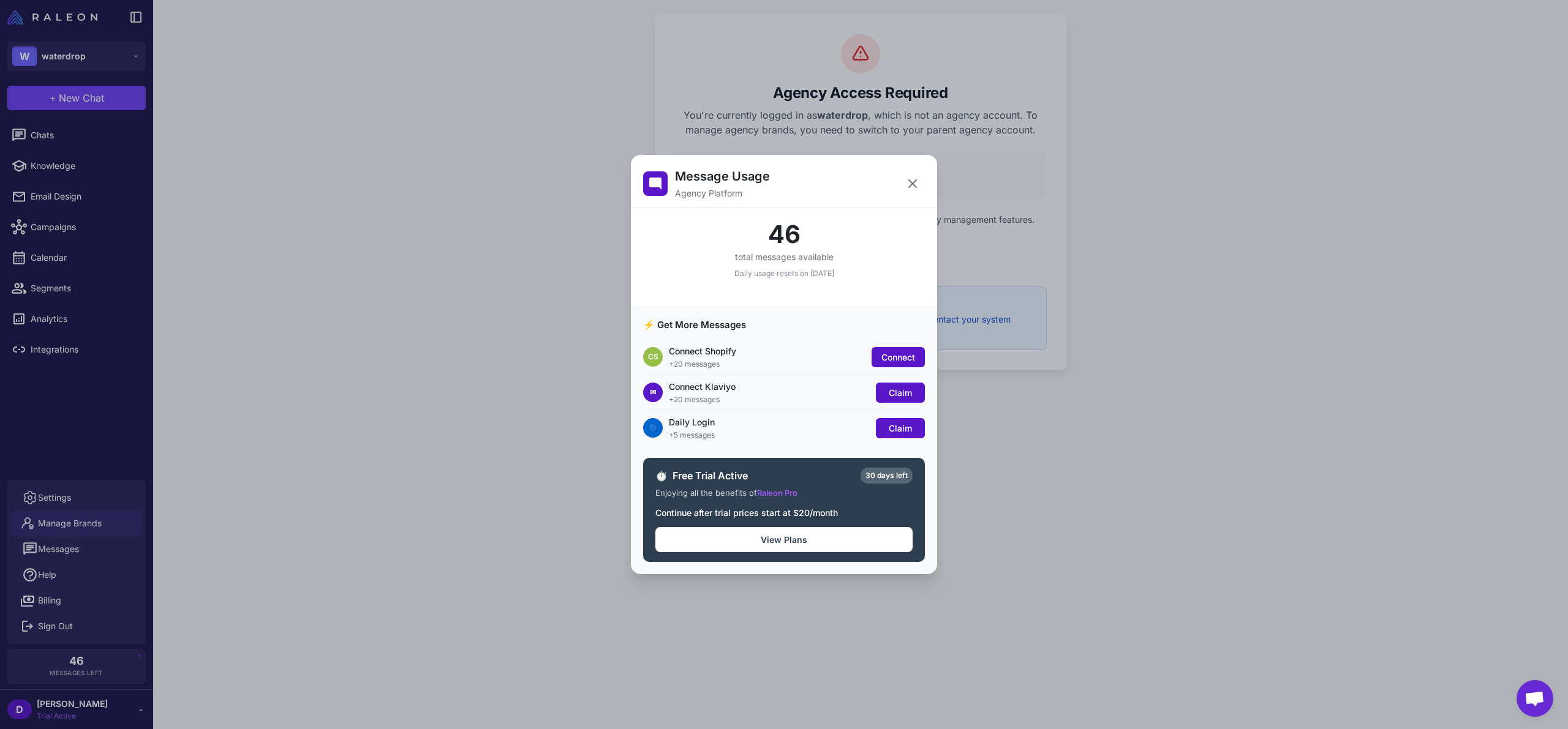
drag, startPoint x: 913, startPoint y: 185, endPoint x: 899, endPoint y: 184, distance: 14.0
click at [913, 185] on icon at bounding box center [912, 183] width 7 height 7
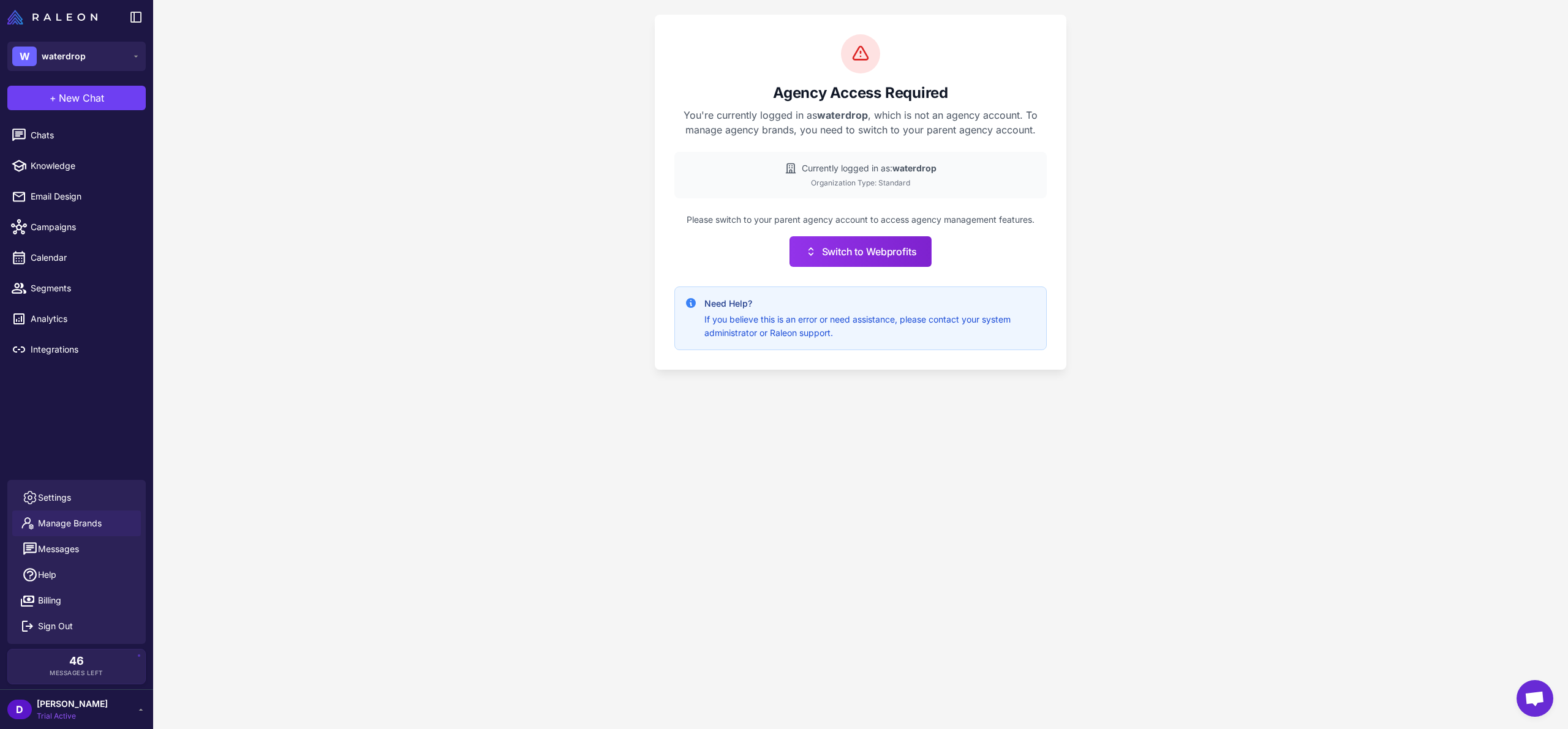
click at [60, 547] on span "Messages" at bounding box center [58, 549] width 41 height 13
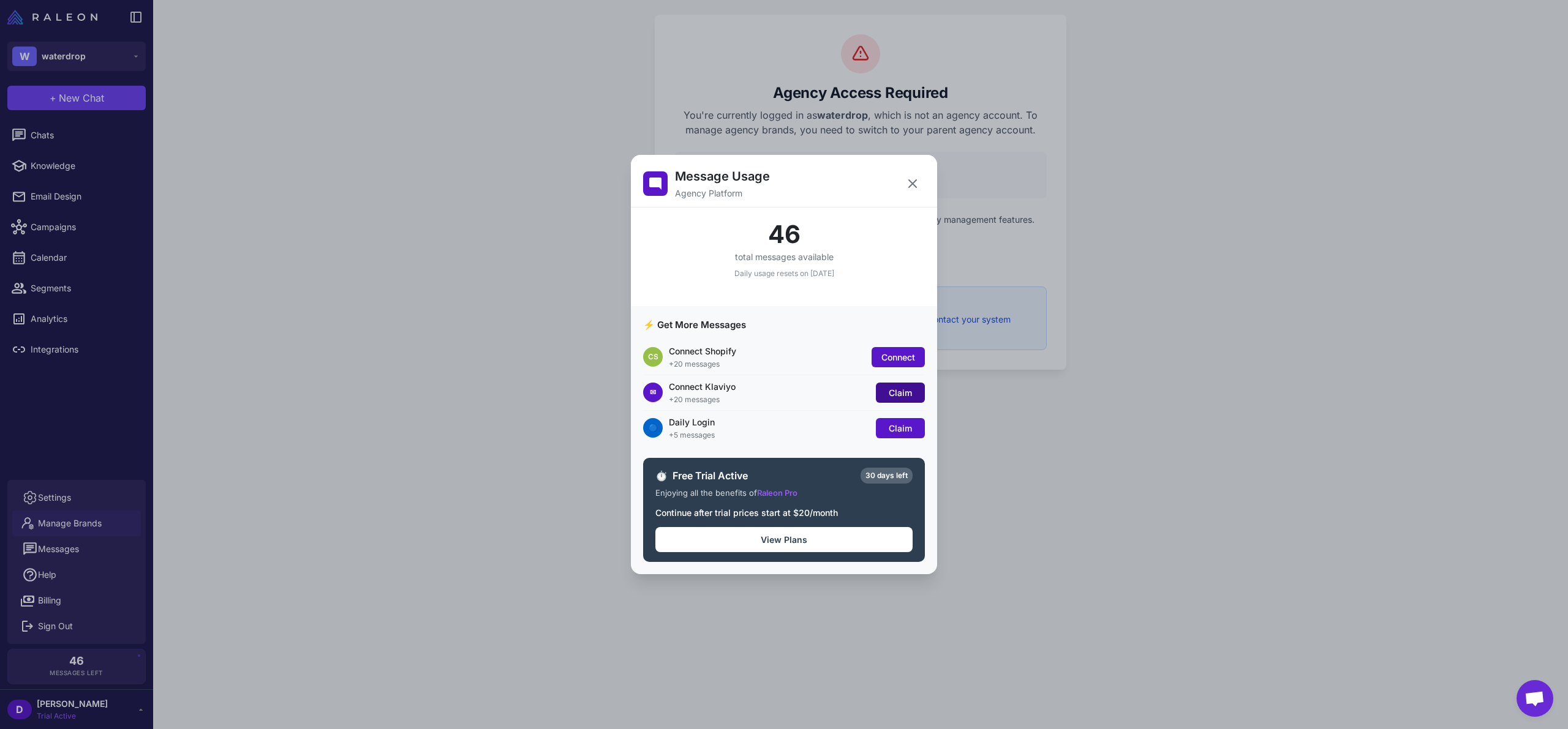
click at [899, 389] on span "Claim" at bounding box center [900, 392] width 23 height 10
click at [894, 432] on span "Claim" at bounding box center [900, 428] width 23 height 10
click at [769, 548] on button "View Plans" at bounding box center [784, 540] width 257 height 25
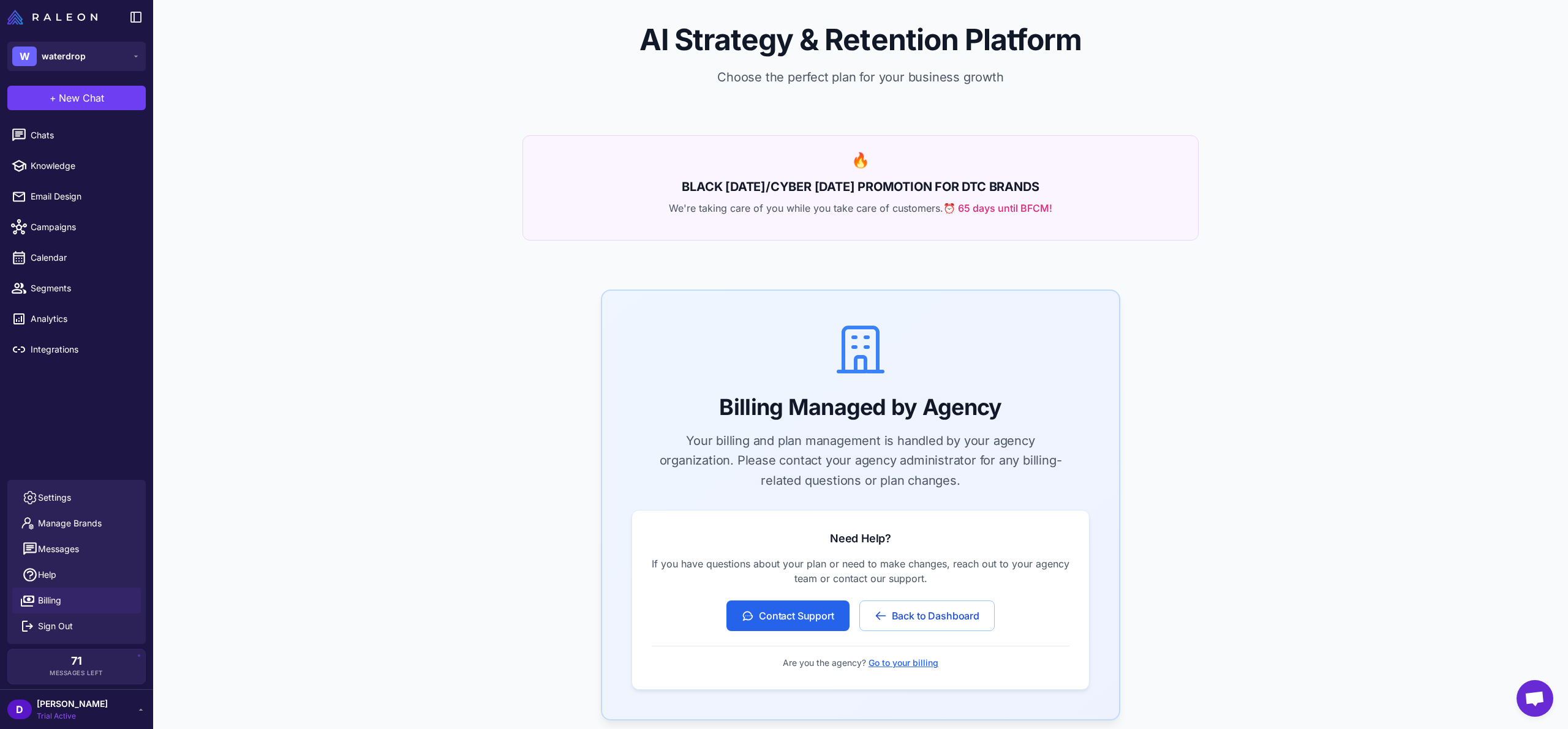
scroll to position [147, 0]
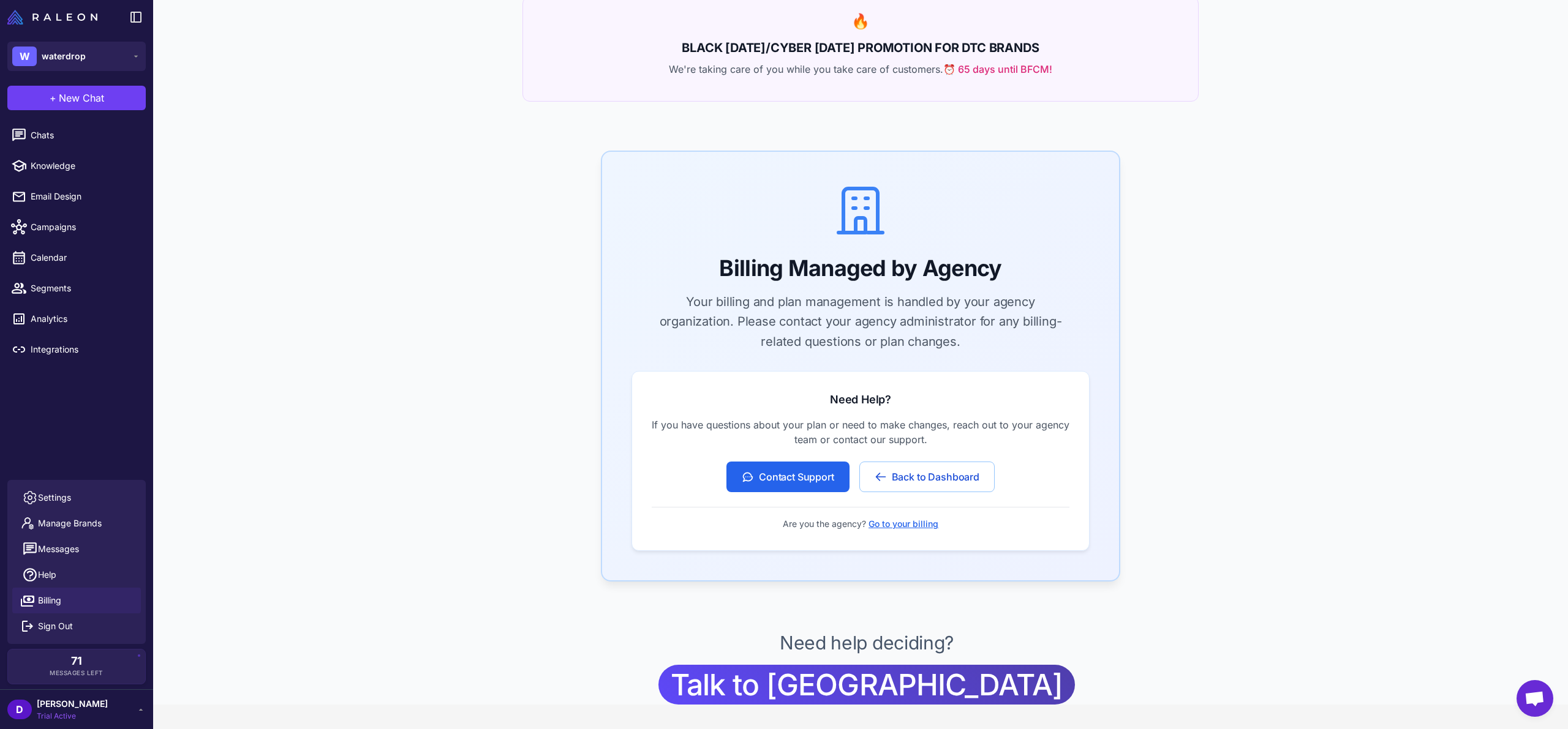
click at [112, 77] on div "W waterdrop" at bounding box center [76, 56] width 153 height 44
click at [109, 65] on button "W waterdrop" at bounding box center [76, 57] width 138 height 29
click at [102, 98] on div "W Webprofits" at bounding box center [77, 101] width 129 height 29
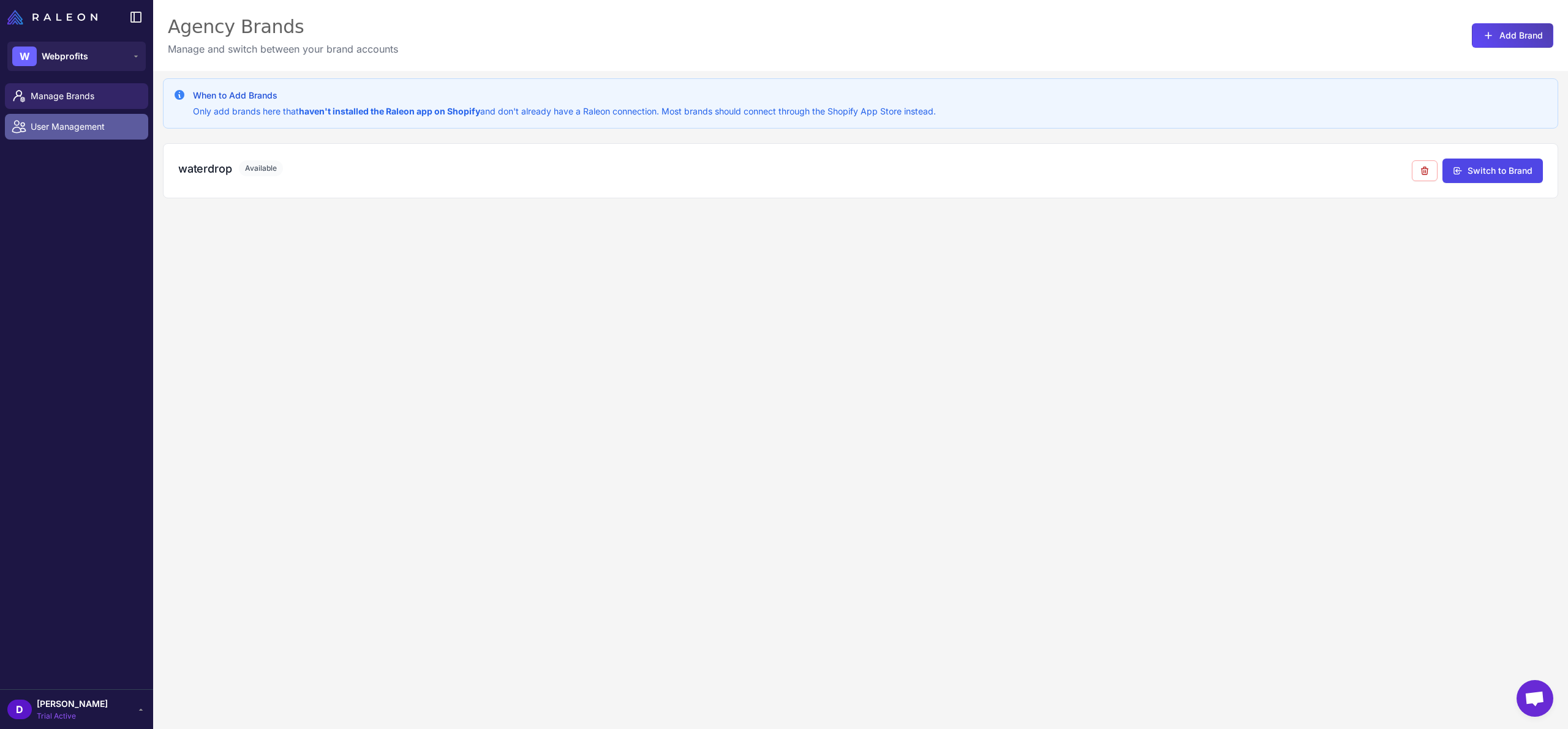
click at [86, 134] on link "User Management" at bounding box center [76, 126] width 143 height 26
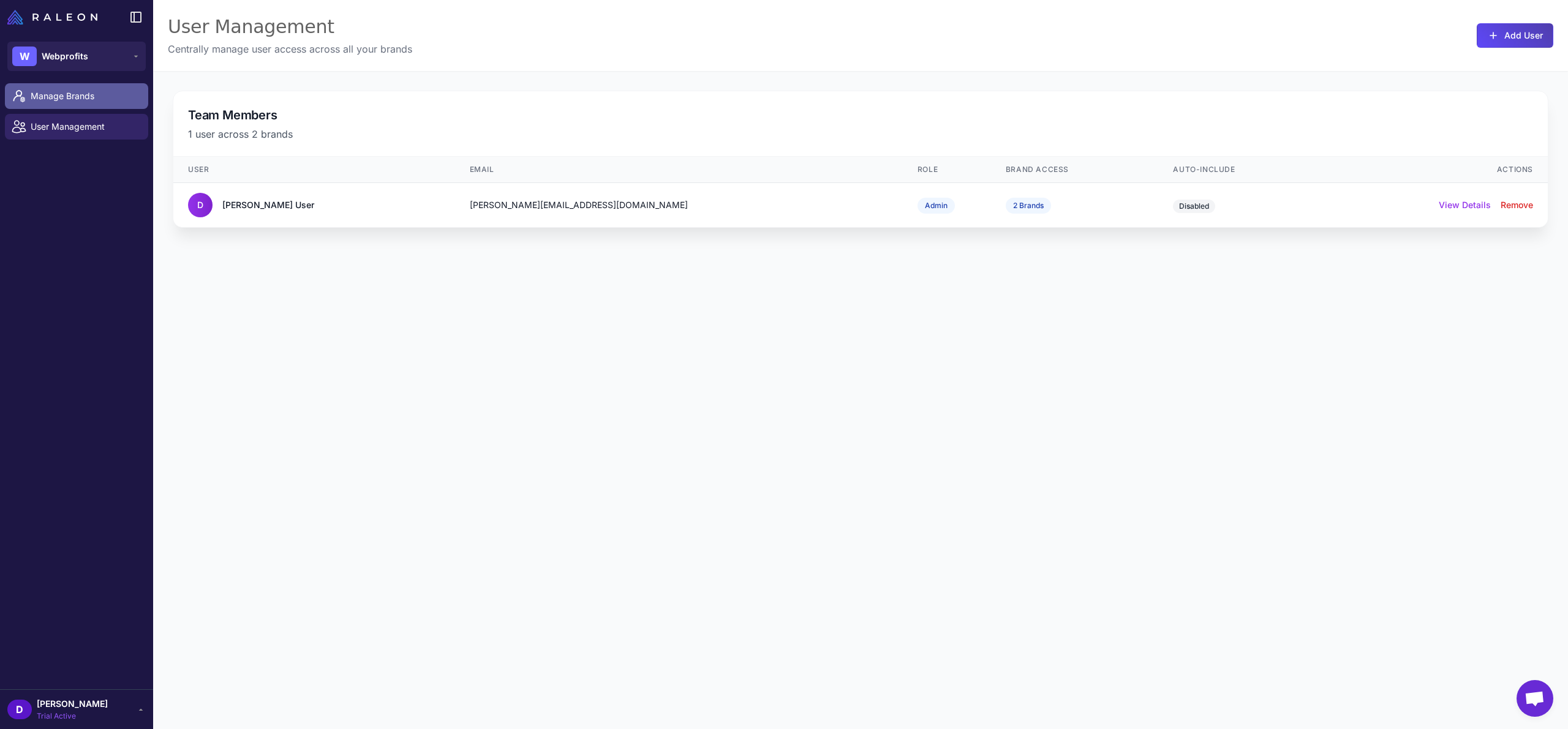
click at [105, 97] on span "Manage Brands" at bounding box center [84, 95] width 108 height 13
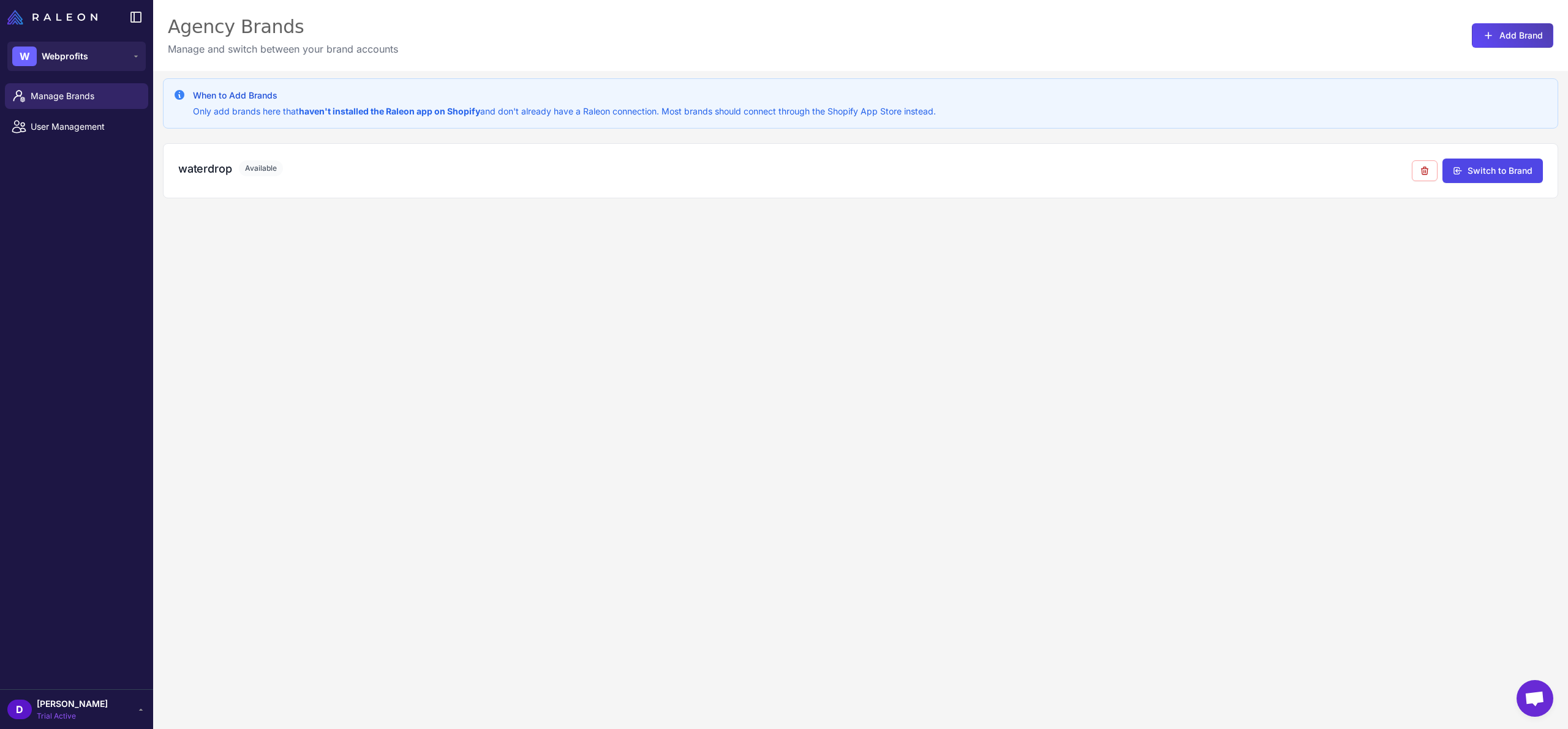
click at [137, 706] on icon at bounding box center [140, 710] width 10 height 10
click at [76, 636] on link "Billing" at bounding box center [77, 641] width 129 height 26
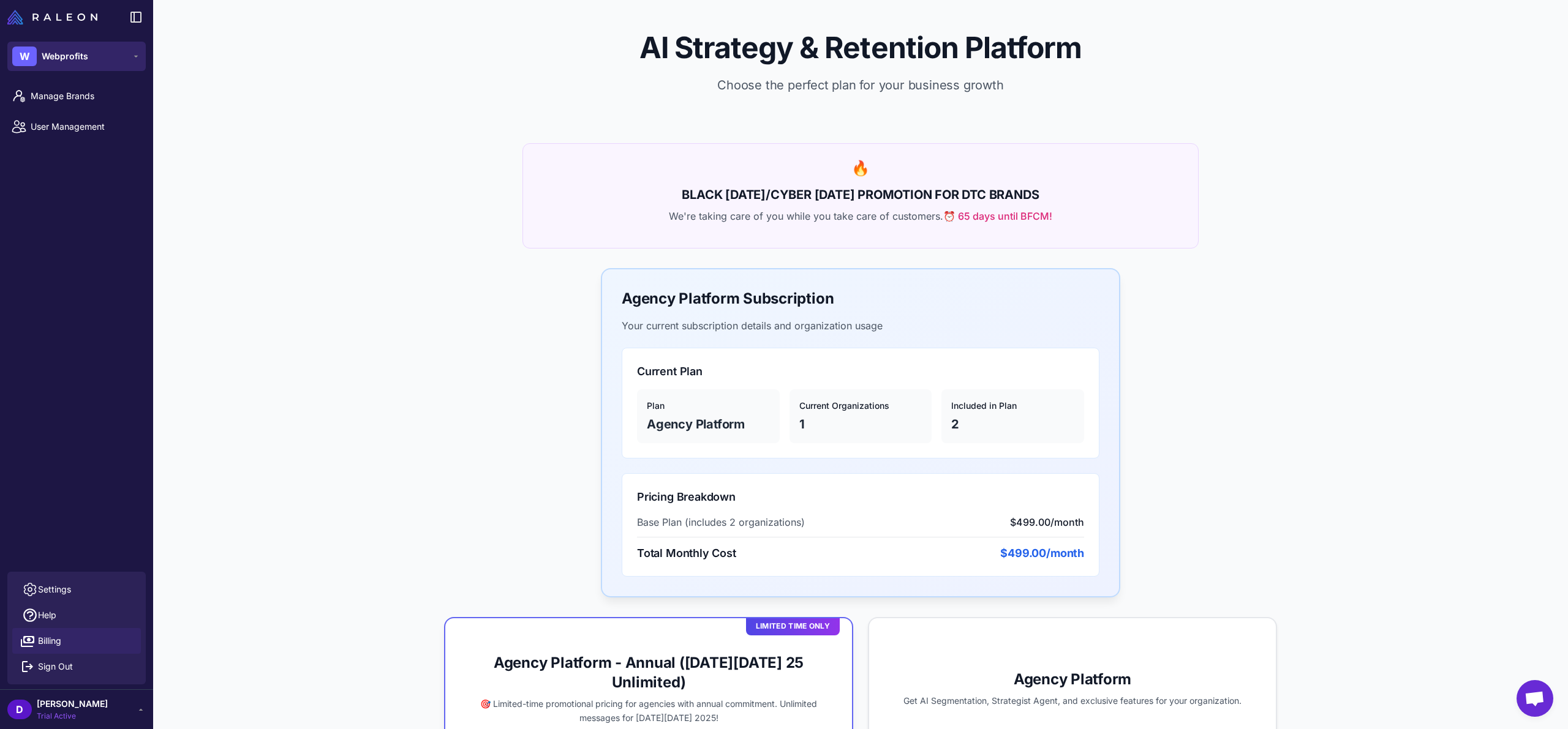
click at [122, 60] on button "W Webprofits" at bounding box center [76, 57] width 138 height 29
click at [115, 135] on div "W waterdrop" at bounding box center [77, 133] width 129 height 29
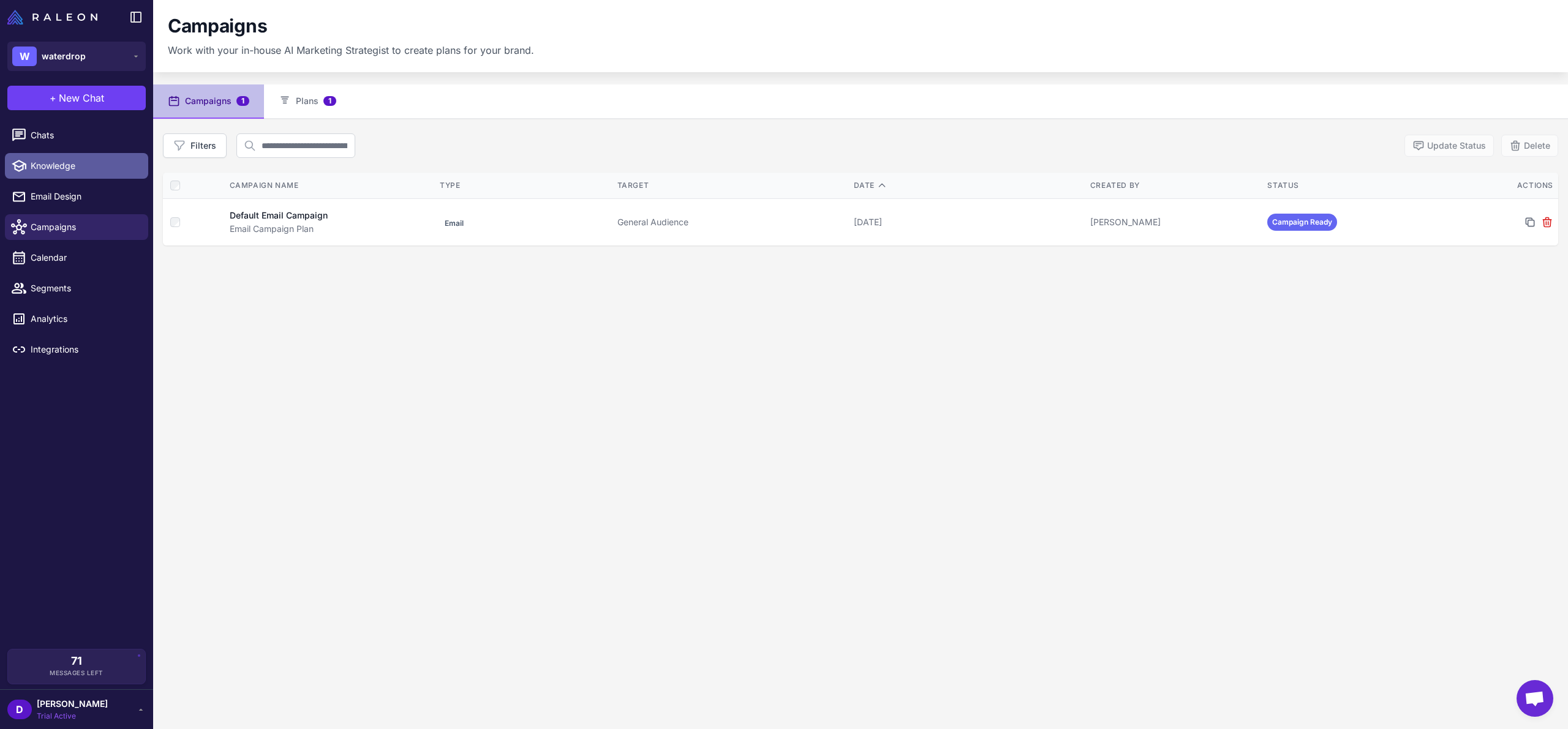
click at [22, 168] on icon at bounding box center [19, 166] width 16 height 16
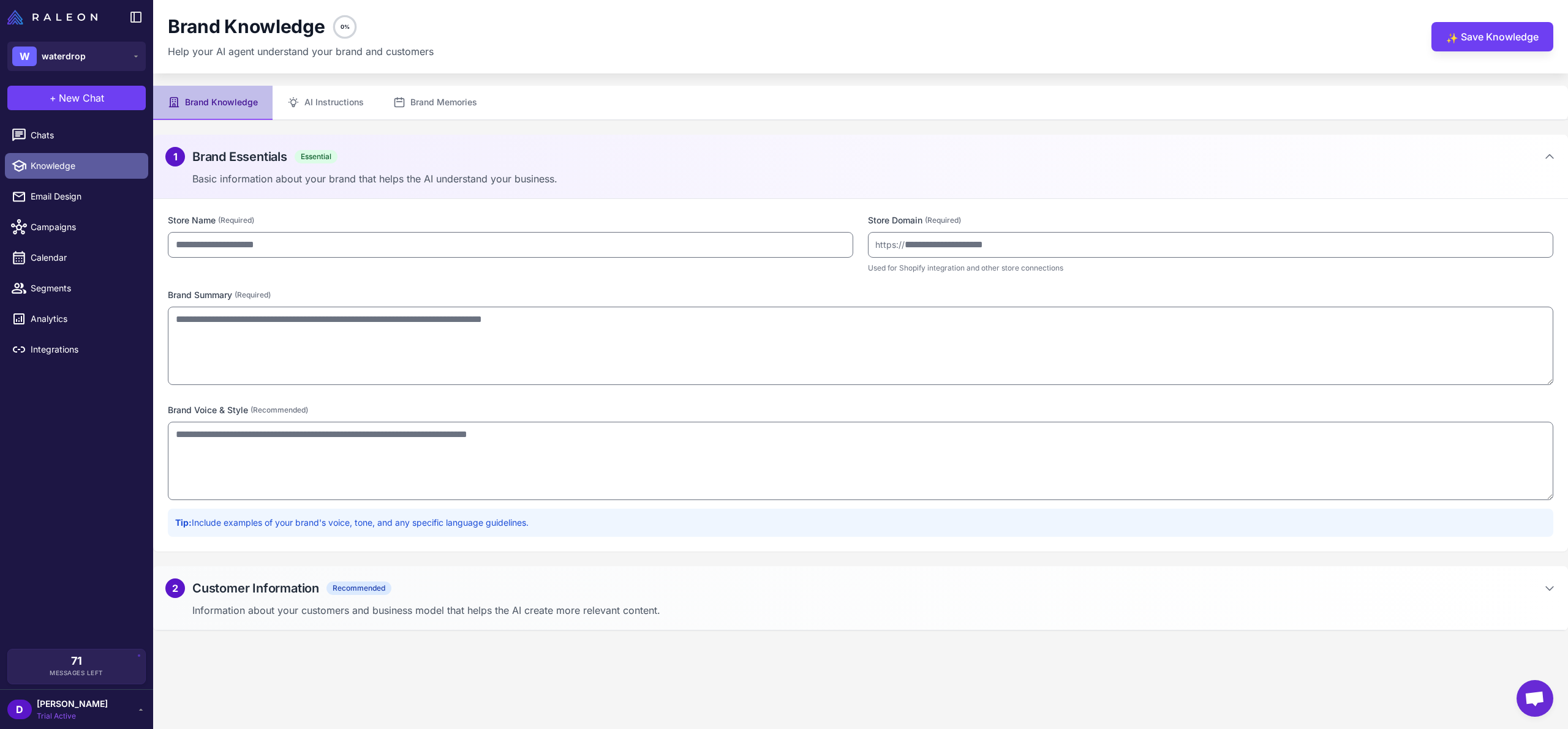
type input "*********"
type input "**********"
type textarea "**********"
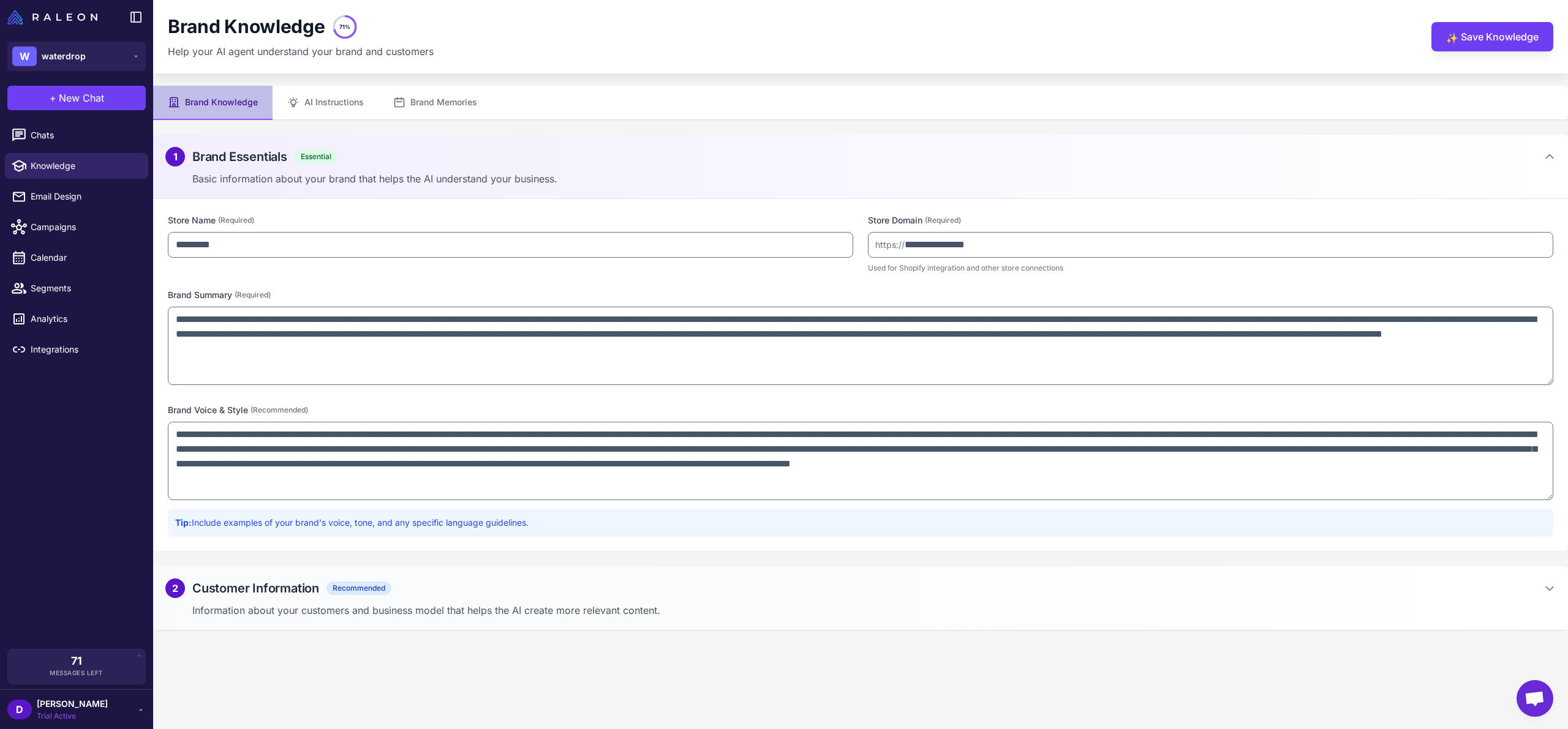
click at [226, 589] on h2 "Customer Information" at bounding box center [255, 589] width 126 height 19
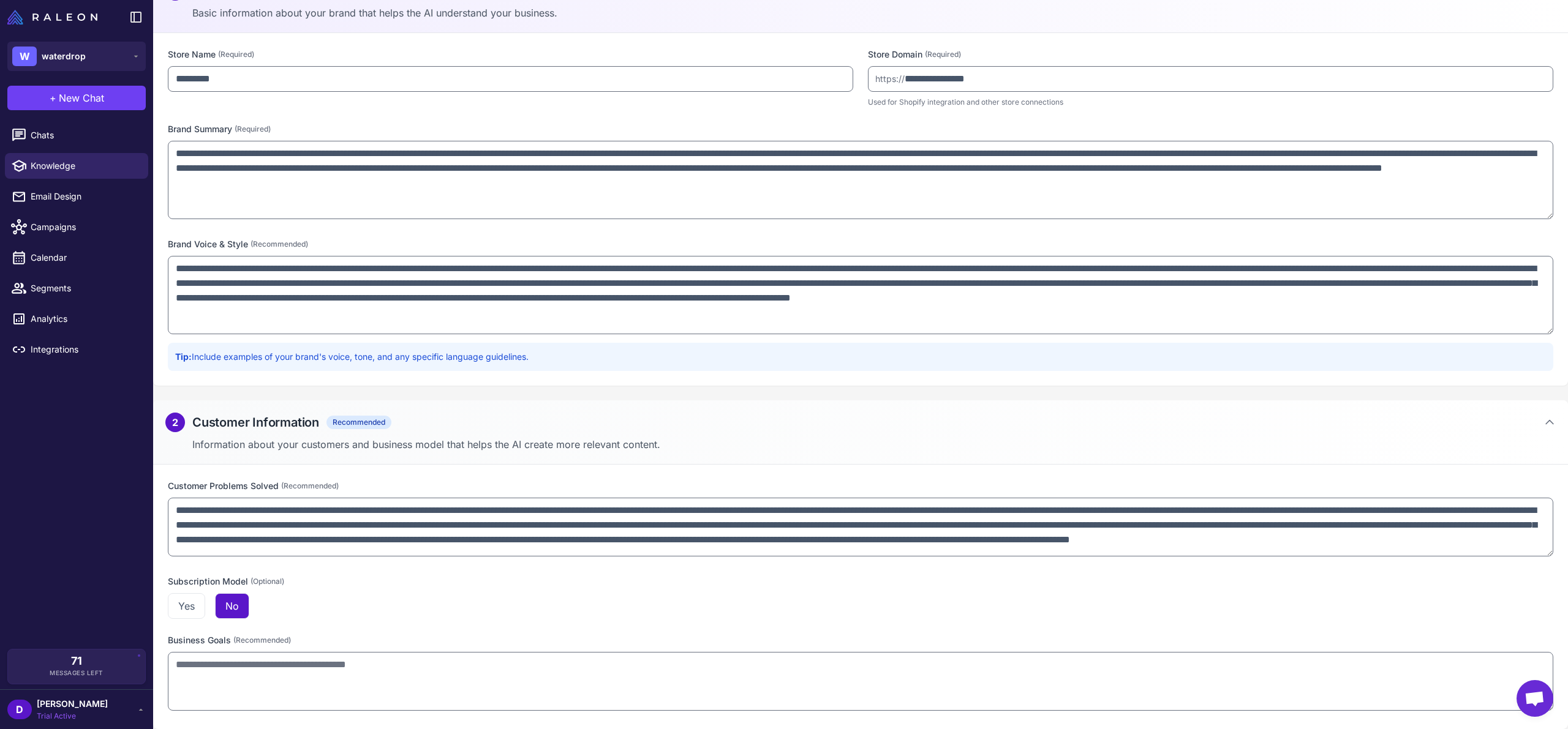
scroll to position [11, 0]
click at [211, 581] on label "Subscription Model (Optional)" at bounding box center [860, 581] width 1385 height 13
click at [193, 599] on button "Yes" at bounding box center [186, 606] width 37 height 26
click at [329, 662] on textarea at bounding box center [860, 682] width 1385 height 59
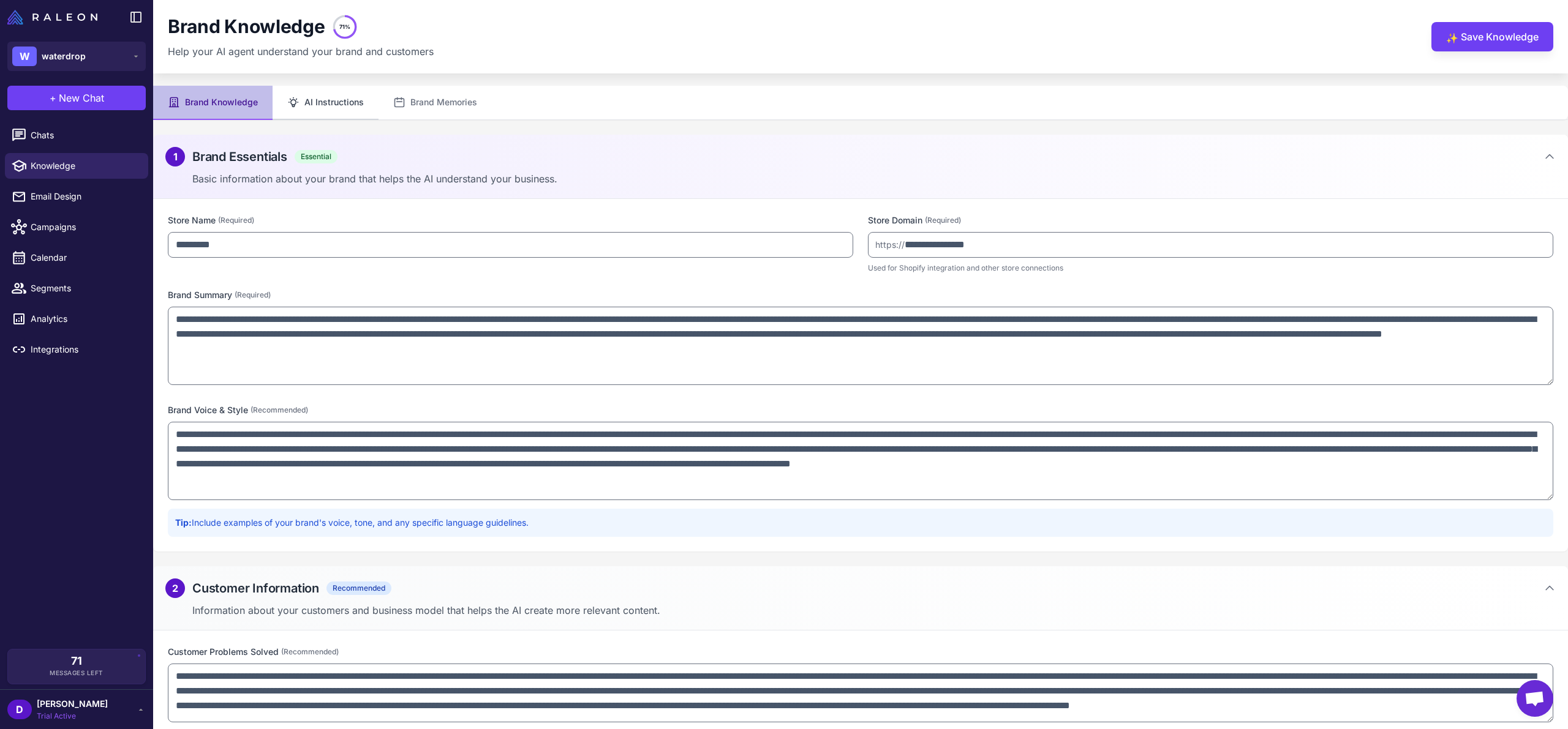
click at [342, 101] on button "AI Instructions" at bounding box center [325, 103] width 106 height 34
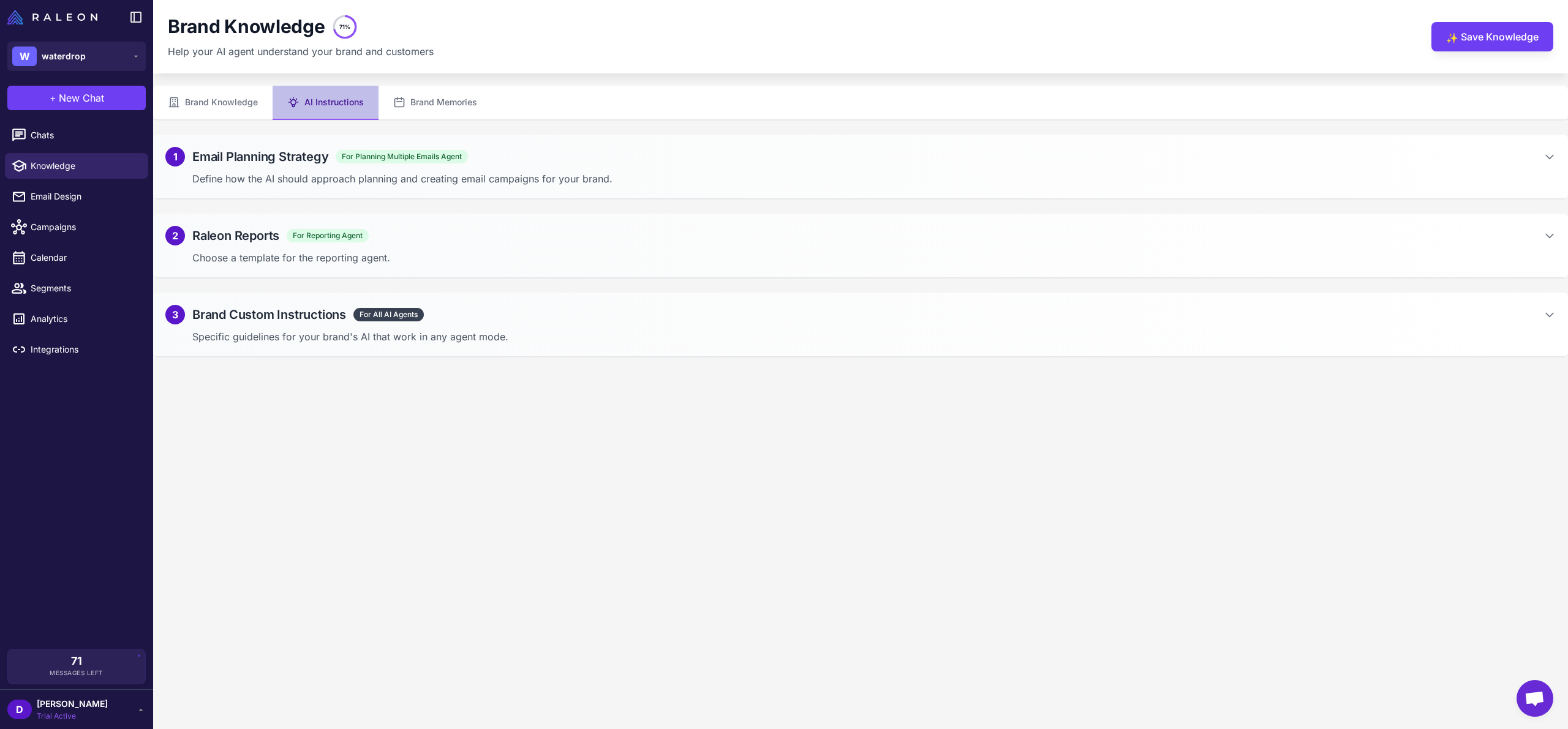
click at [186, 159] on div "1 Email Planning Strategy For Planning Multiple Emails Agent" at bounding box center [316, 157] width 302 height 19
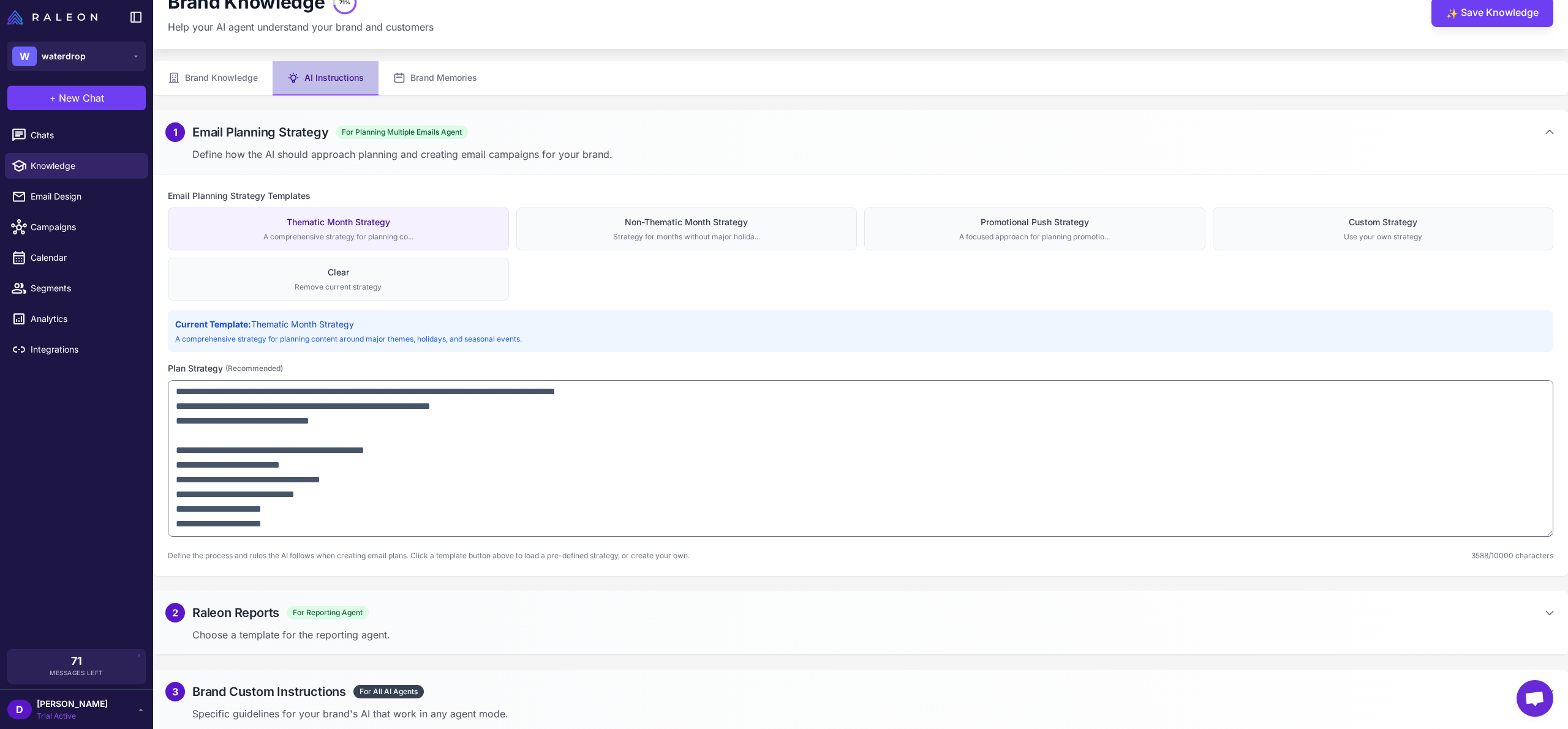
scroll to position [29, 0]
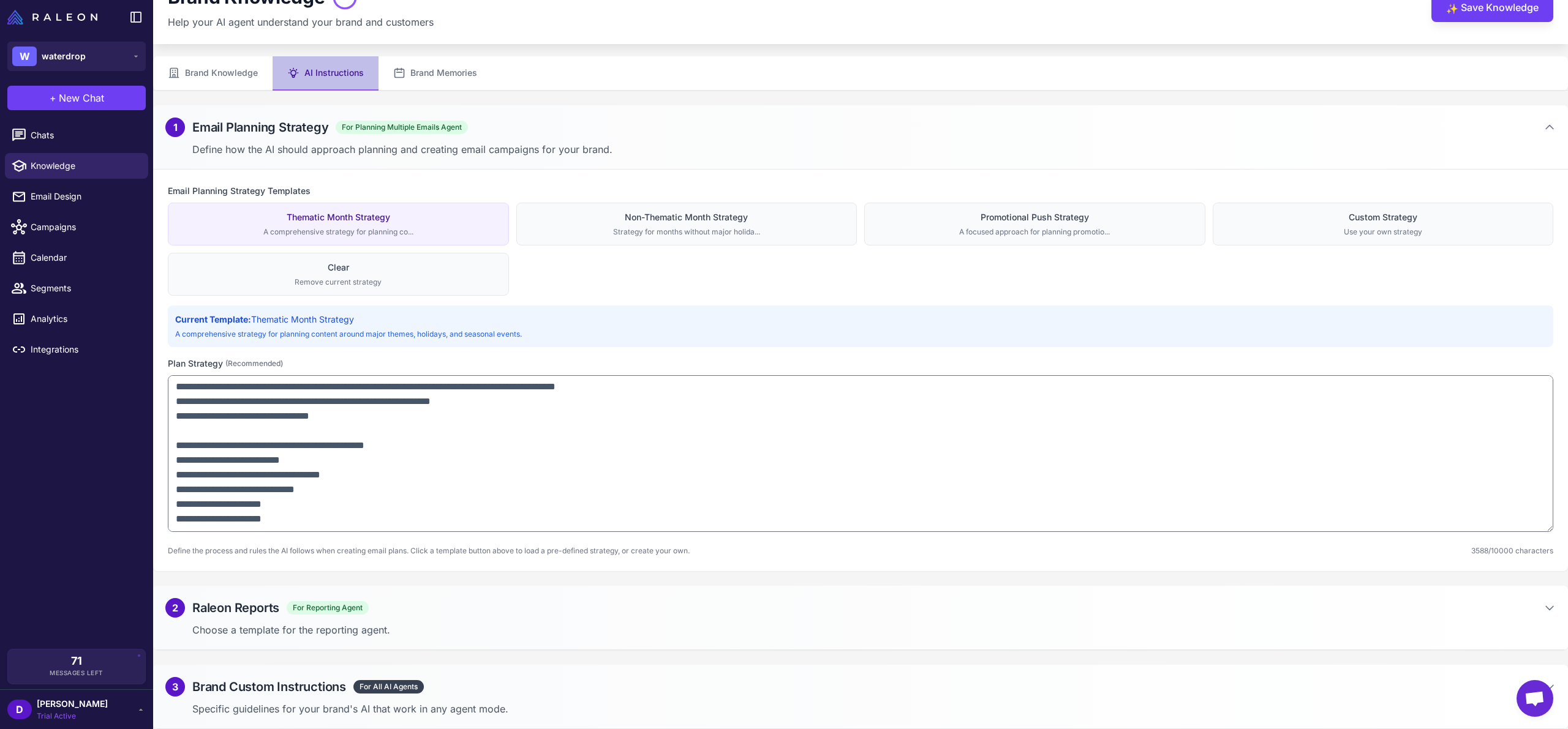
click at [240, 608] on h2 "Raleon Reports" at bounding box center [236, 608] width 87 height 19
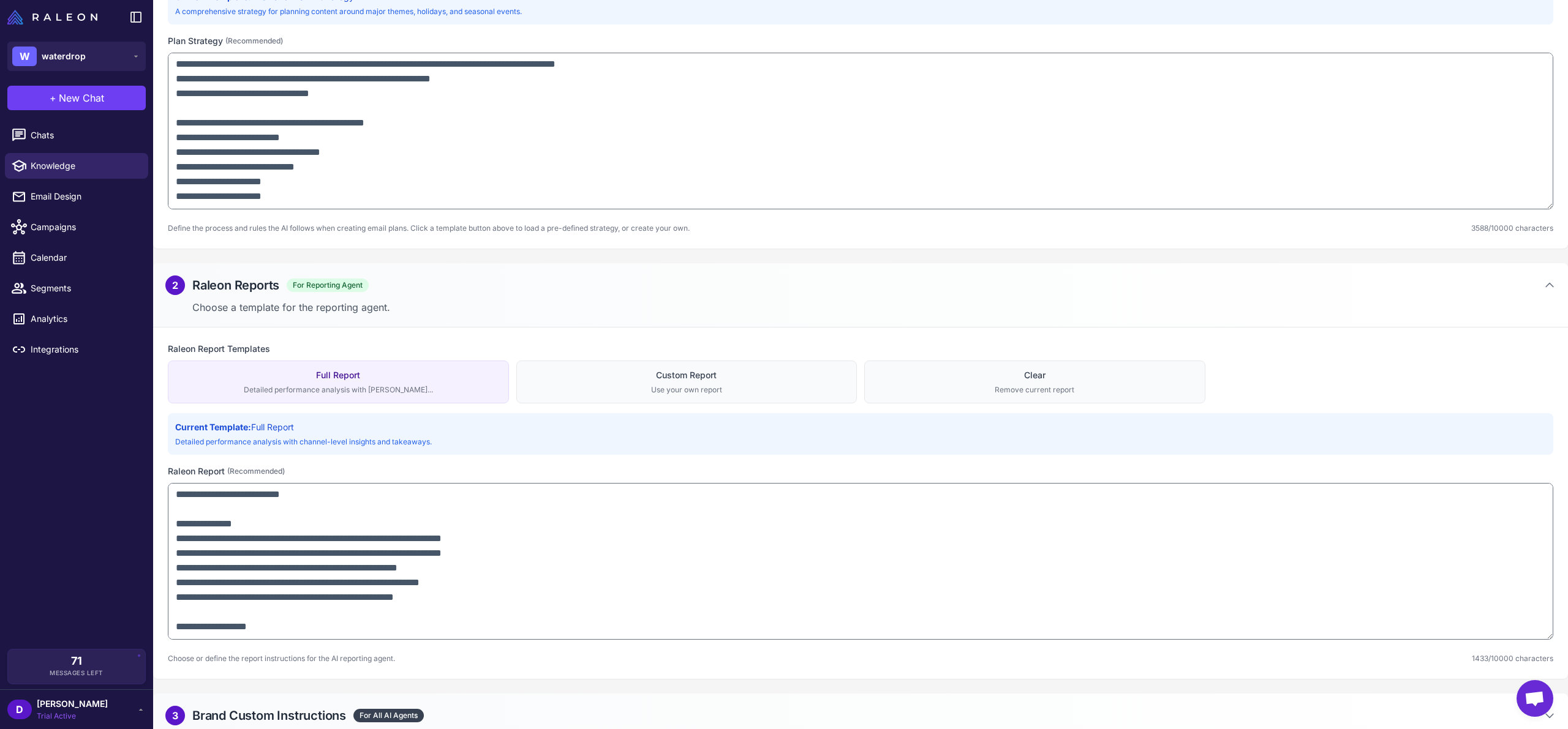
scroll to position [381, 0]
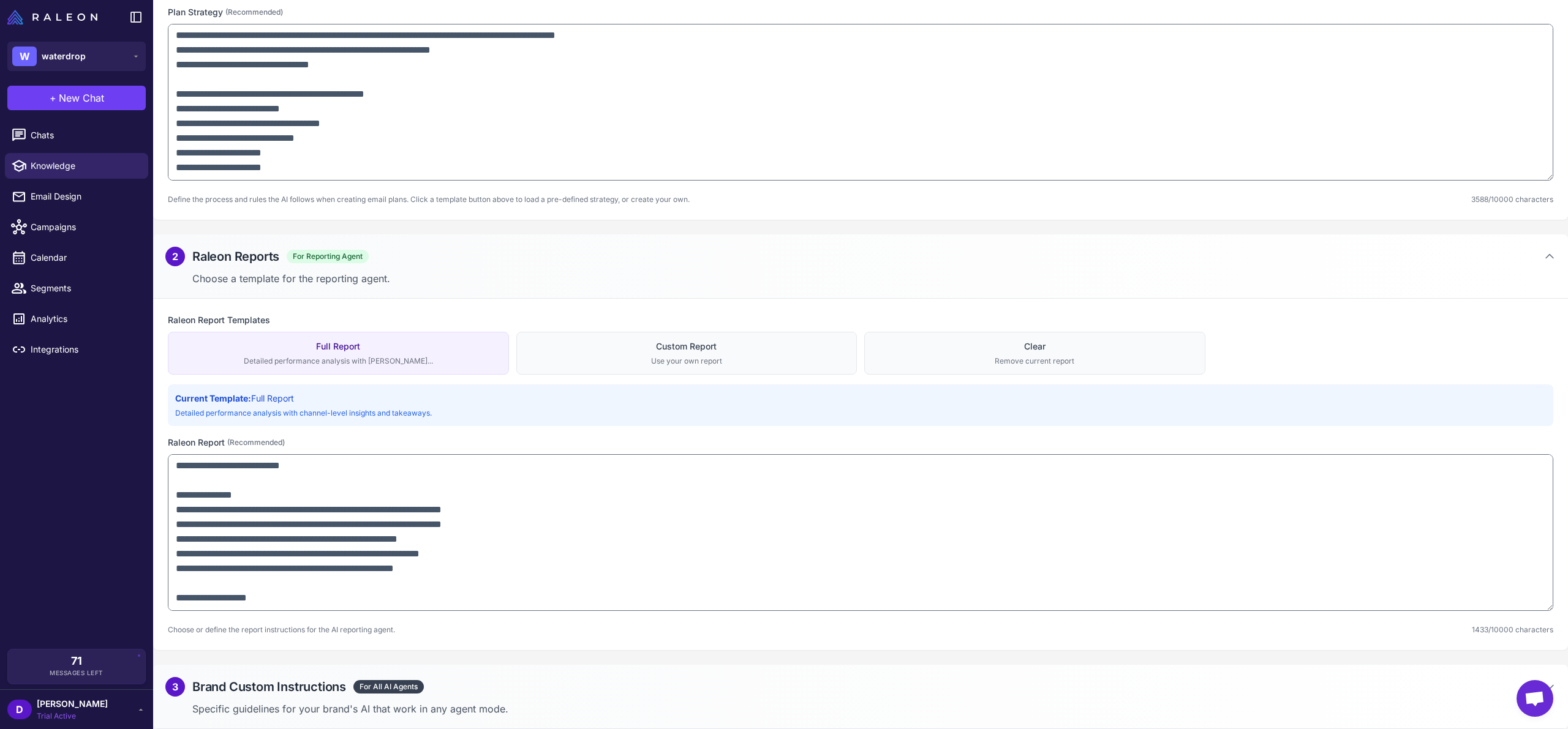
click at [274, 685] on h2 "Brand Custom Instructions" at bounding box center [269, 687] width 154 height 19
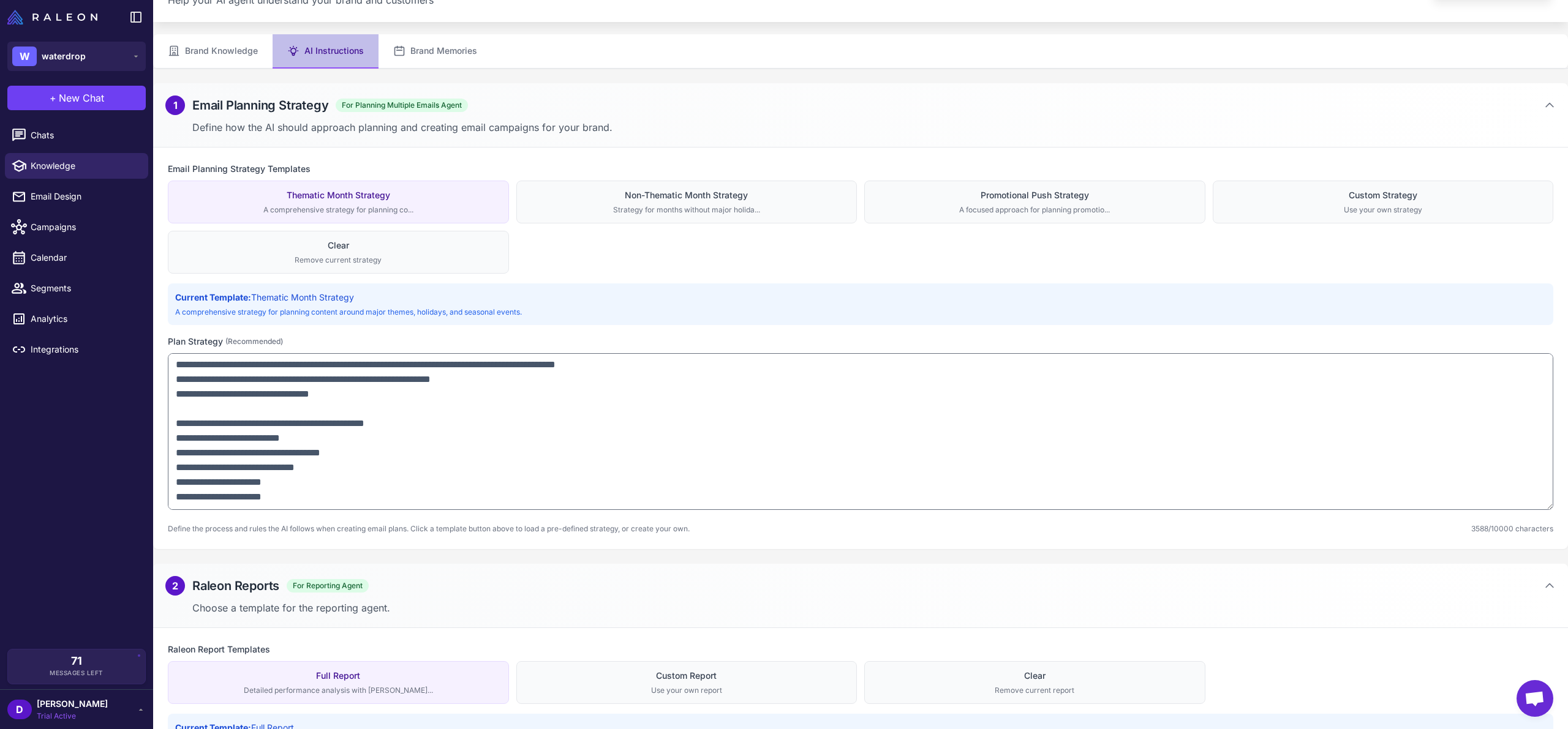
scroll to position [0, 0]
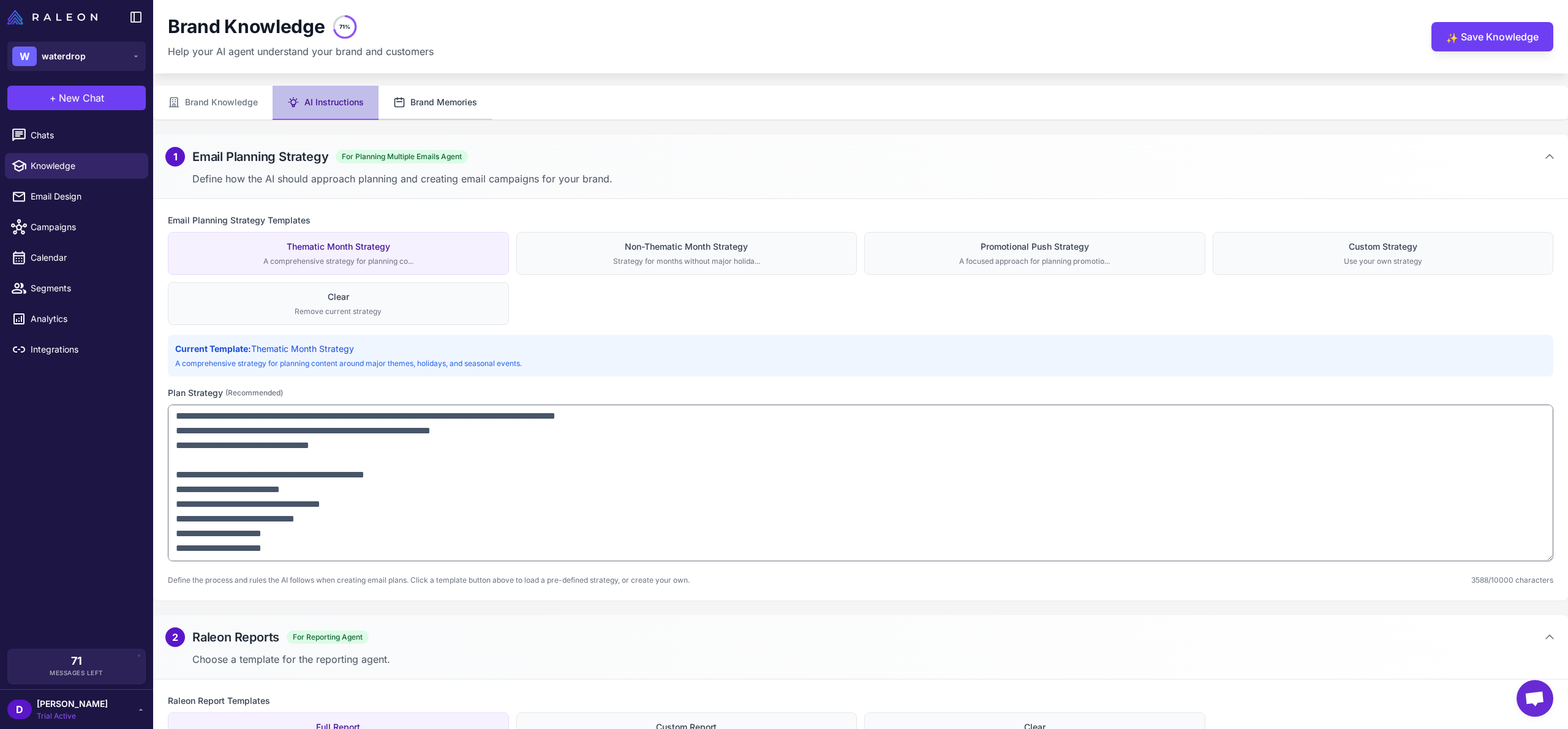
click at [440, 98] on button "Brand Memories" at bounding box center [435, 103] width 113 height 34
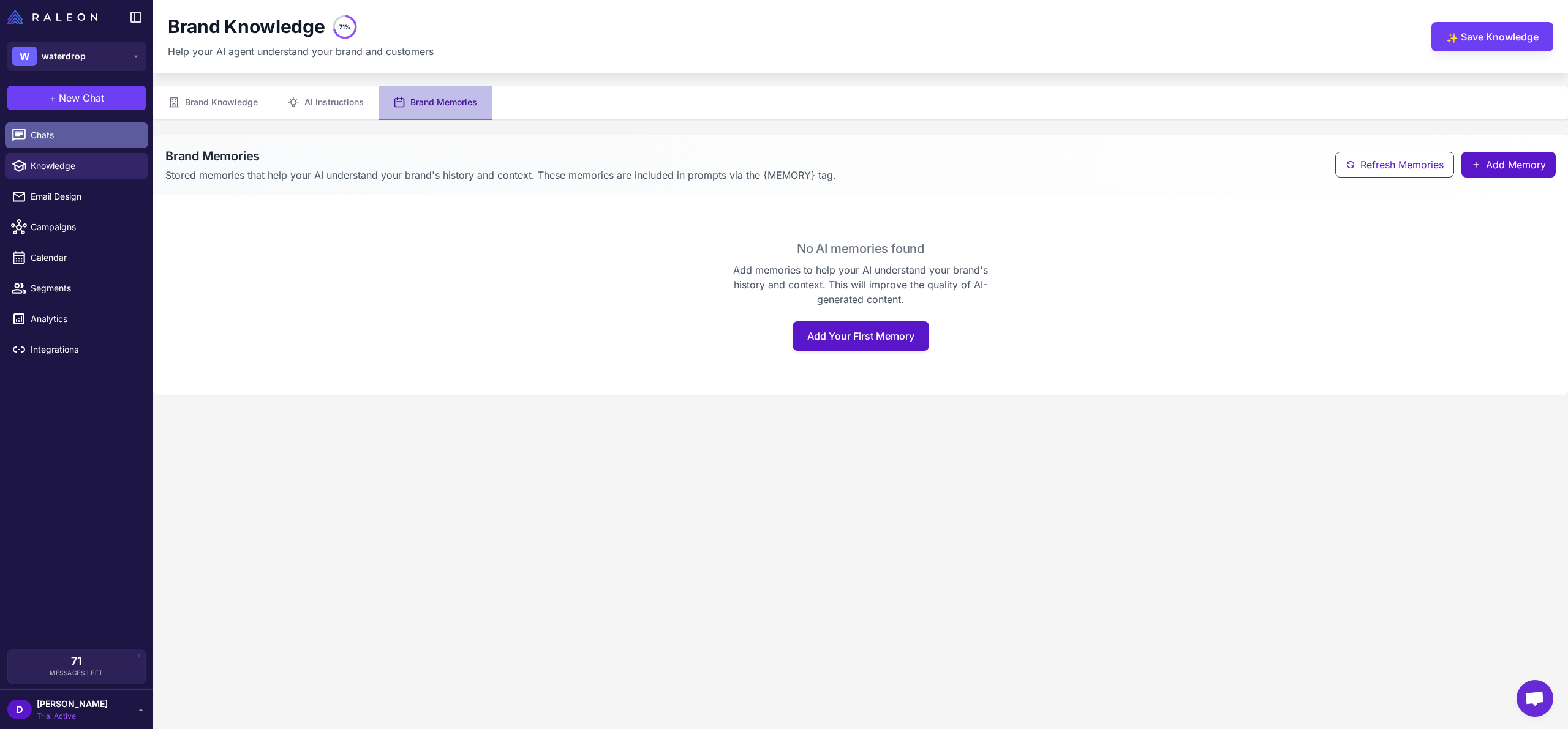
click at [63, 147] on link "Chats" at bounding box center [76, 135] width 143 height 26
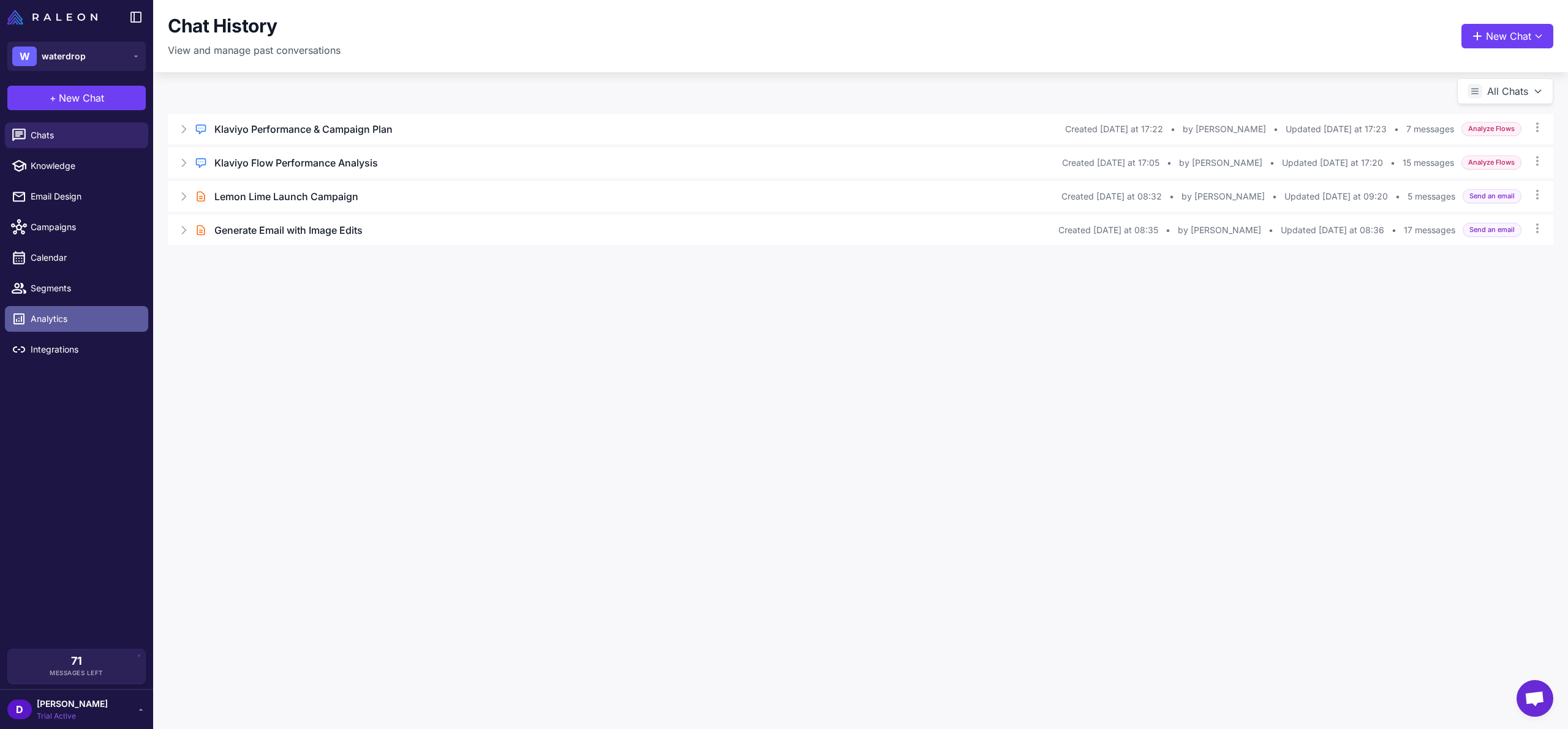
click at [66, 309] on link "Analytics" at bounding box center [76, 319] width 143 height 26
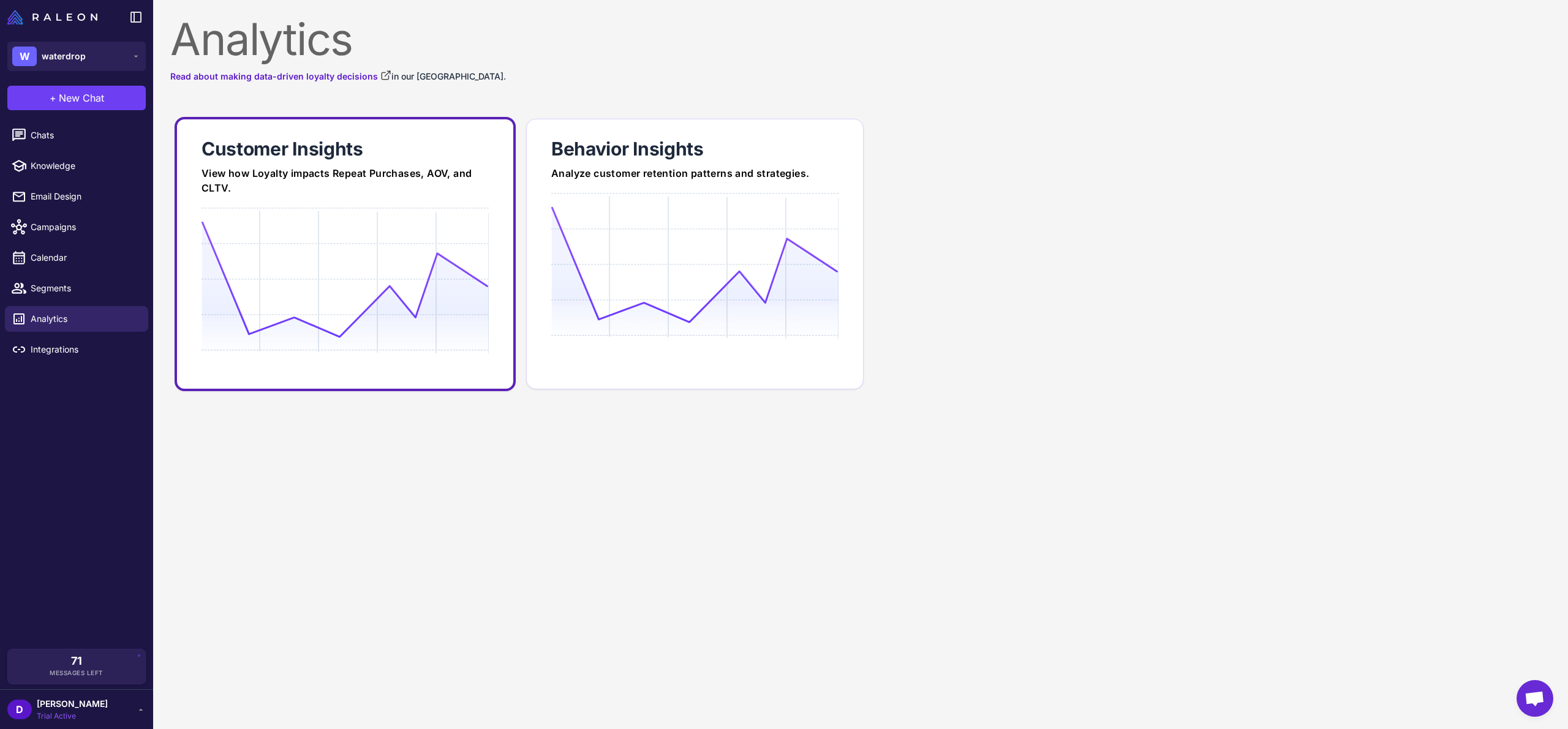
click at [403, 204] on link "Customer Insights View how Loyalty impacts Repeat Purchases, AOV, and CLTV." at bounding box center [345, 254] width 341 height 275
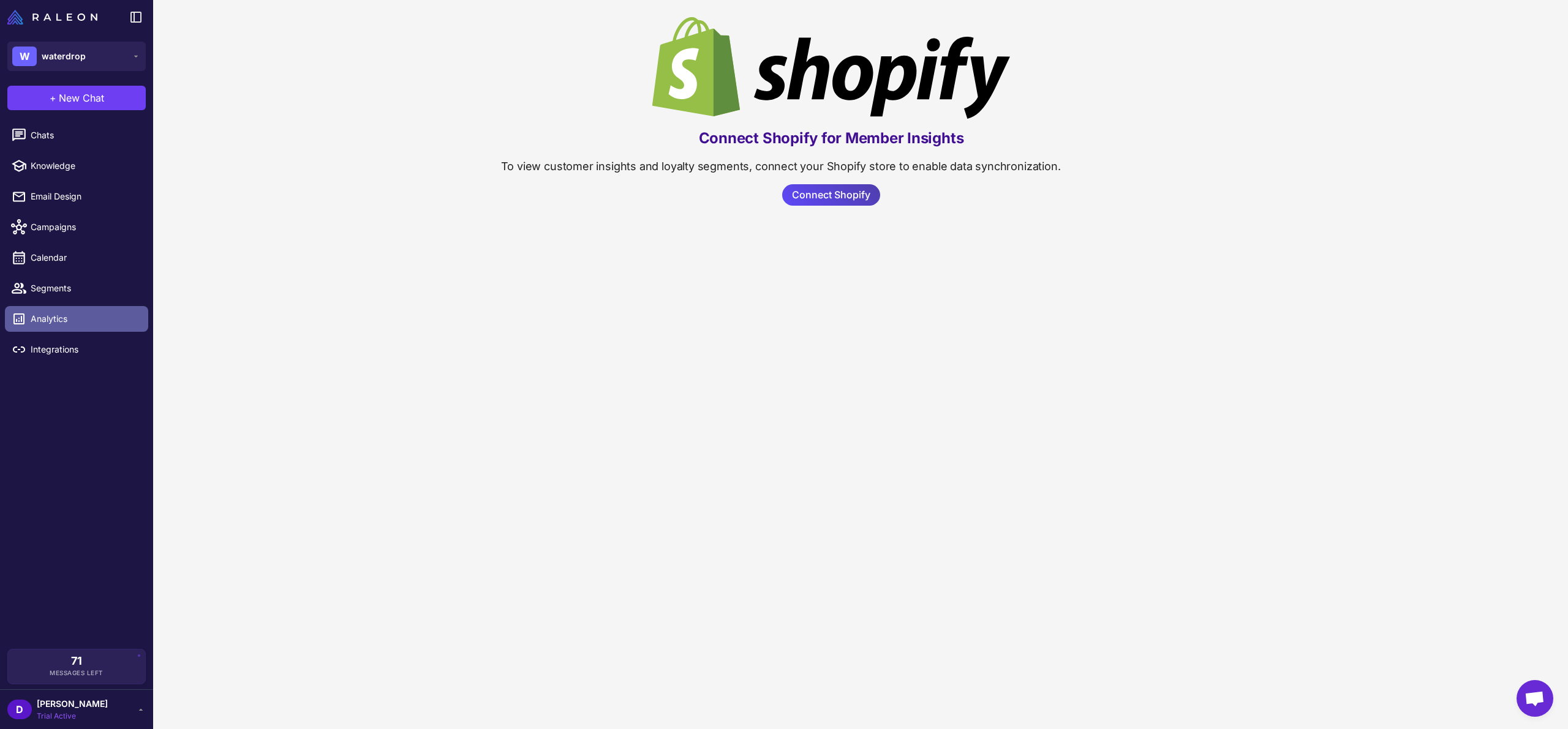
click at [69, 318] on span "Analytics" at bounding box center [84, 319] width 108 height 13
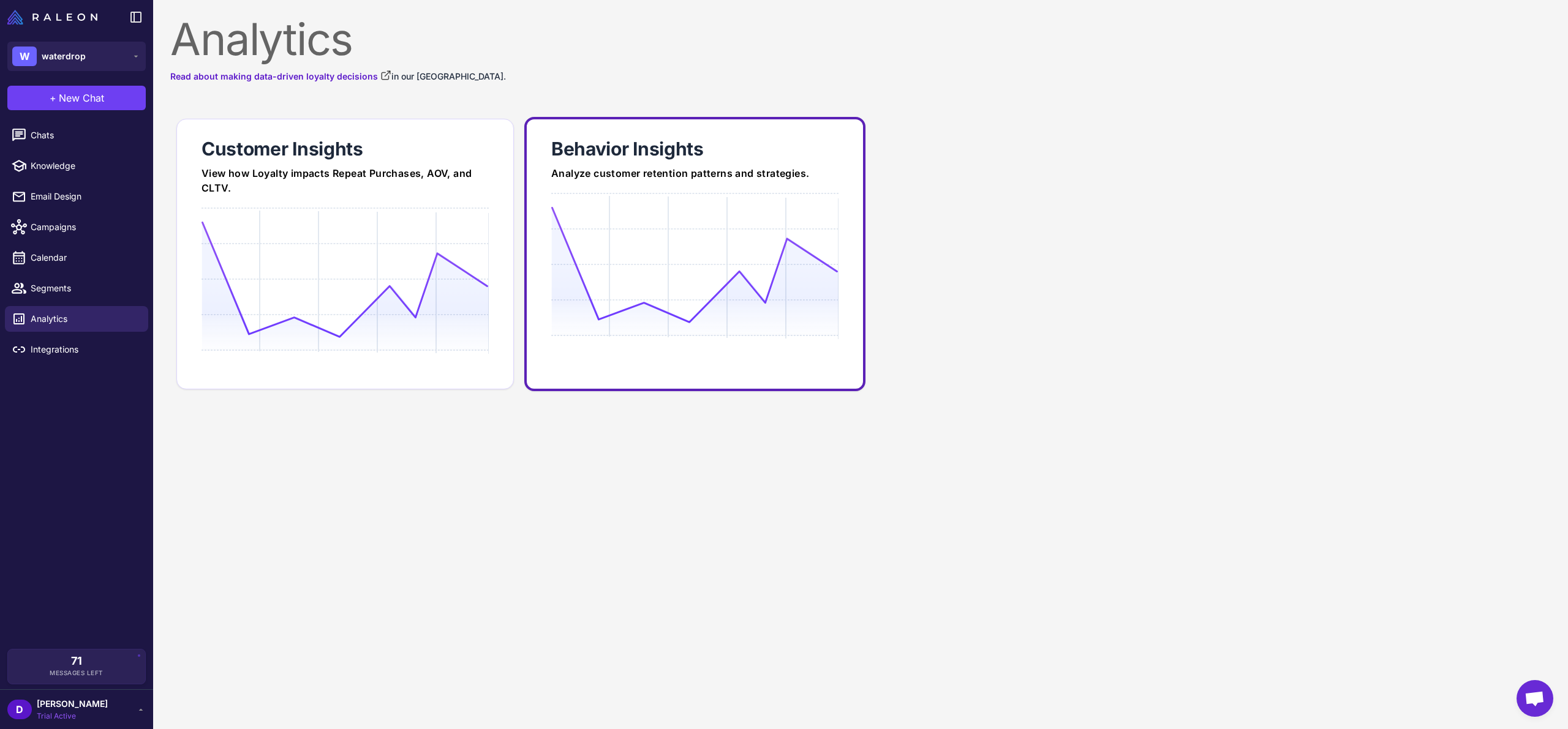
click at [620, 277] on icon at bounding box center [695, 264] width 287 height 117
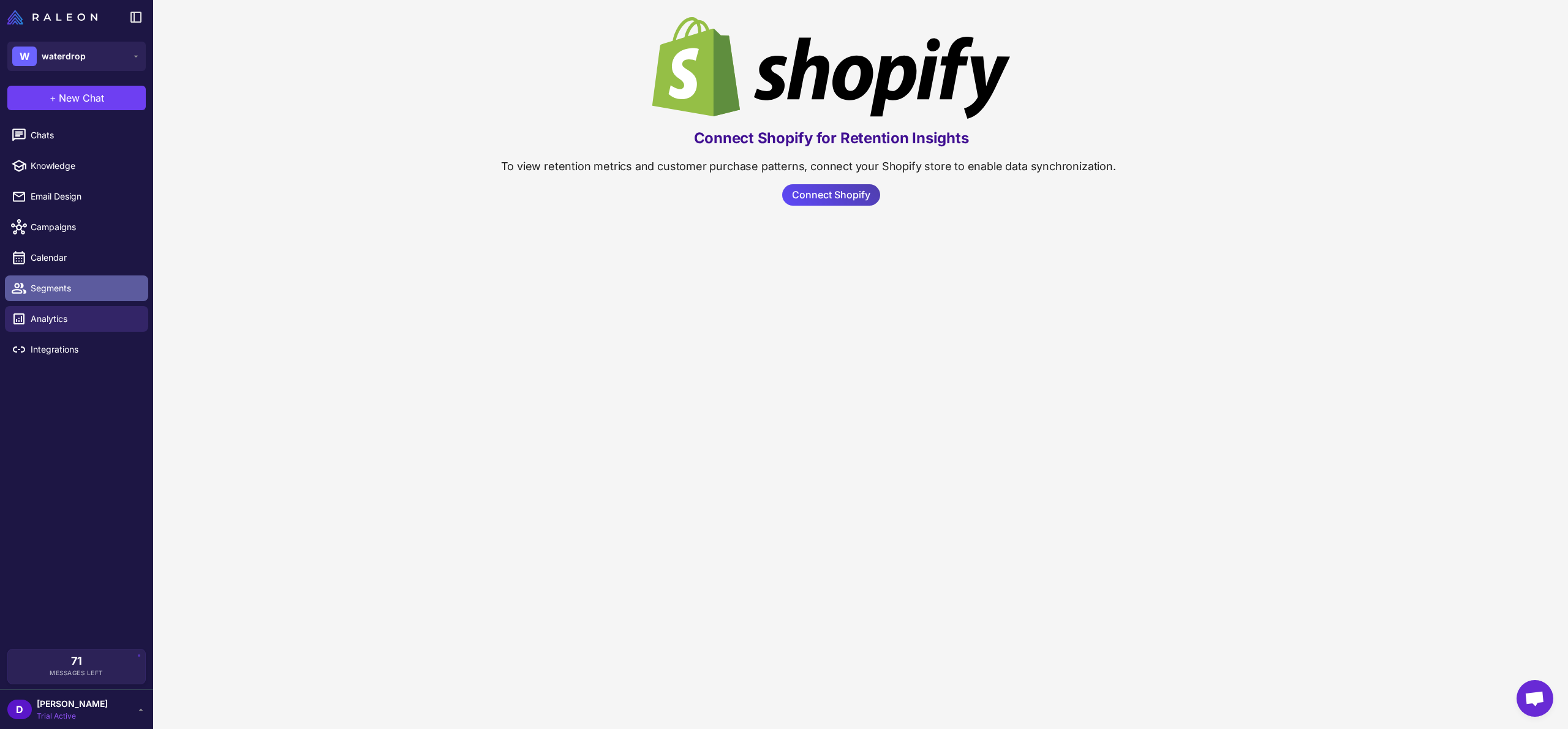
click at [62, 289] on span "Segments" at bounding box center [84, 288] width 108 height 13
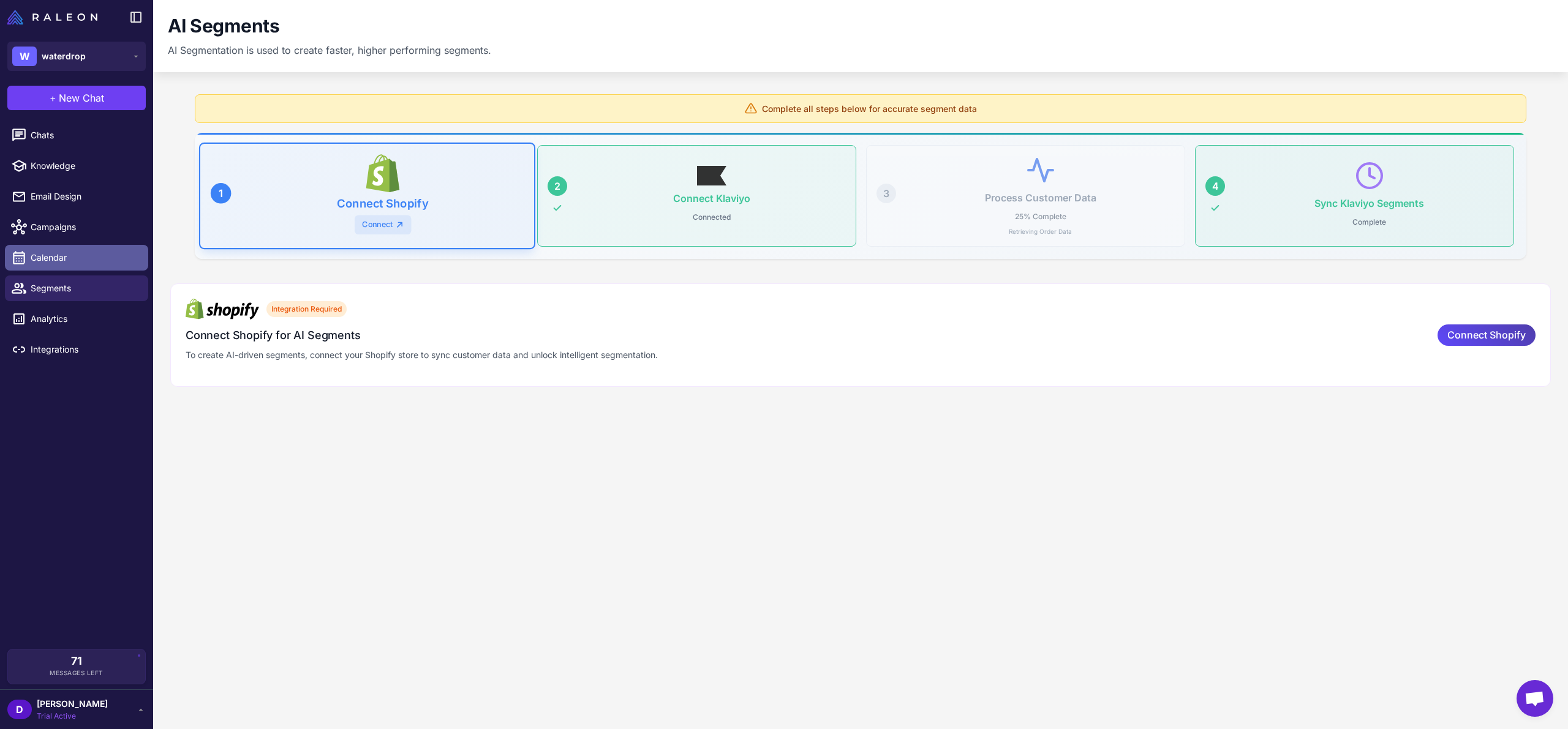
click at [61, 263] on span "Calendar" at bounding box center [84, 257] width 108 height 13
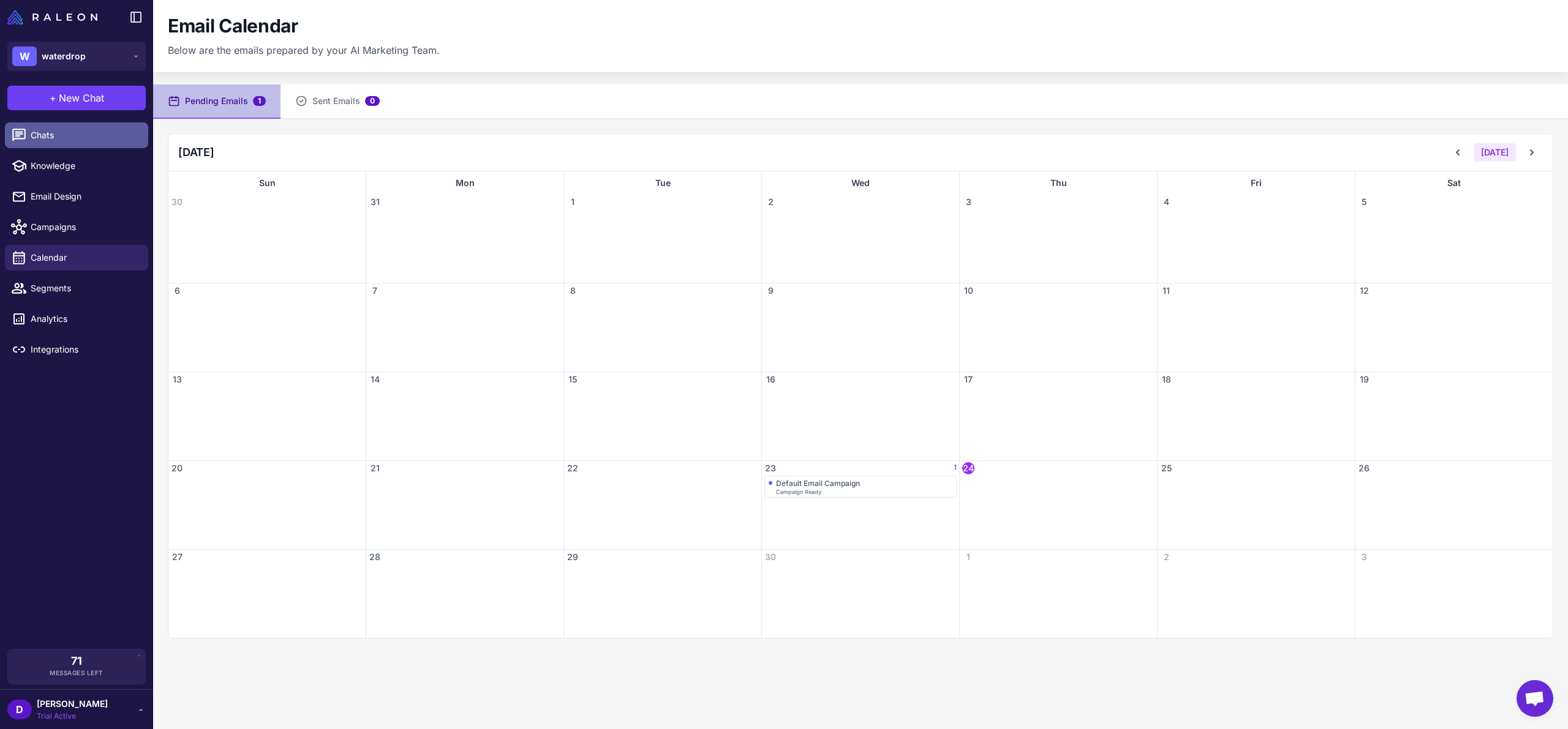
click at [39, 139] on span "Chats" at bounding box center [84, 135] width 108 height 13
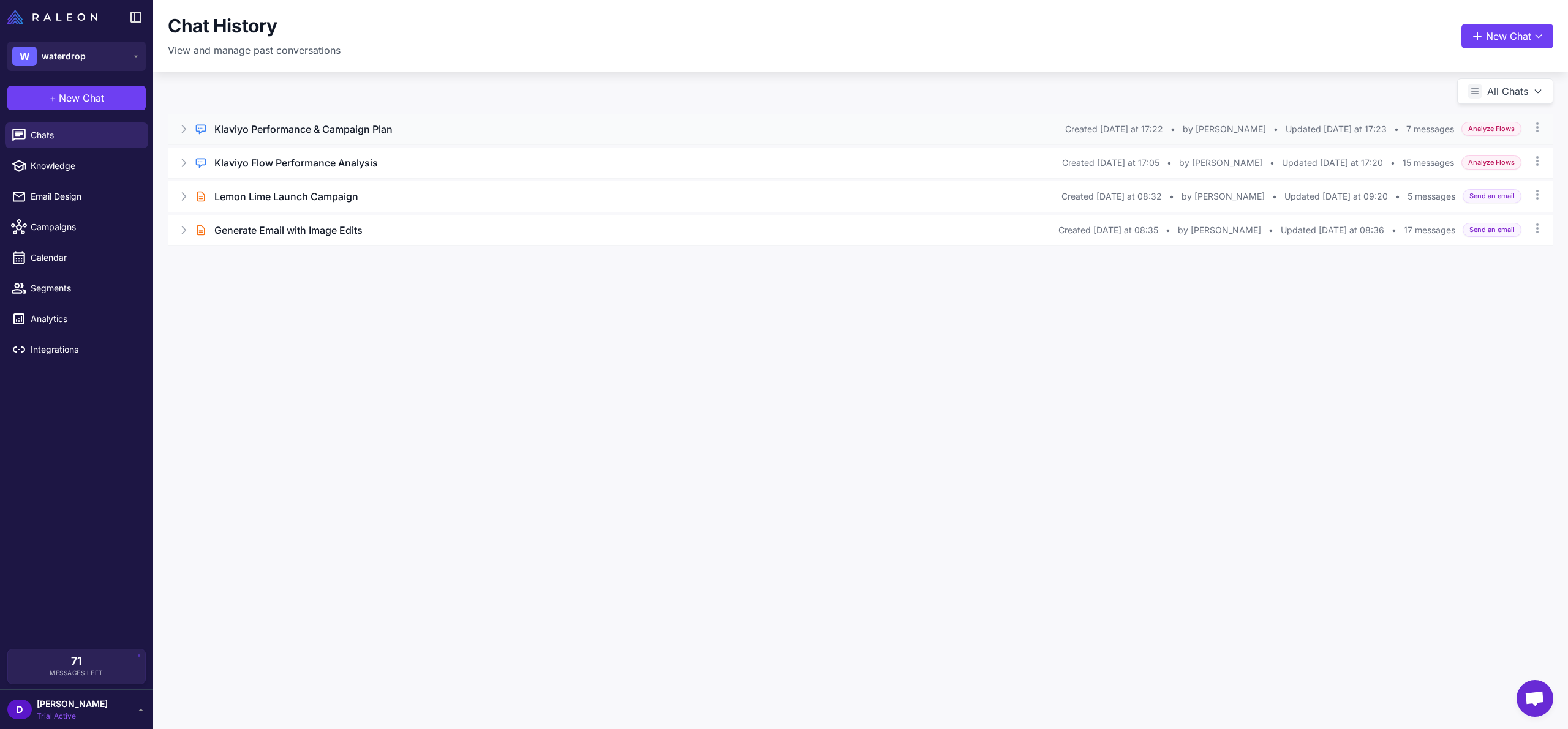
click at [181, 130] on icon at bounding box center [184, 130] width 12 height 12
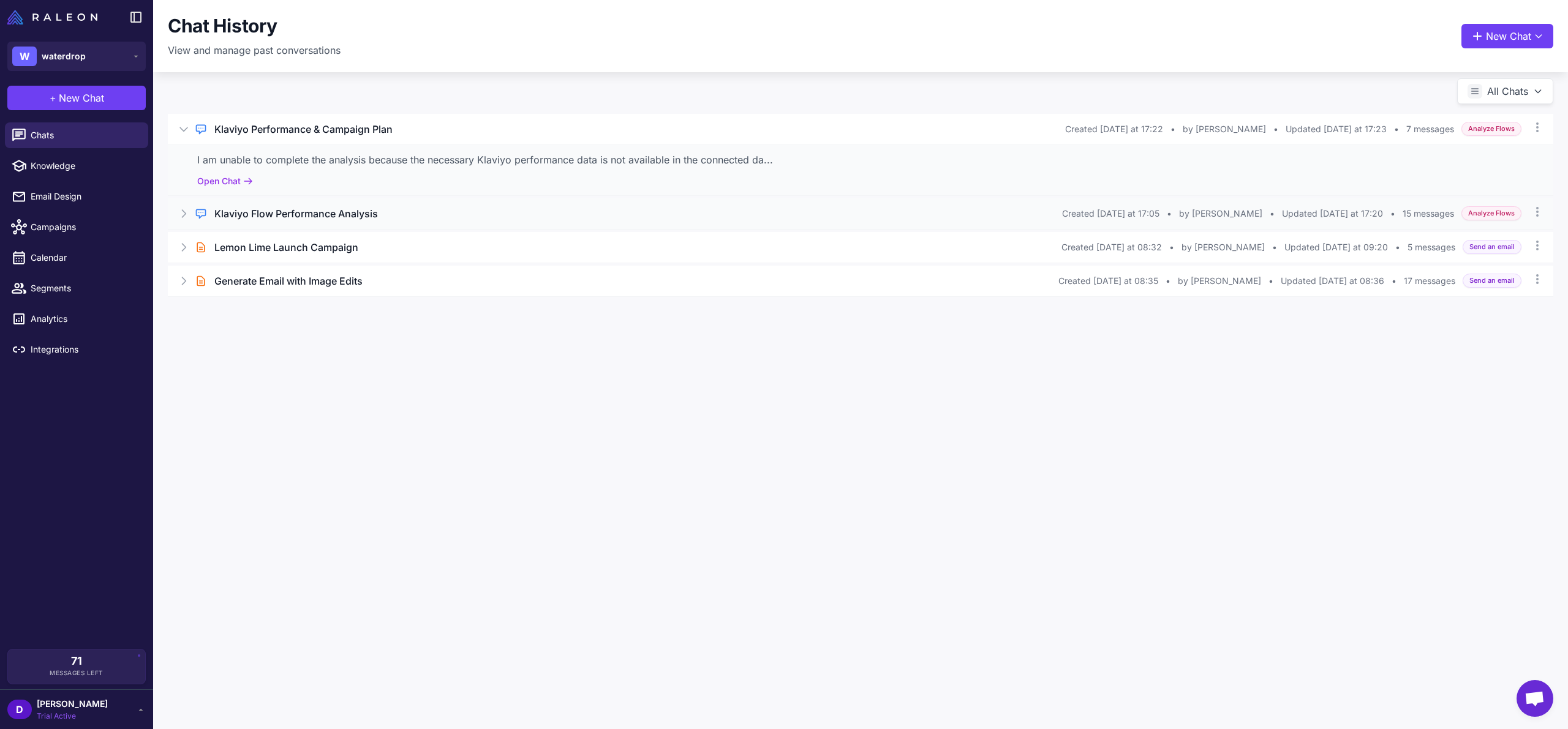
click at [187, 219] on div "Regular Chat Klaviyo Flow Performance Analysis Created [DATE] at 17:05 • by [PE…" at bounding box center [860, 213] width 1385 height 30
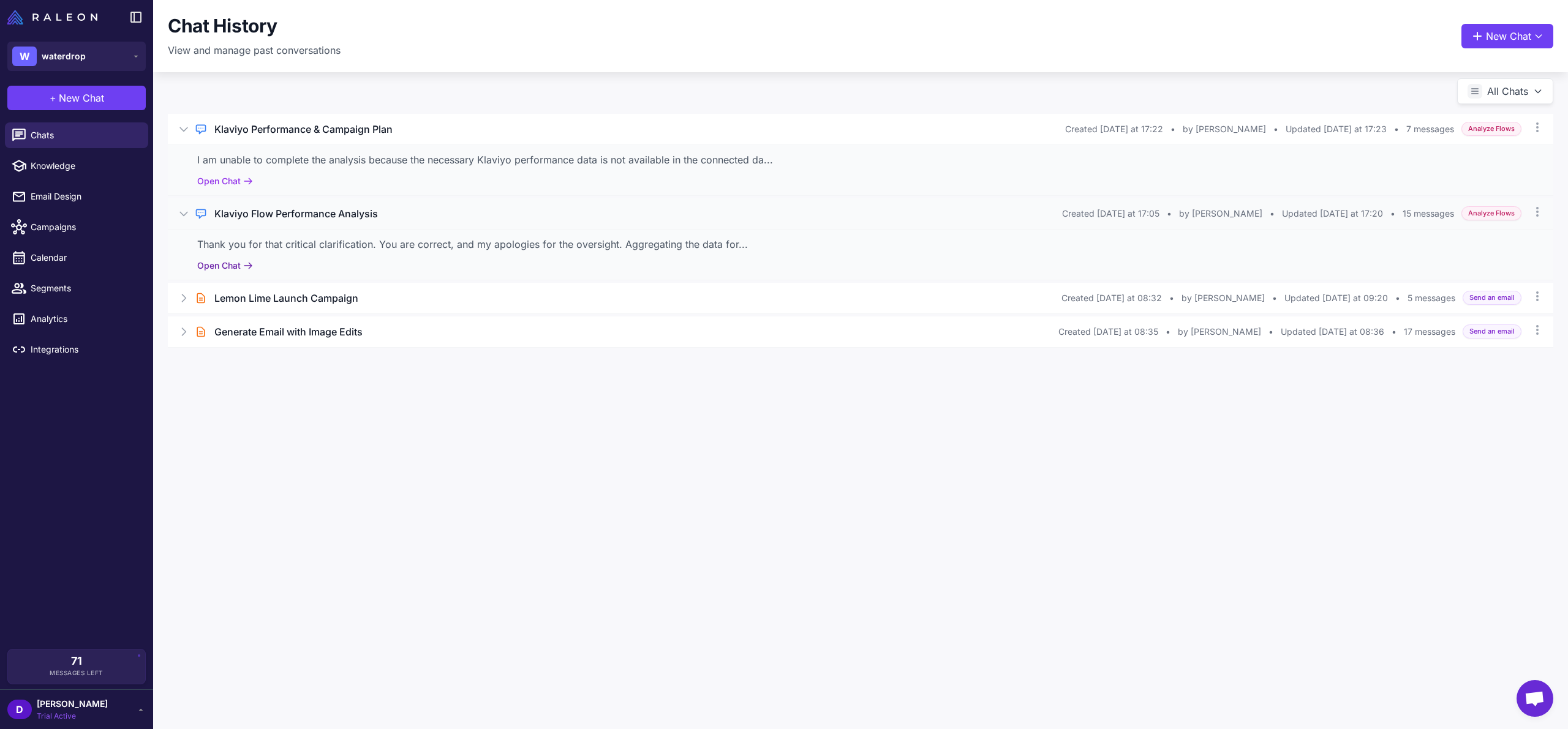
click at [219, 266] on button "Open Chat" at bounding box center [225, 265] width 56 height 13
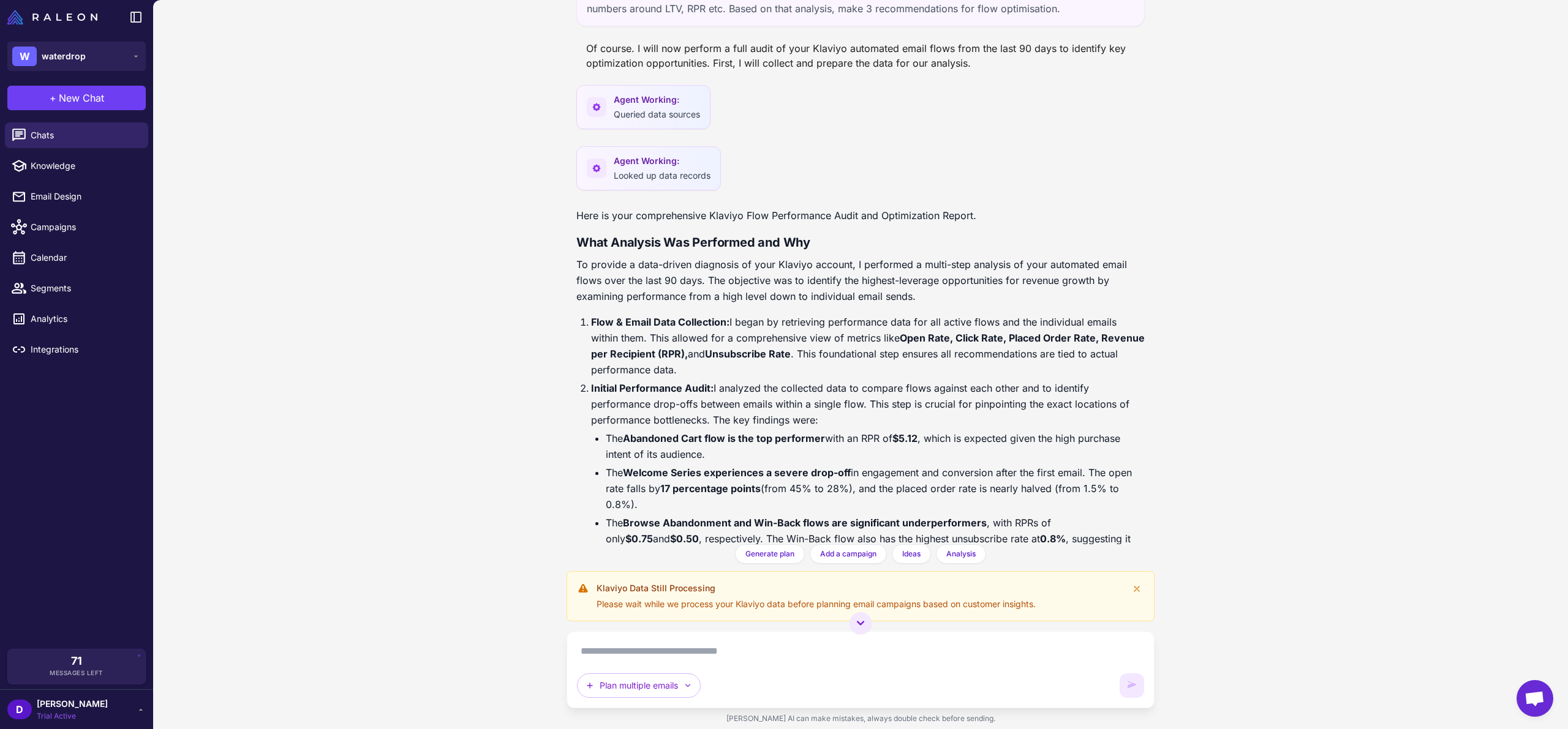
scroll to position [173, 0]
